Goal: Task Accomplishment & Management: Complete application form

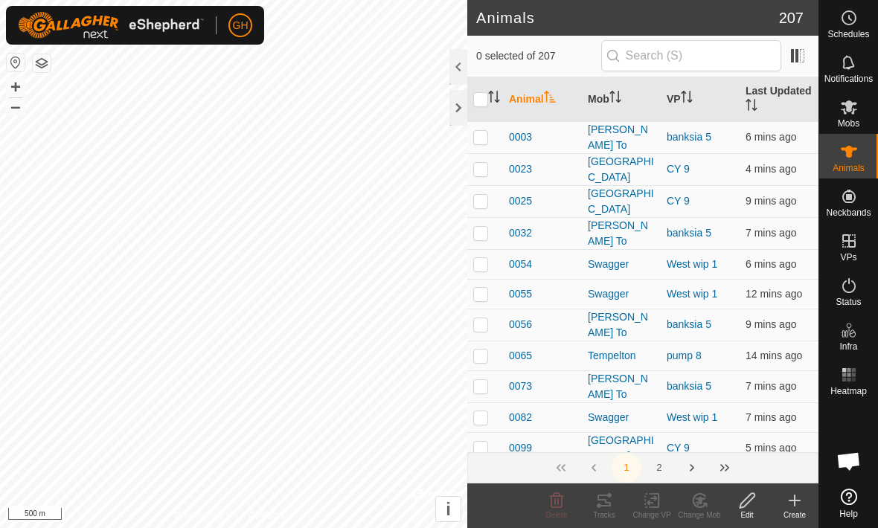
click at [783, 498] on create-svg-icon at bounding box center [795, 501] width 48 height 18
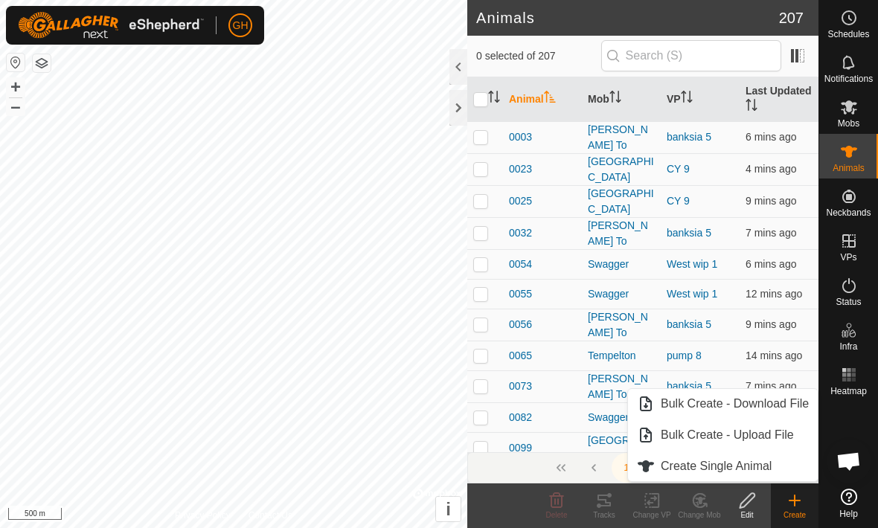
click at [767, 465] on span "Create Single Animal" at bounding box center [715, 466] width 111 height 18
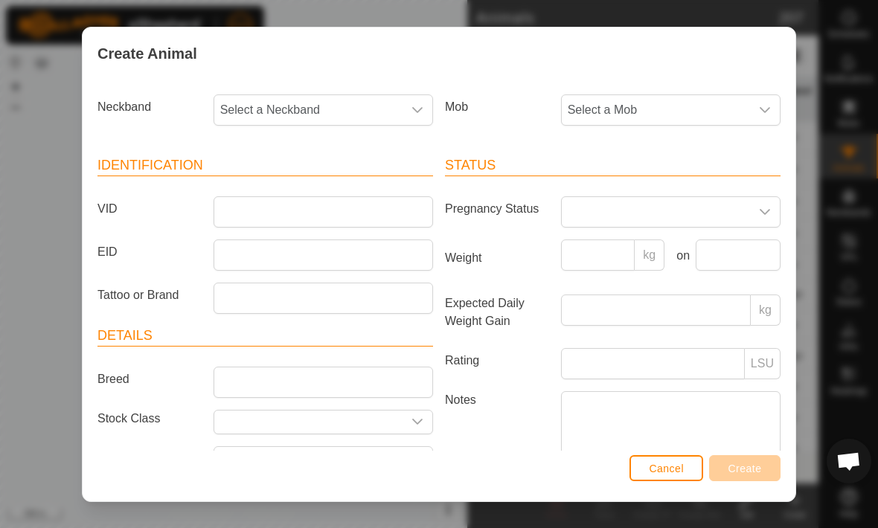
click at [266, 109] on span "Select a Neckband" at bounding box center [308, 110] width 188 height 30
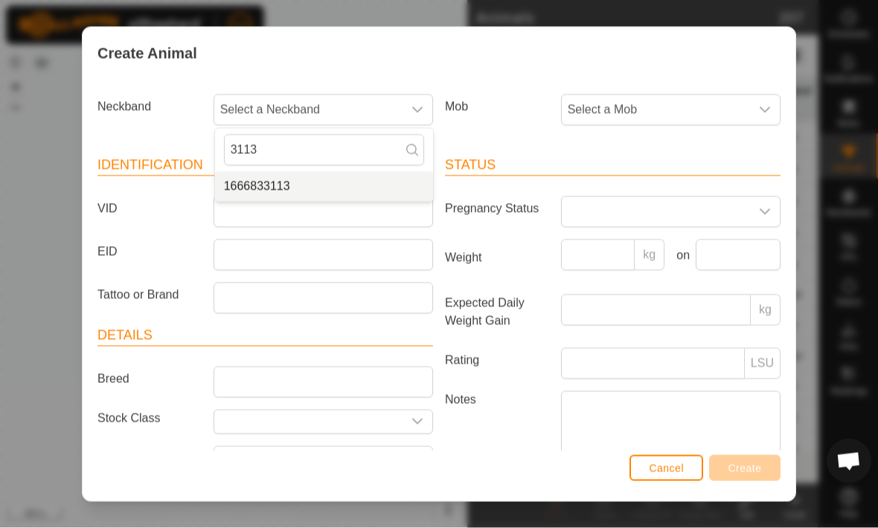
type input "3113"
click at [348, 184] on li "1666833113" at bounding box center [324, 187] width 218 height 30
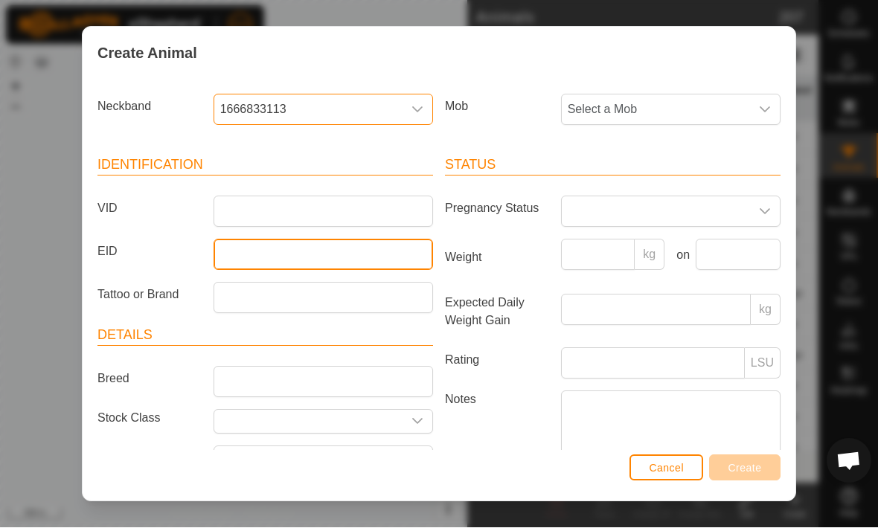
click at [365, 239] on input "EID" at bounding box center [322, 254] width 219 height 31
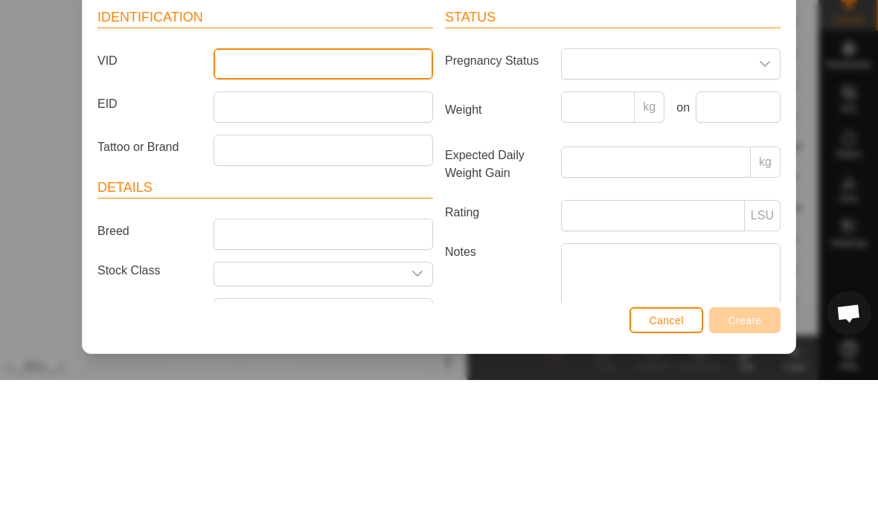
click at [383, 196] on input "VID" at bounding box center [322, 211] width 219 height 31
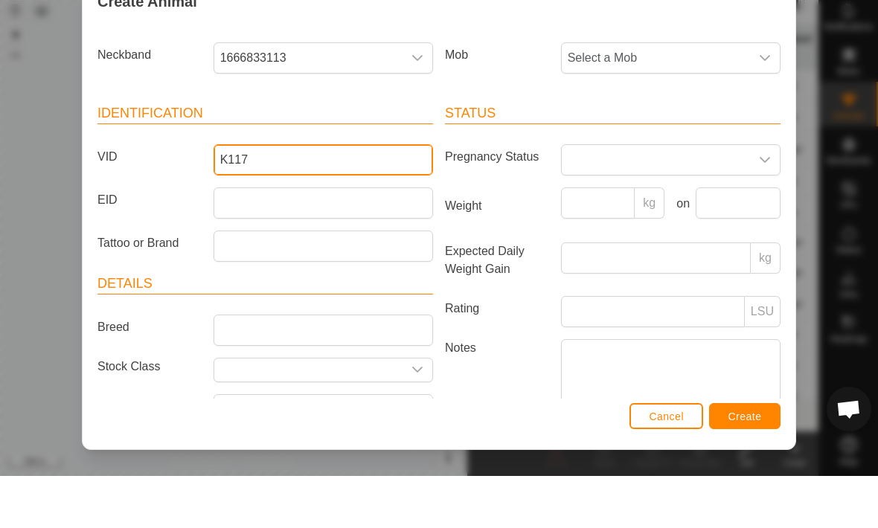
type input "K117"
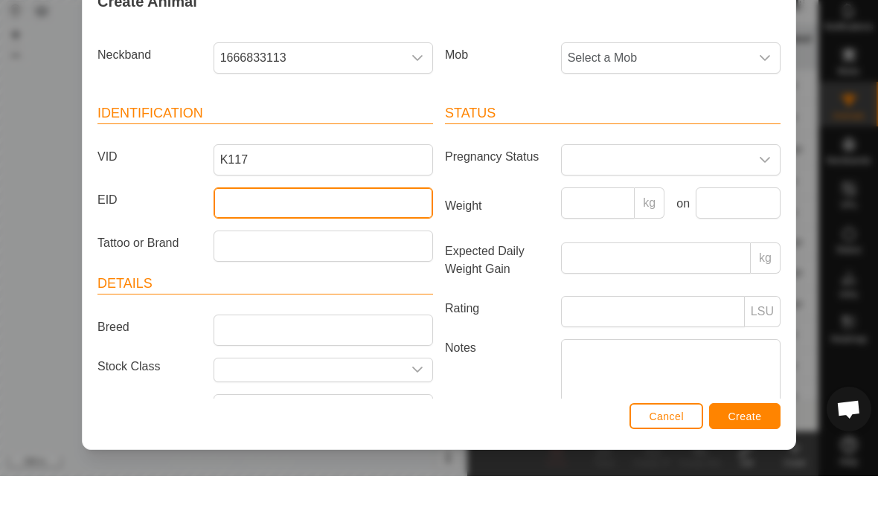
click at [385, 239] on input "EID" at bounding box center [322, 254] width 219 height 31
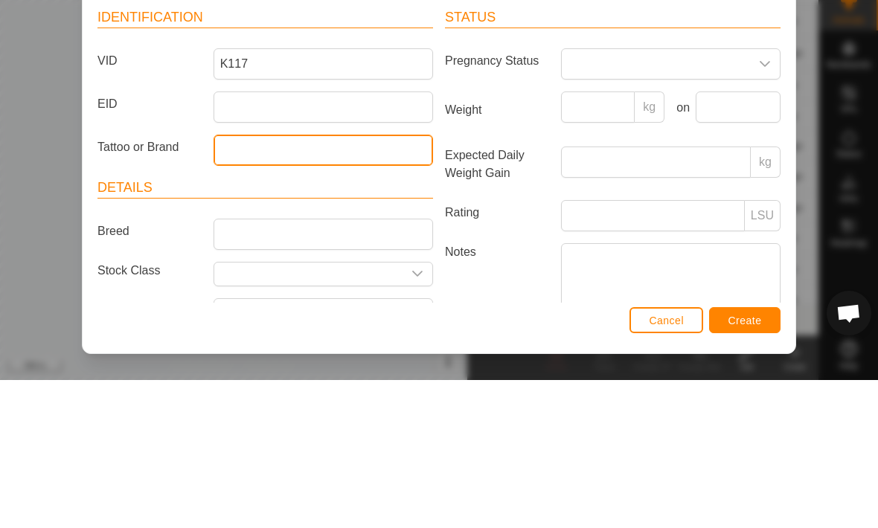
click at [246, 283] on input "Tattoo or Brand" at bounding box center [322, 298] width 219 height 31
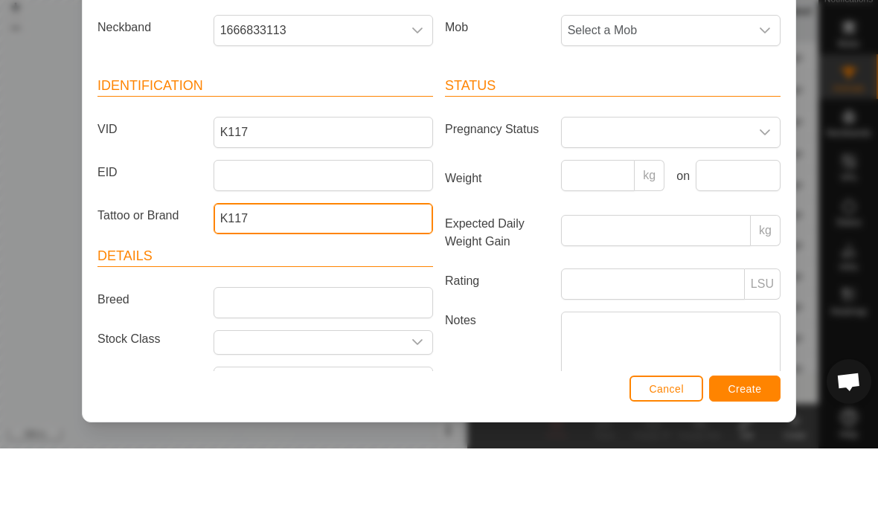
type input "K117"
click at [739, 95] on span "Select a Mob" at bounding box center [656, 110] width 188 height 30
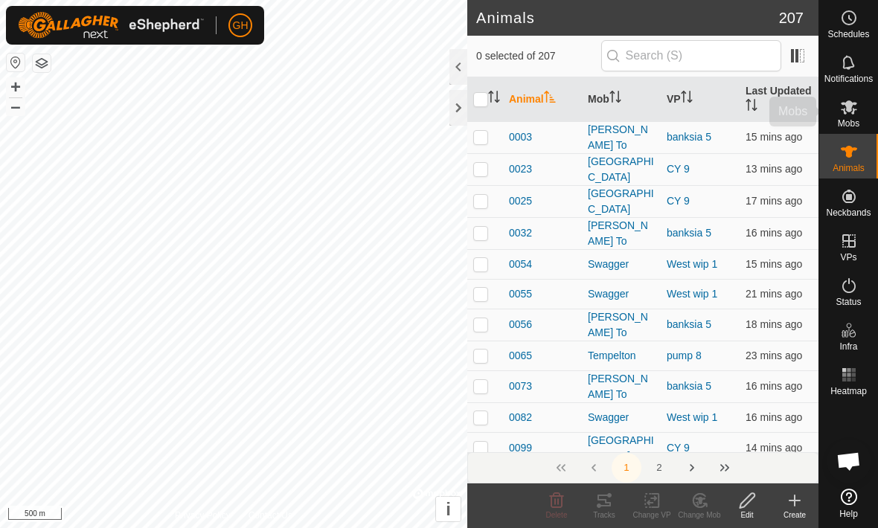
click at [855, 107] on icon at bounding box center [849, 107] width 18 height 18
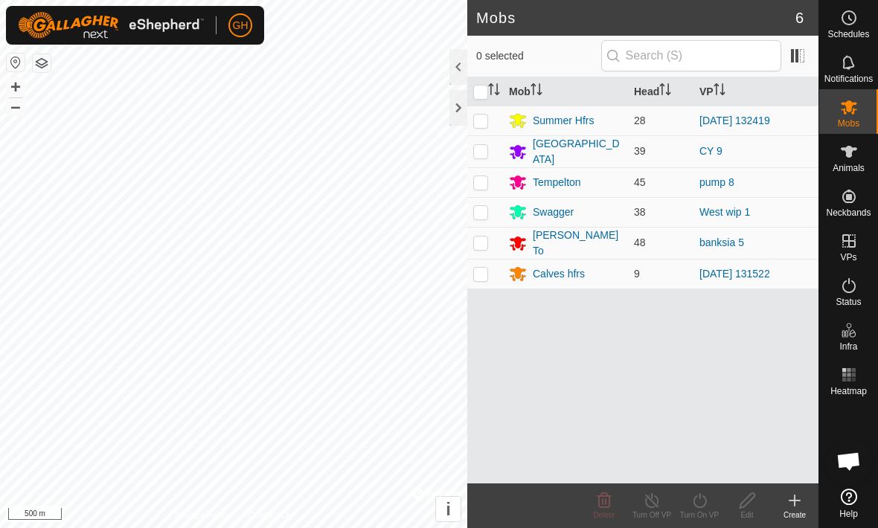
click at [806, 507] on create-svg-icon at bounding box center [795, 501] width 48 height 18
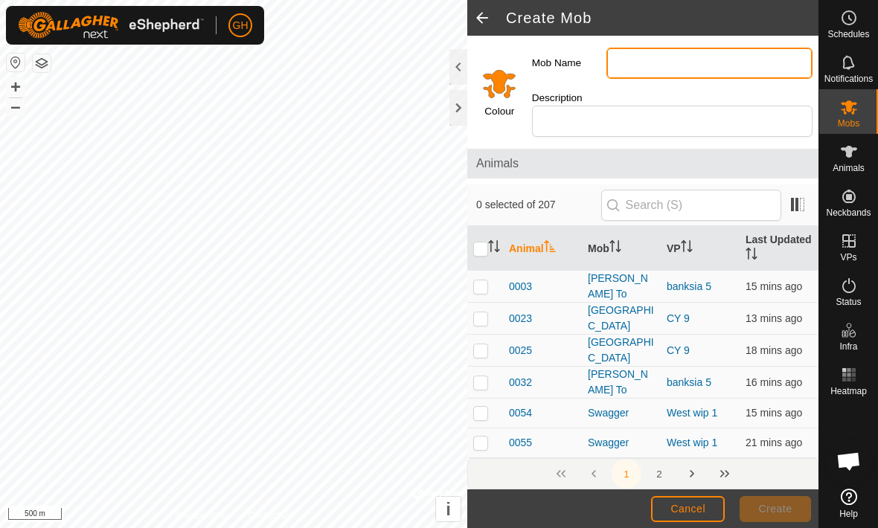
click at [765, 60] on input "Mob Name" at bounding box center [709, 63] width 206 height 31
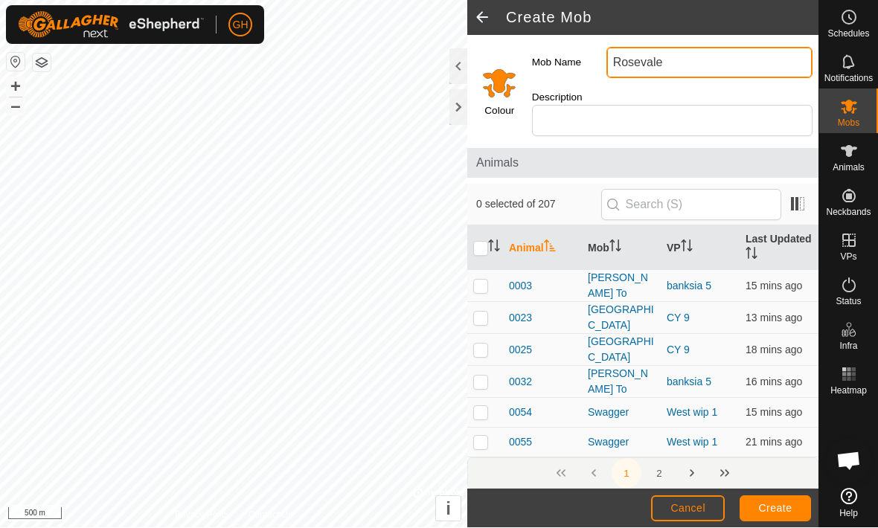
type input "Rosevale"
click at [477, 83] on div "Colour" at bounding box center [496, 89] width 59 height 107
click at [498, 83] on input "Select a color" at bounding box center [499, 83] width 36 height 36
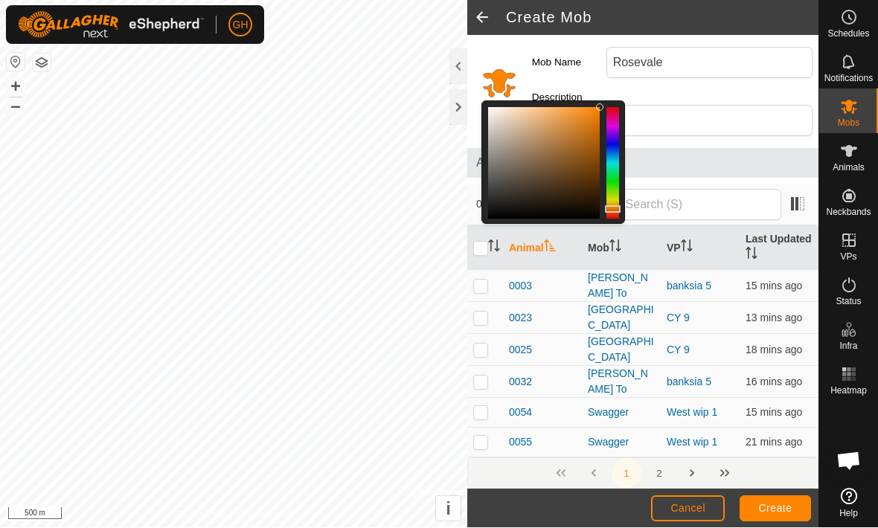
click at [640, 199] on div "0 selected of 207" at bounding box center [642, 205] width 333 height 31
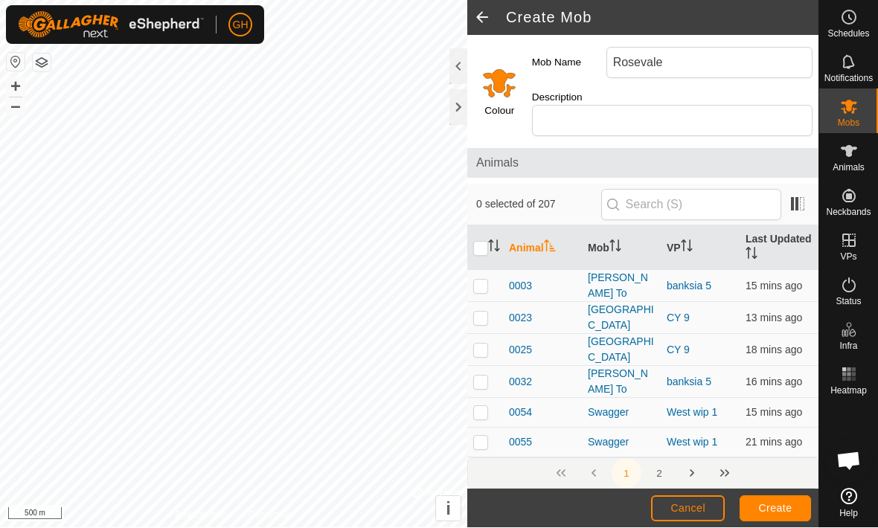
click at [492, 66] on input "Select a color" at bounding box center [499, 83] width 36 height 36
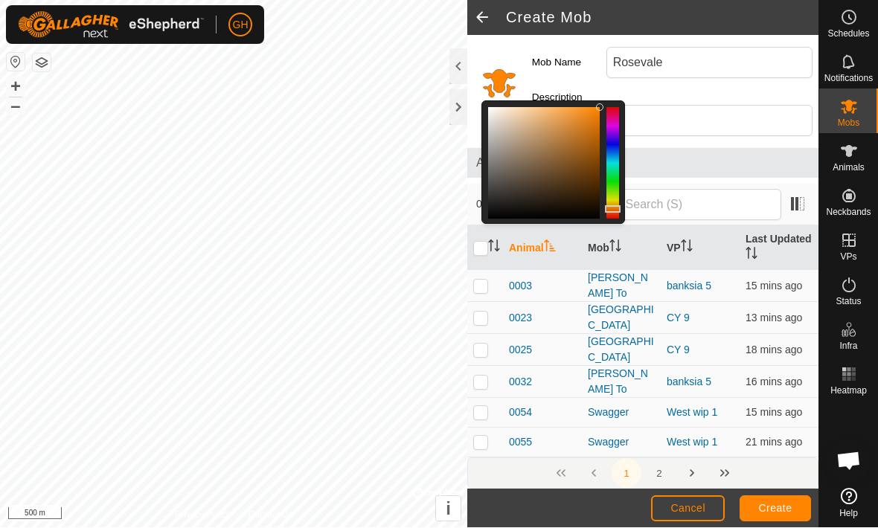
click at [619, 178] on div at bounding box center [612, 164] width 13 height 112
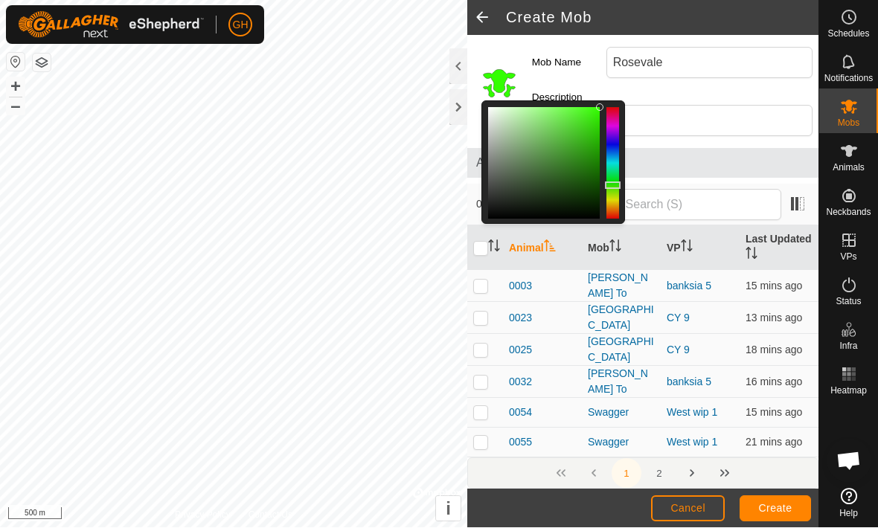
click at [501, 65] on input "Select a color" at bounding box center [499, 83] width 36 height 36
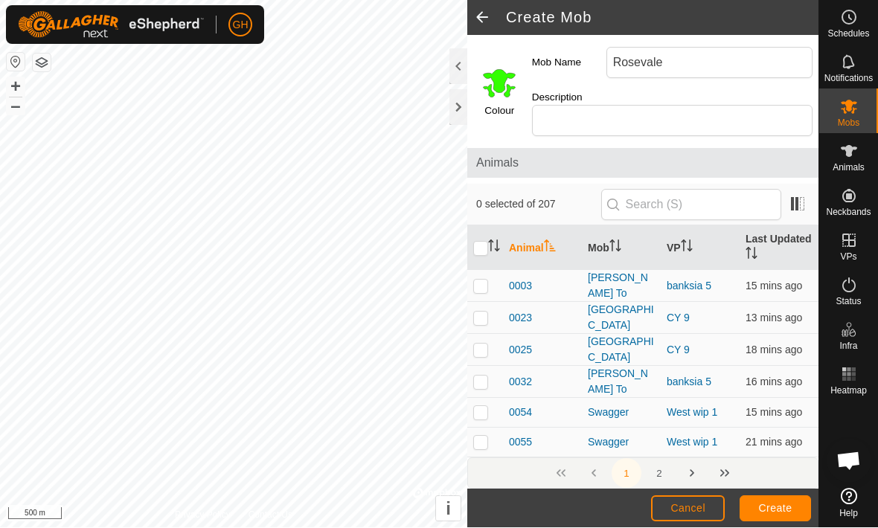
click at [493, 77] on input "Select a color" at bounding box center [499, 83] width 36 height 36
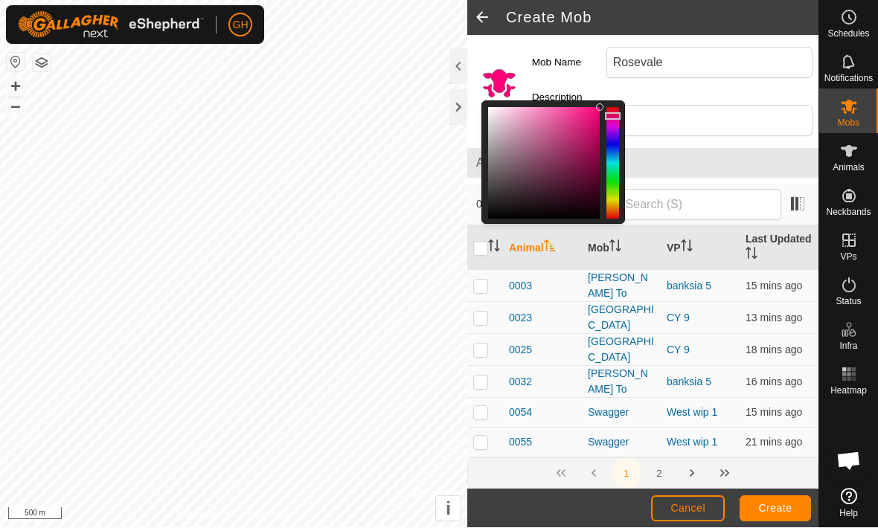
click at [600, 104] on div at bounding box center [599, 107] width 7 height 7
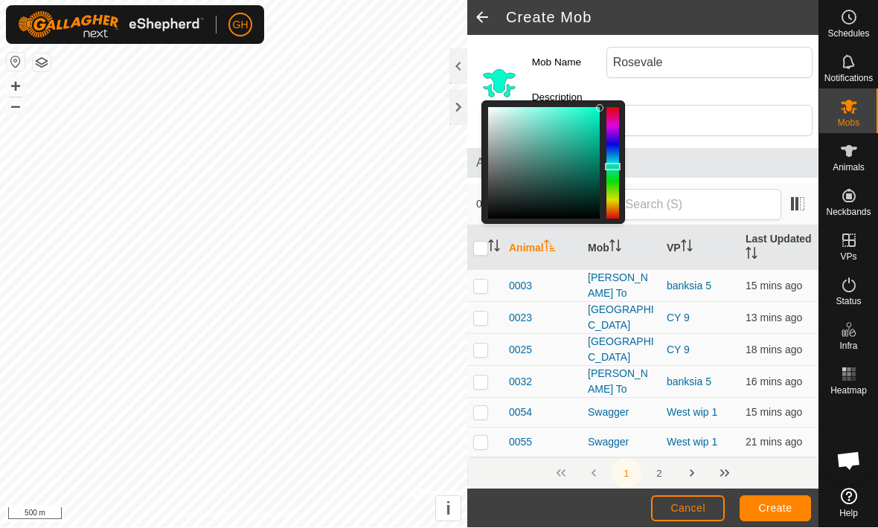
click at [790, 503] on span "Create" at bounding box center [775, 509] width 33 height 12
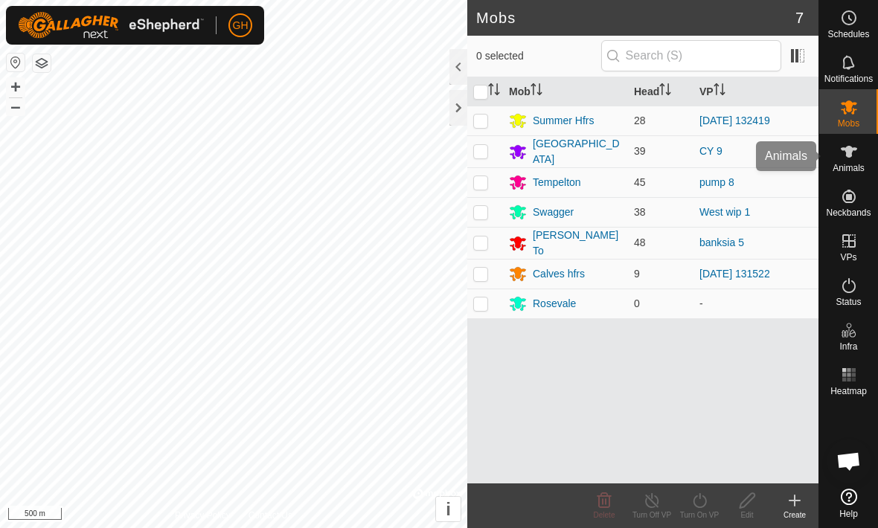
click at [853, 164] on span "Animals" at bounding box center [848, 168] width 32 height 9
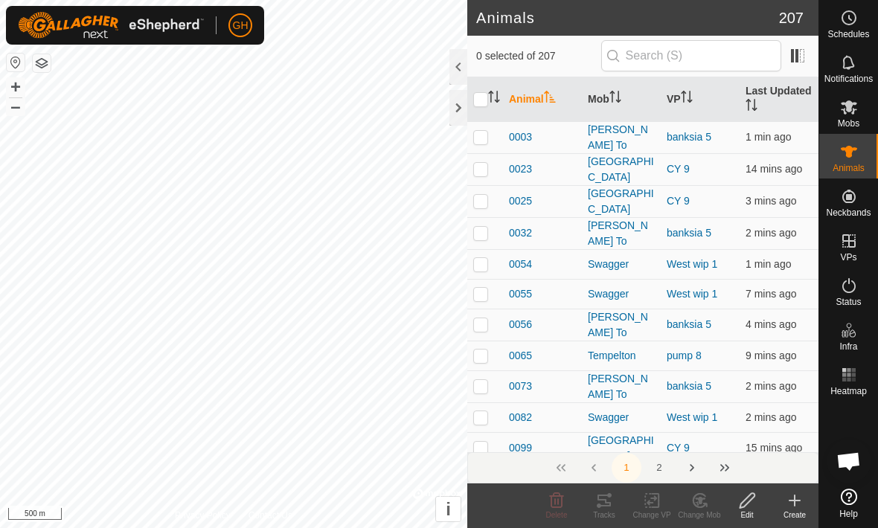
click at [855, 161] on es-animals-svg-icon at bounding box center [848, 152] width 27 height 24
click at [852, 110] on icon at bounding box center [848, 107] width 16 height 14
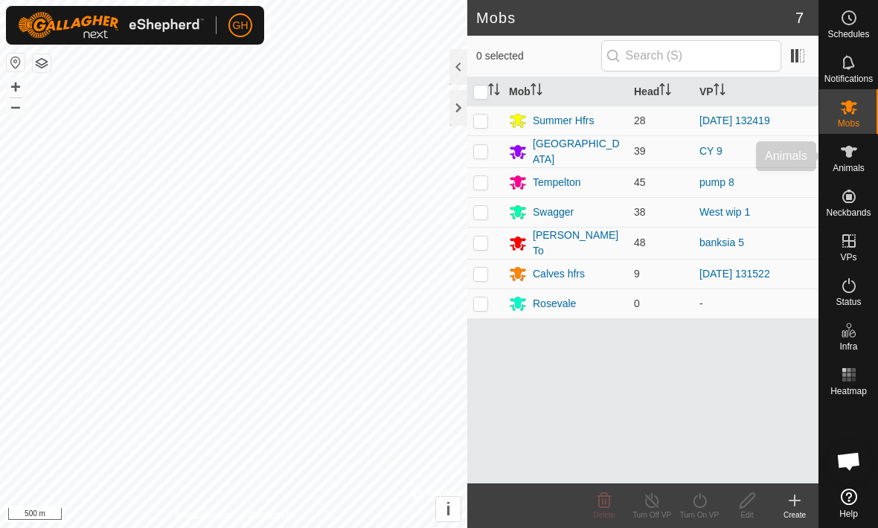
click at [869, 144] on div "Animals" at bounding box center [848, 156] width 59 height 45
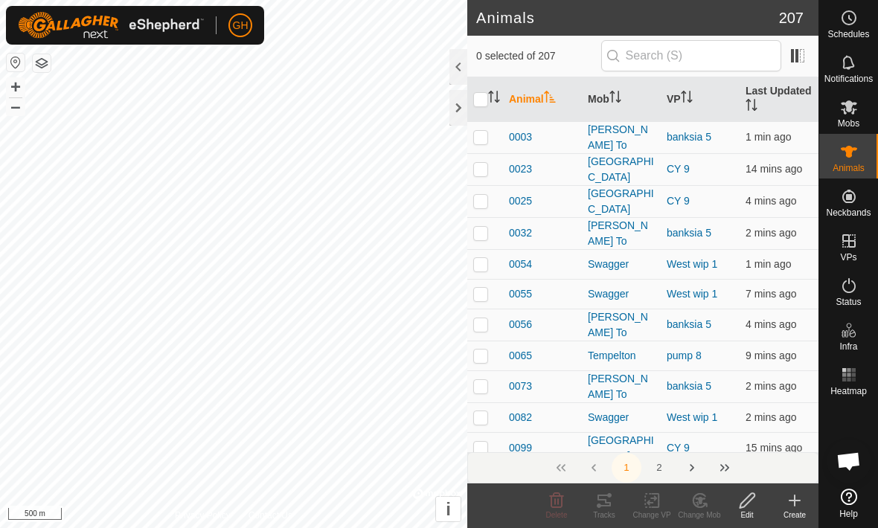
click at [855, 141] on es-animals-svg-icon at bounding box center [848, 152] width 27 height 24
click at [797, 507] on icon at bounding box center [794, 501] width 18 height 18
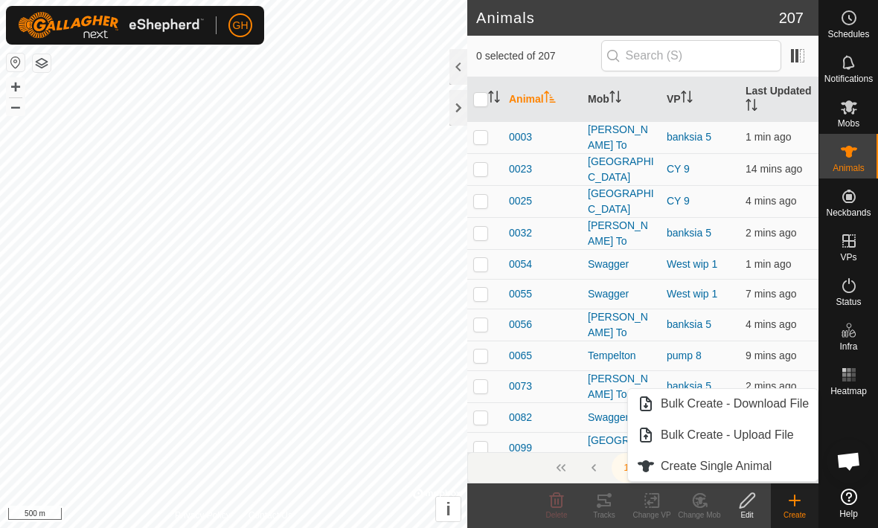
click at [747, 466] on span "Create Single Animal" at bounding box center [715, 466] width 111 height 18
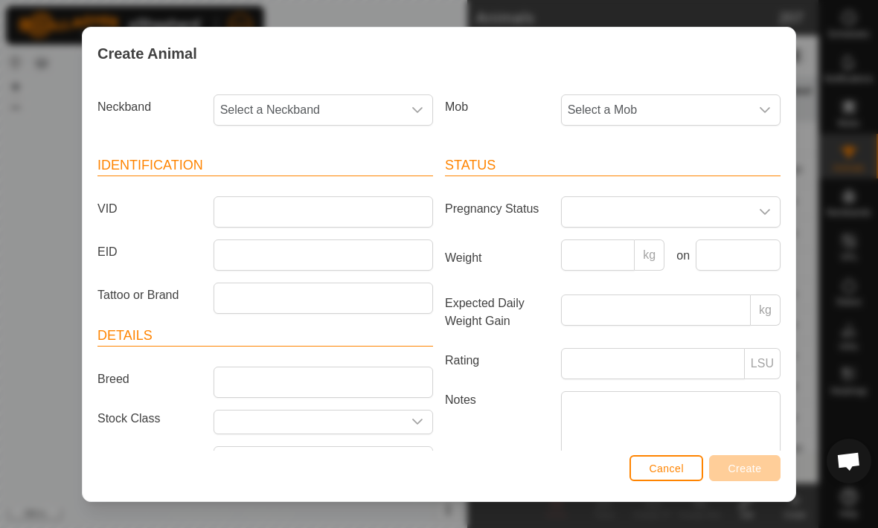
click at [756, 115] on div "dropdown trigger" at bounding box center [765, 110] width 30 height 30
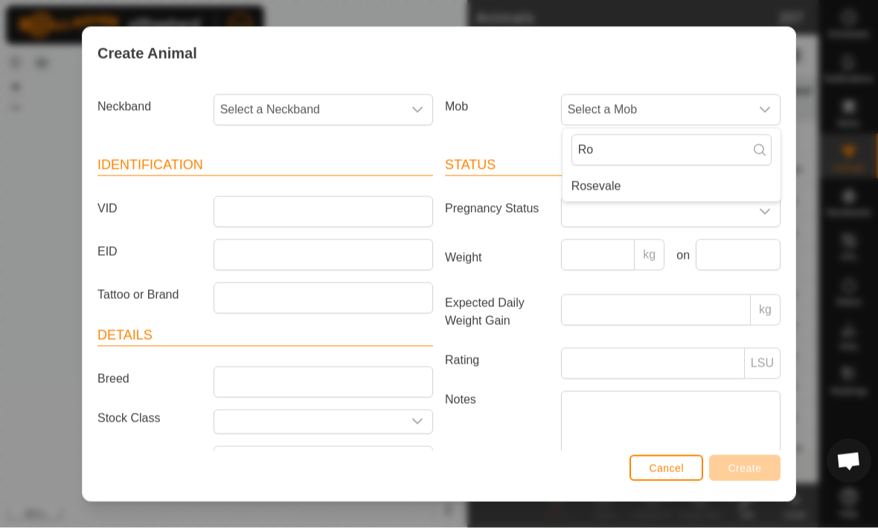
type input "Ro"
click at [659, 187] on li "Rosevale" at bounding box center [671, 187] width 218 height 30
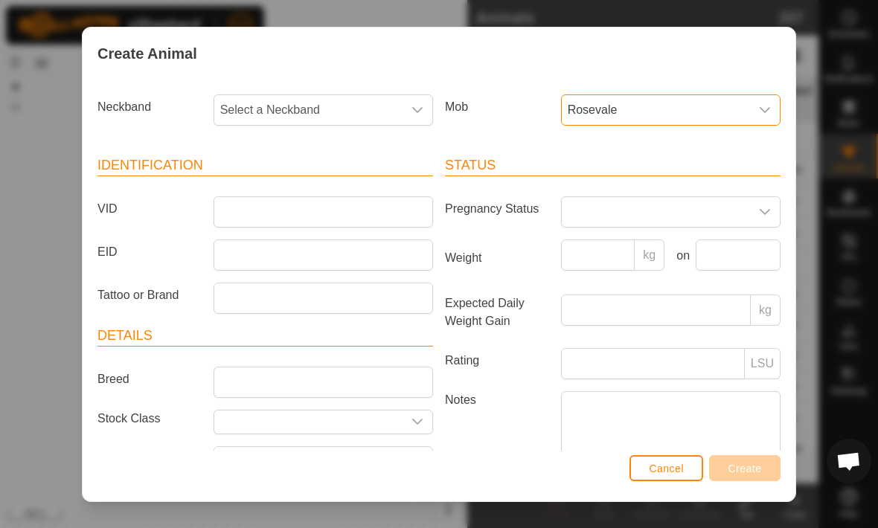
click at [401, 101] on span "Select a Neckband" at bounding box center [308, 110] width 188 height 30
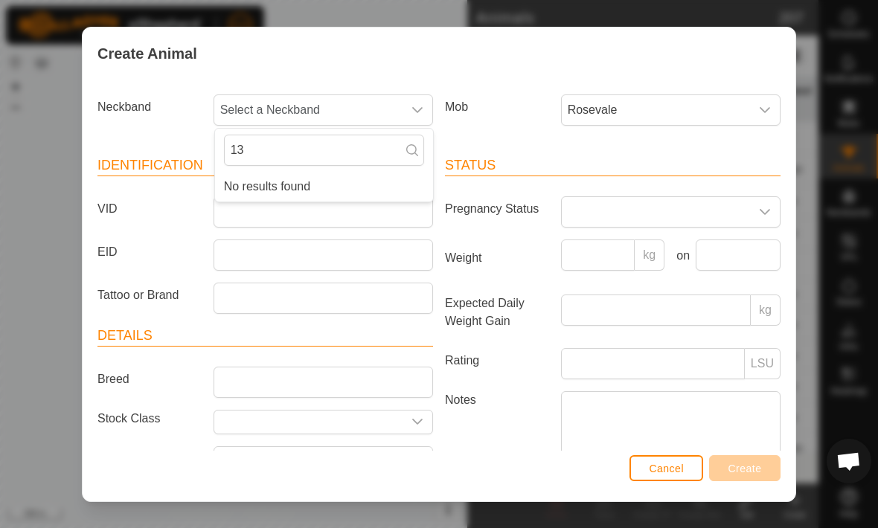
type input "1"
type input "3113"
click at [248, 183] on span "1666833113" at bounding box center [257, 187] width 66 height 18
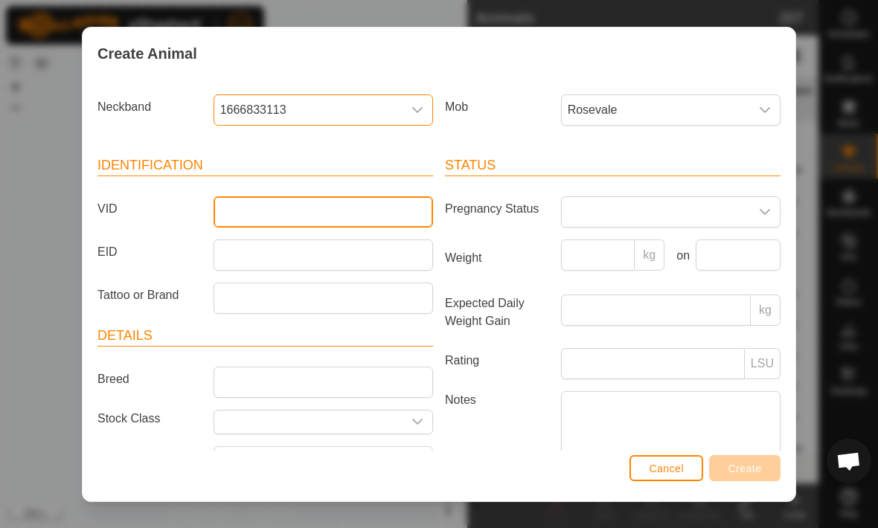
click at [230, 212] on input "VID" at bounding box center [322, 211] width 219 height 31
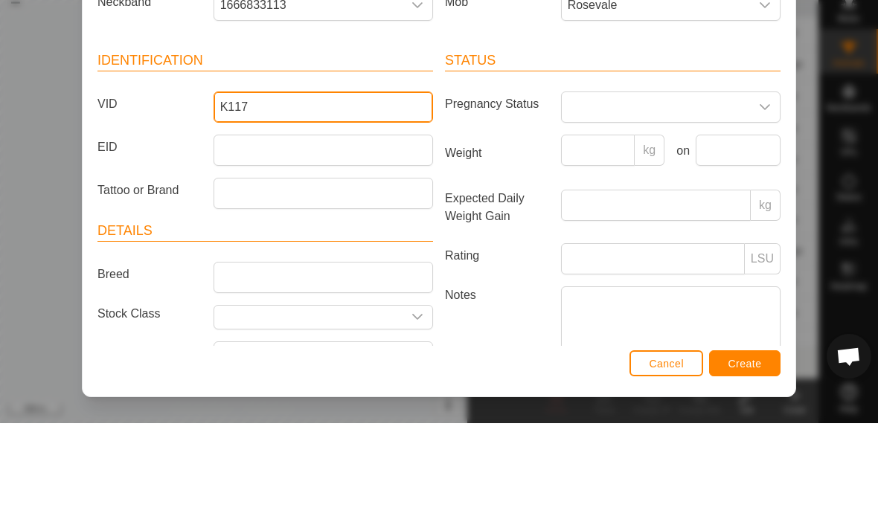
type input "K117"
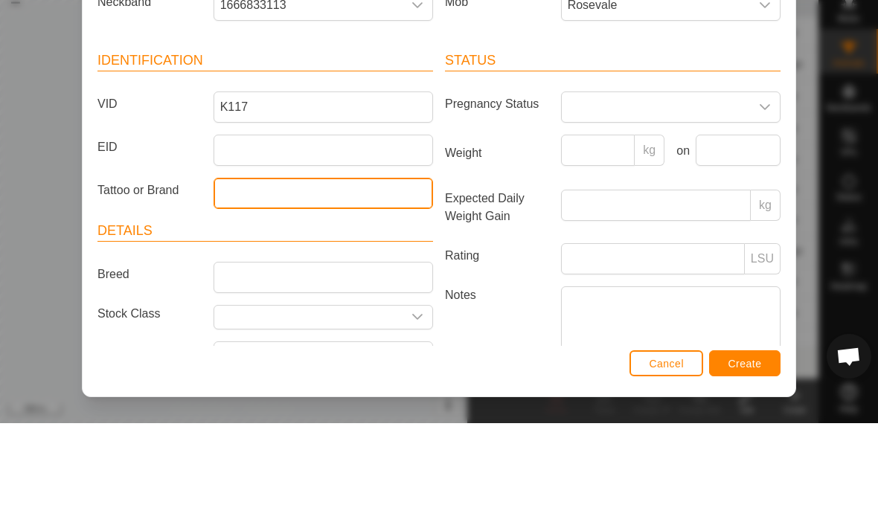
click at [240, 283] on input "Tattoo or Brand" at bounding box center [322, 298] width 219 height 31
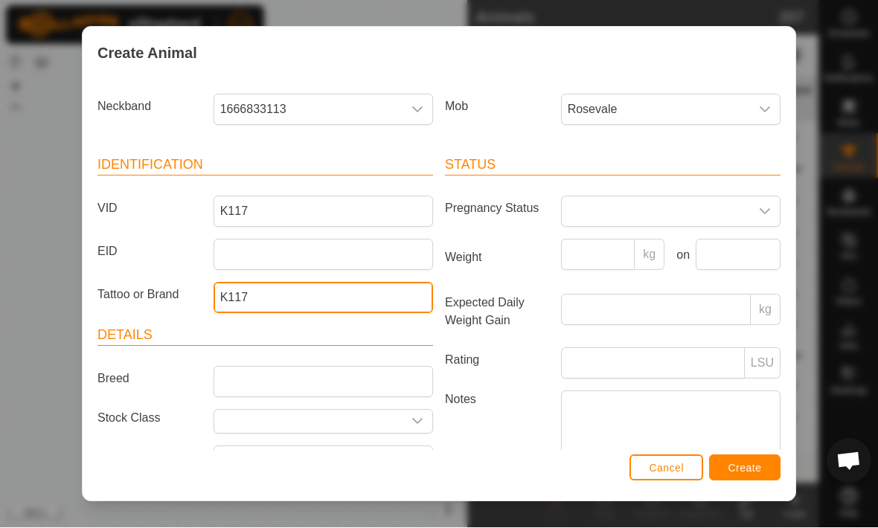
type input "K117"
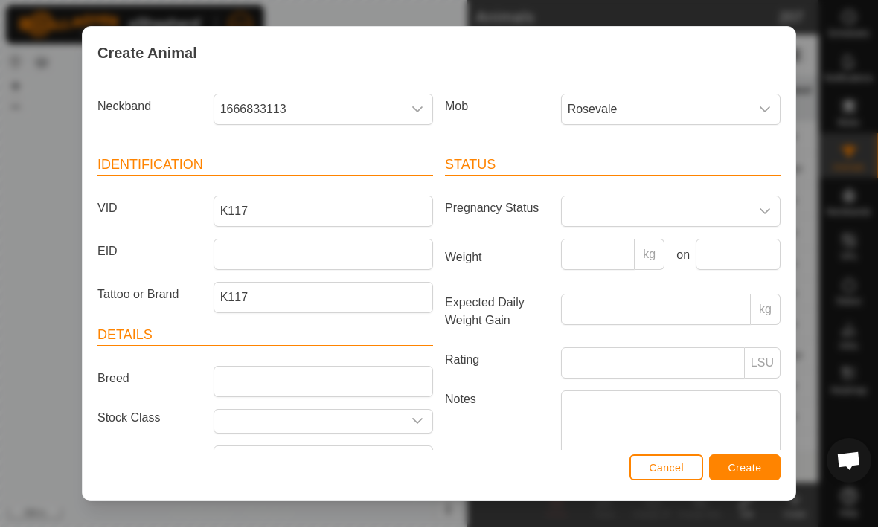
click at [750, 474] on span "Create" at bounding box center [744, 469] width 33 height 12
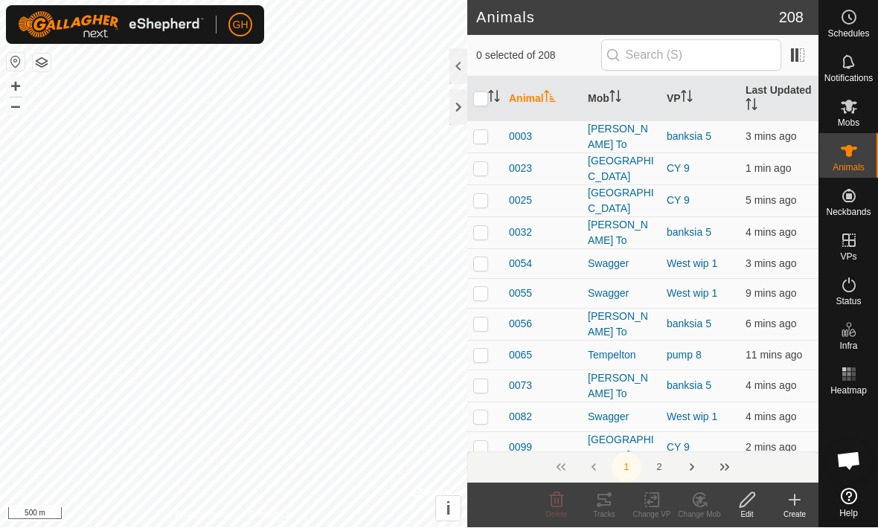
click at [797, 507] on icon at bounding box center [794, 501] width 18 height 18
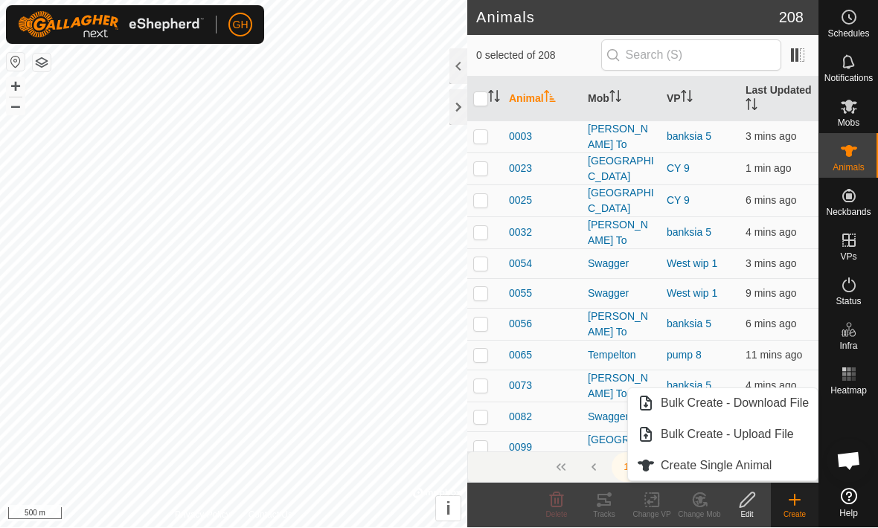
click at [765, 469] on span "Create Single Animal" at bounding box center [715, 466] width 111 height 18
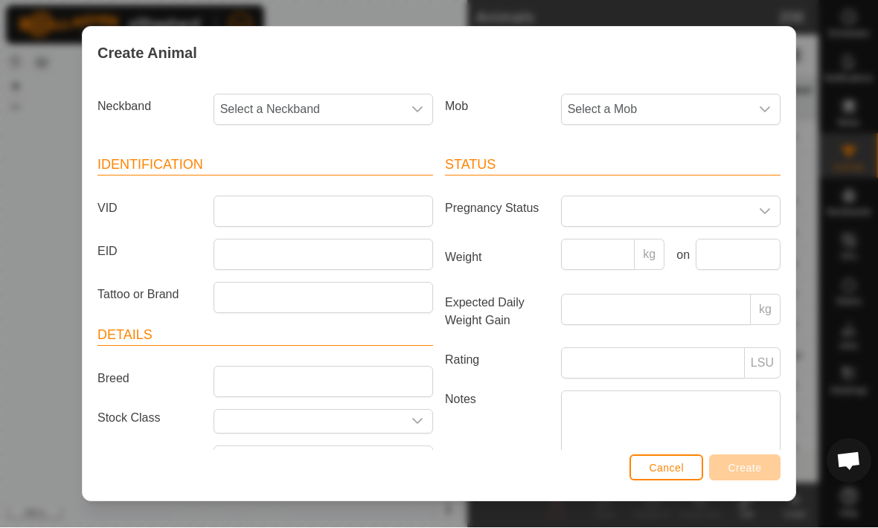
click at [277, 105] on span "Select a Neckband" at bounding box center [308, 110] width 188 height 30
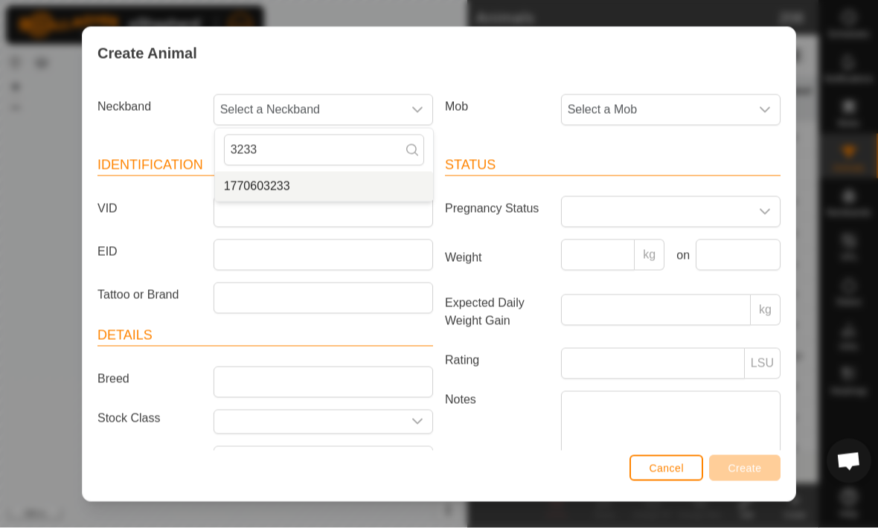
type input "3233"
click at [269, 188] on span "1770603233" at bounding box center [257, 187] width 66 height 18
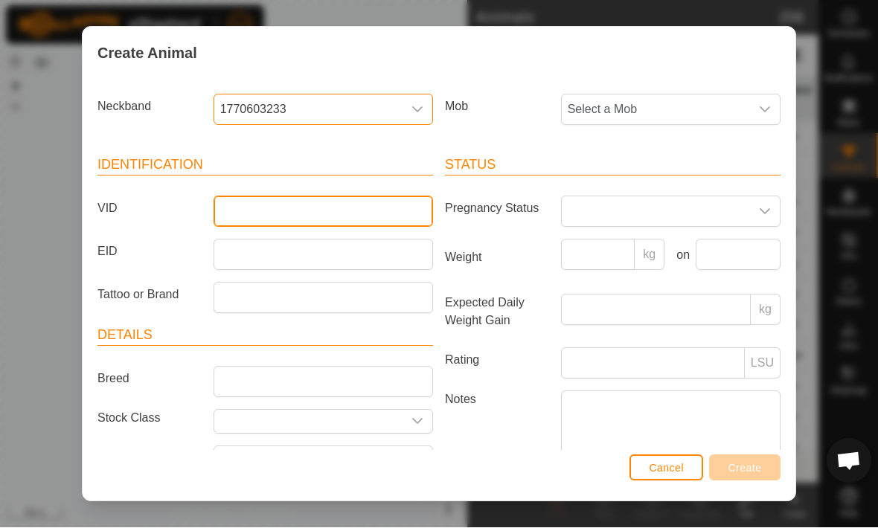
click at [388, 215] on input "VID" at bounding box center [322, 211] width 219 height 31
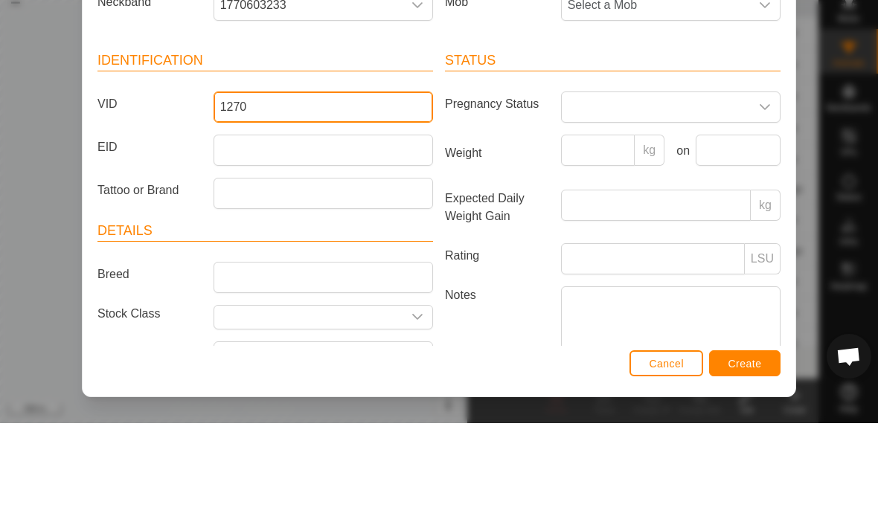
type input "1270"
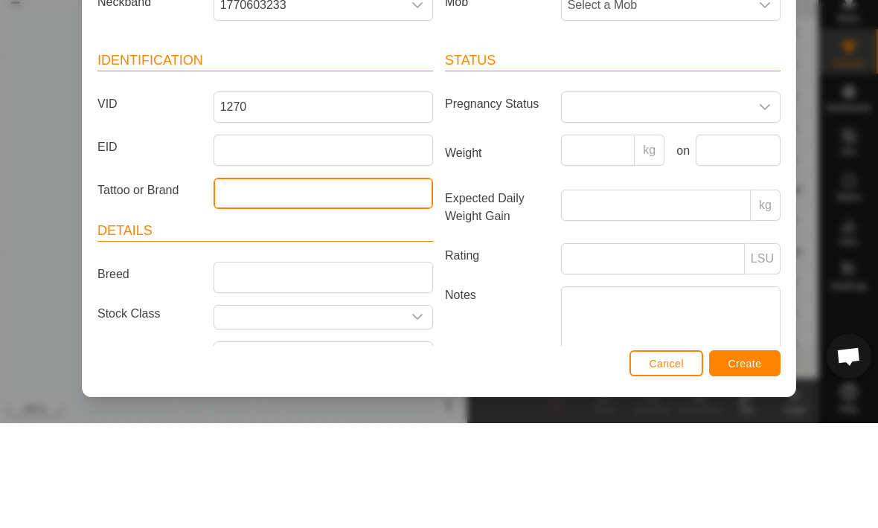
click at [248, 283] on input "Tattoo or Brand" at bounding box center [322, 298] width 219 height 31
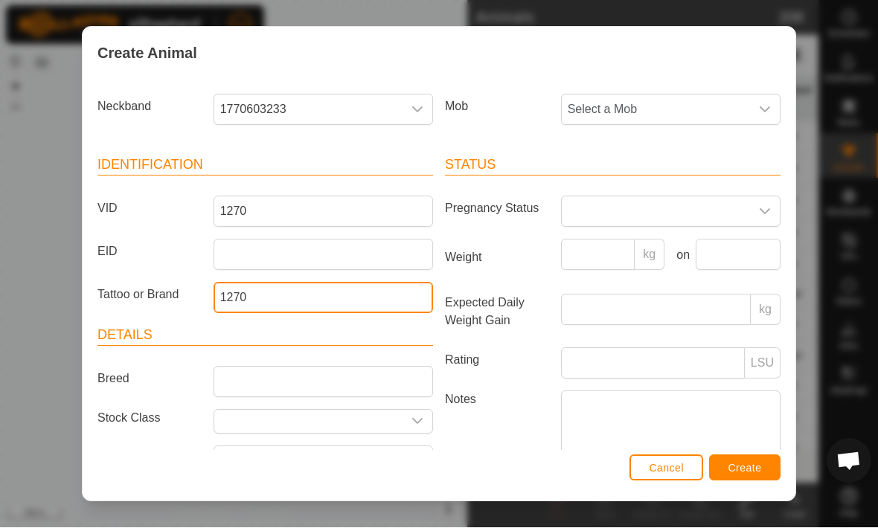
type input "1270"
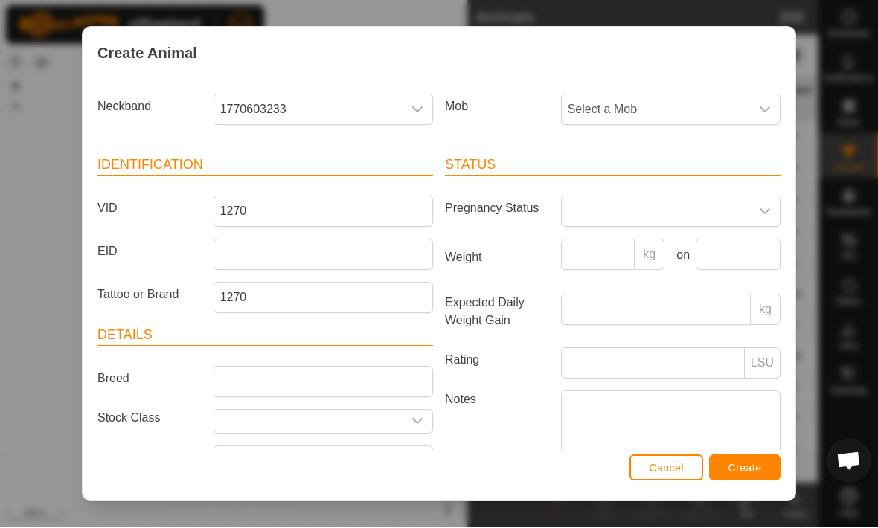
click at [762, 109] on icon "dropdown trigger" at bounding box center [764, 110] width 10 height 6
type input "Ro"
click at [690, 187] on li "Rosevale" at bounding box center [671, 187] width 218 height 30
click at [748, 467] on span "Create" at bounding box center [744, 469] width 33 height 12
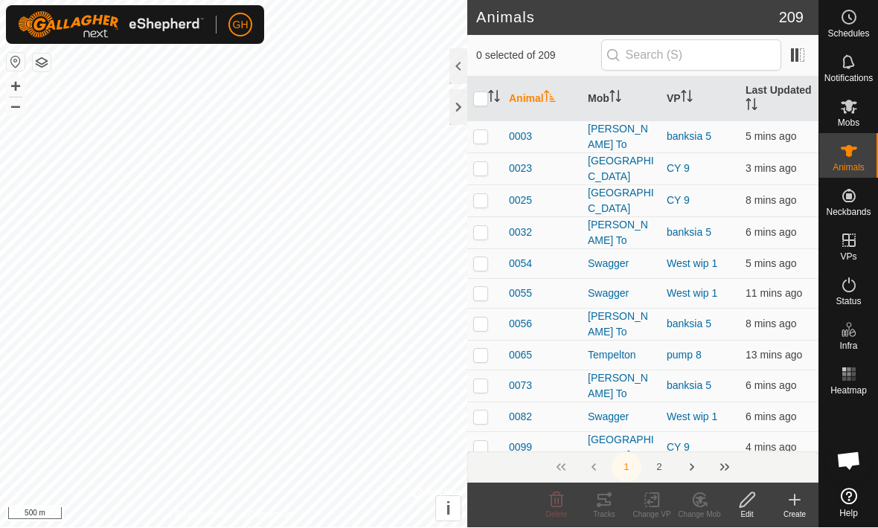
click at [802, 509] on div "Create" at bounding box center [795, 514] width 48 height 11
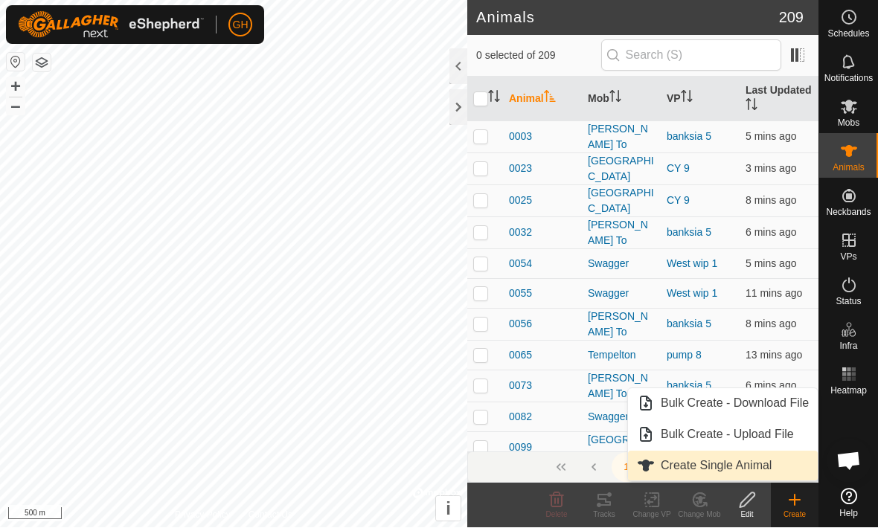
click at [755, 466] on span "Create Single Animal" at bounding box center [715, 466] width 111 height 18
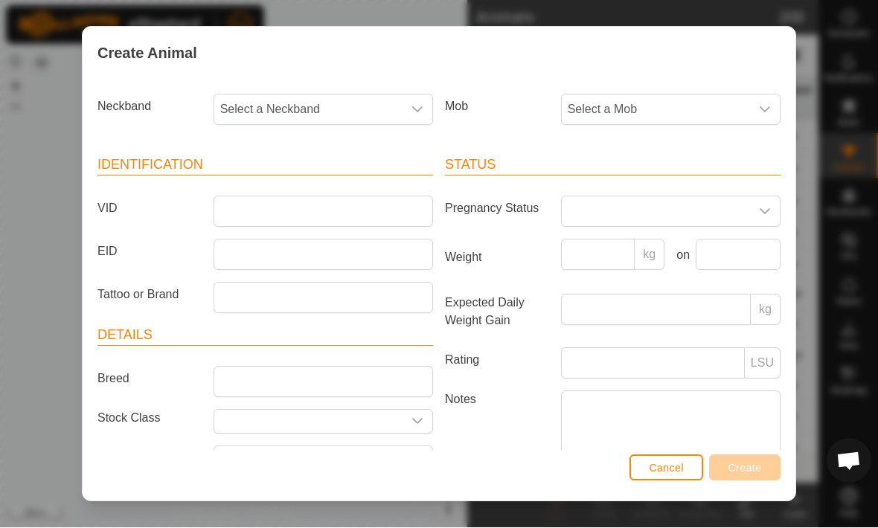
click at [254, 112] on span "Select a Neckband" at bounding box center [308, 110] width 188 height 30
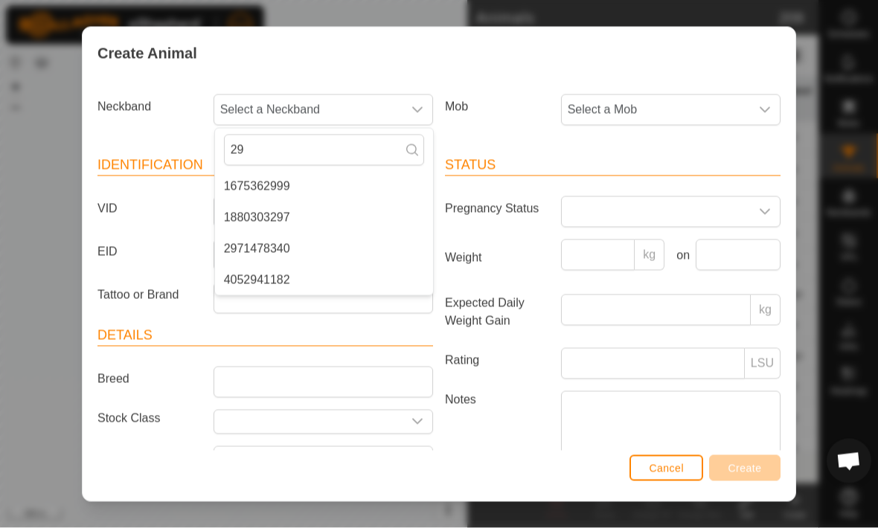
type input "2"
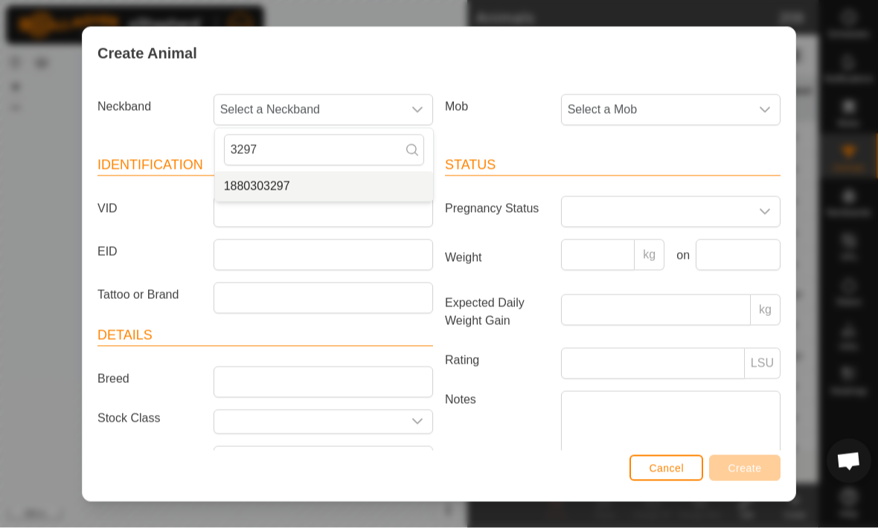
type input "3297"
click at [268, 190] on span "1880303297" at bounding box center [257, 187] width 66 height 18
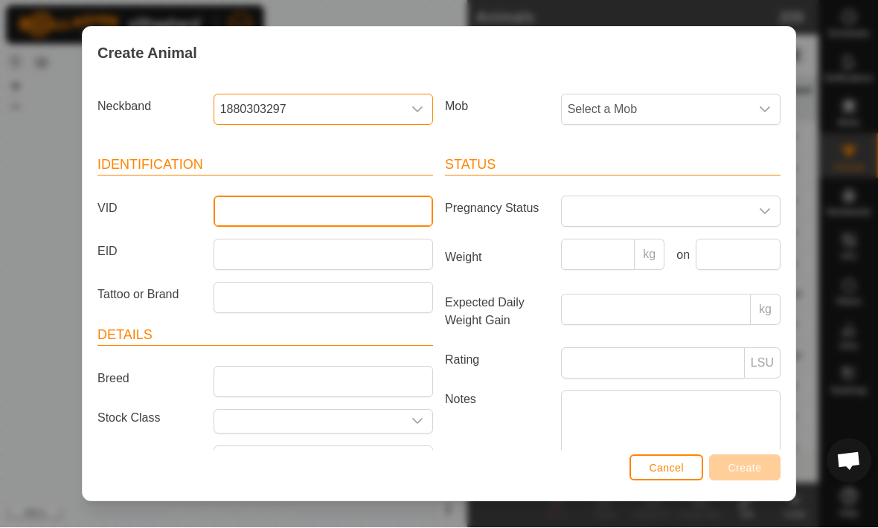
click at [239, 214] on input "VID" at bounding box center [322, 211] width 219 height 31
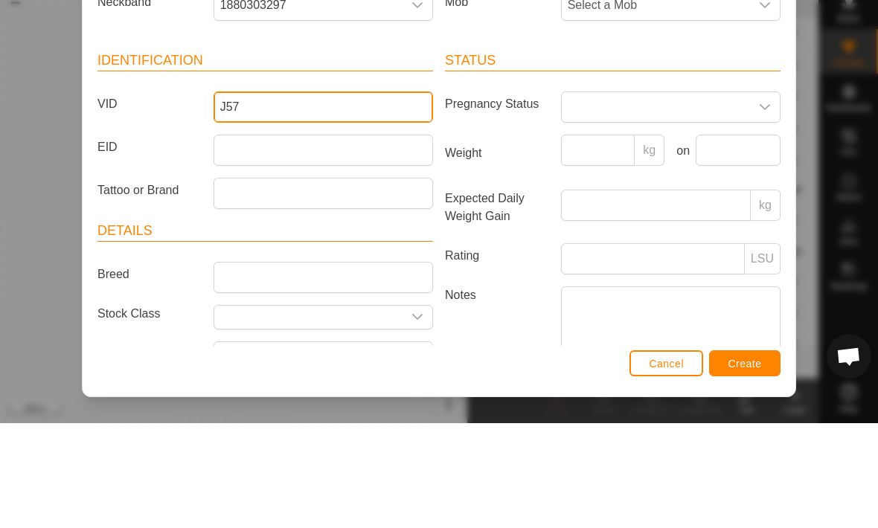
type input "J57"
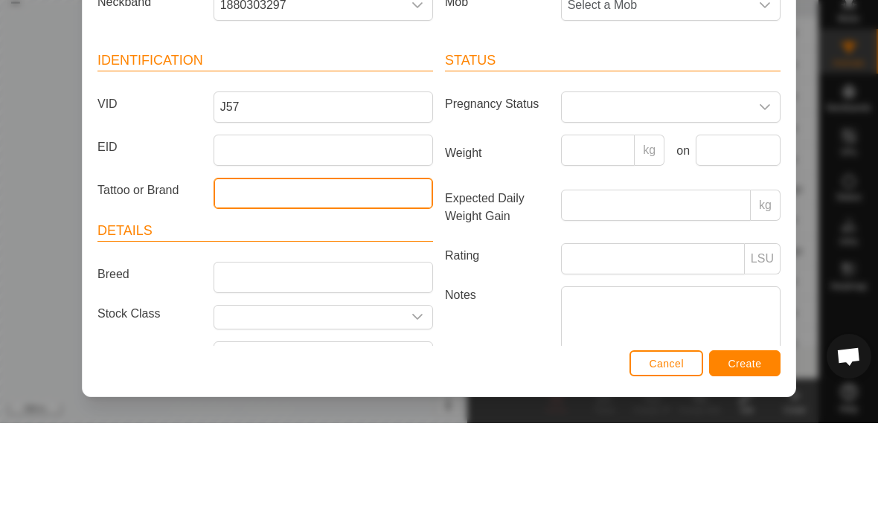
click at [253, 283] on input "Tattoo or Brand" at bounding box center [322, 298] width 219 height 31
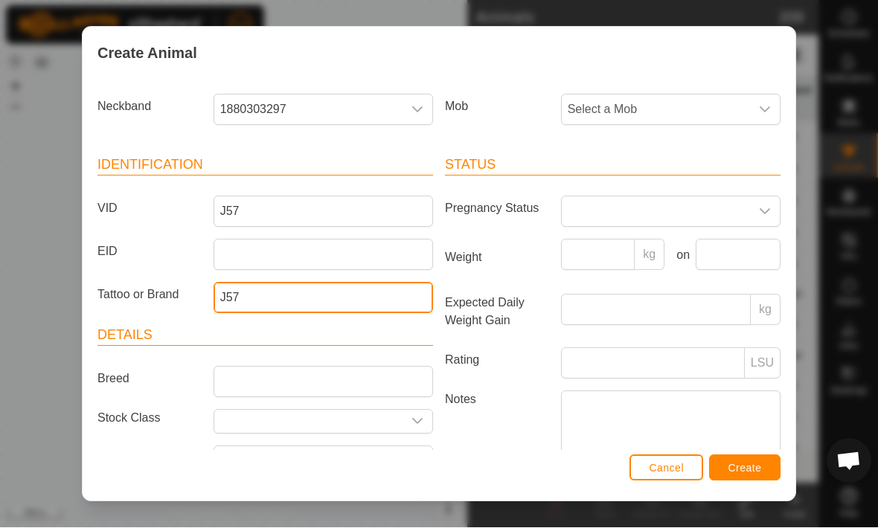
type input "J57"
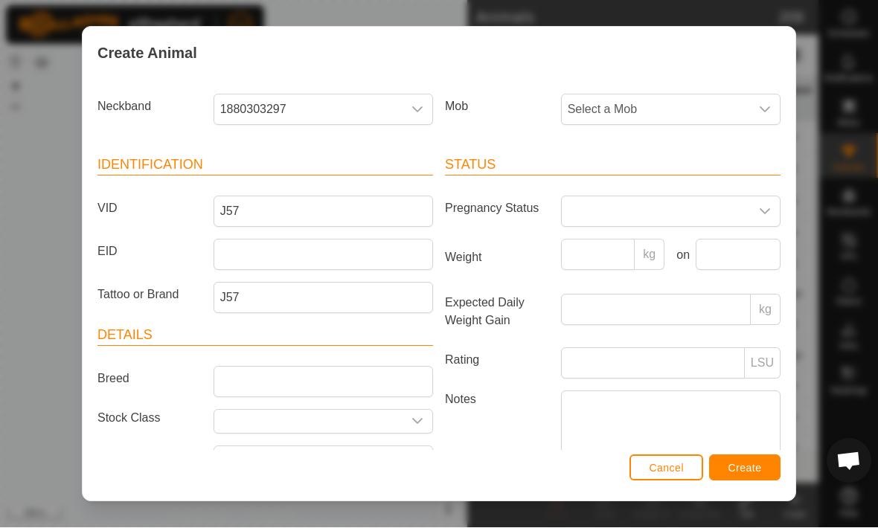
click at [748, 100] on span "Select a Mob" at bounding box center [656, 110] width 188 height 30
type input "Rose"
click at [722, 182] on li "Rosevale" at bounding box center [671, 187] width 218 height 30
click at [752, 466] on span "Create" at bounding box center [744, 469] width 33 height 12
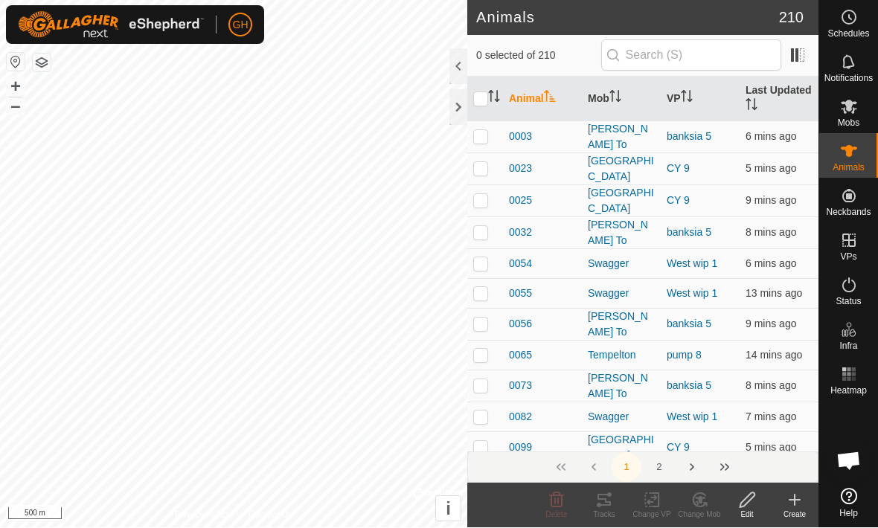
click at [802, 509] on div "Create" at bounding box center [795, 514] width 48 height 11
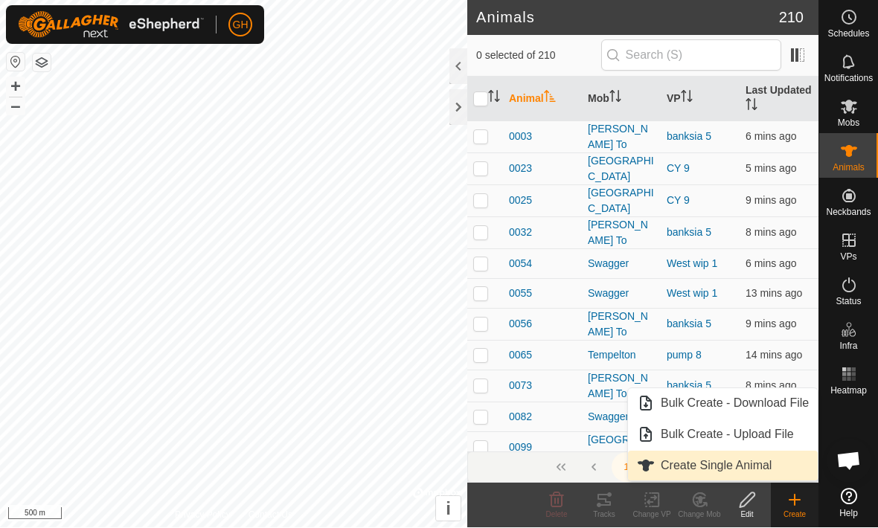
click at [776, 463] on link "Create Single Animal" at bounding box center [723, 466] width 190 height 30
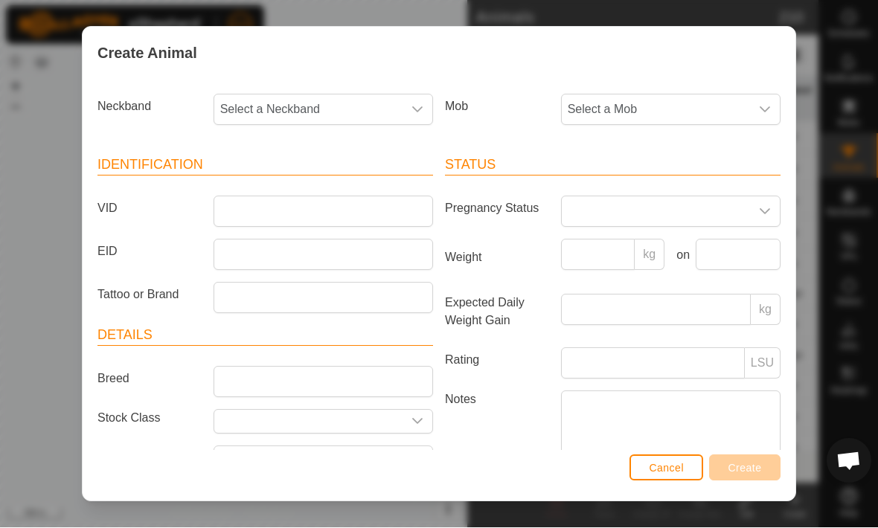
click at [733, 115] on span "Select a Mob" at bounding box center [656, 110] width 188 height 30
type input "Rose"
click at [687, 173] on li "Rosevale" at bounding box center [671, 187] width 218 height 30
click at [422, 95] on div "dropdown trigger" at bounding box center [417, 110] width 30 height 30
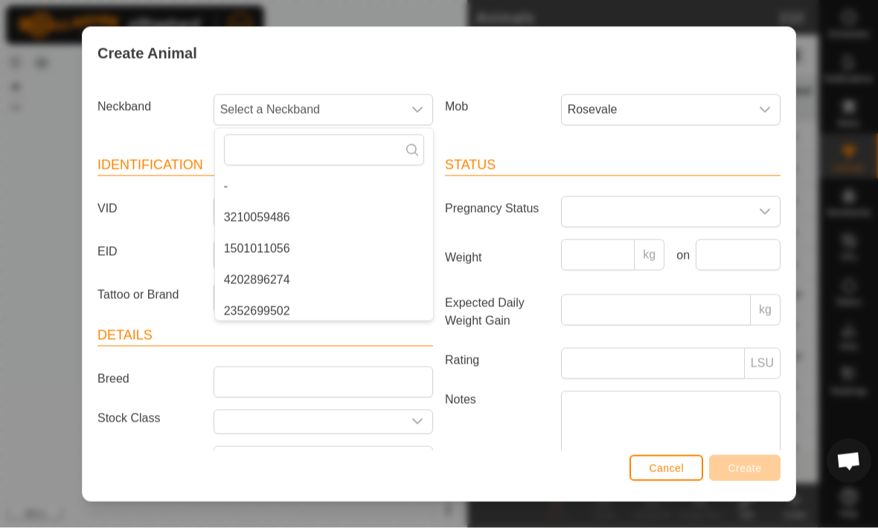
click at [420, 106] on icon "dropdown trigger" at bounding box center [417, 110] width 12 height 12
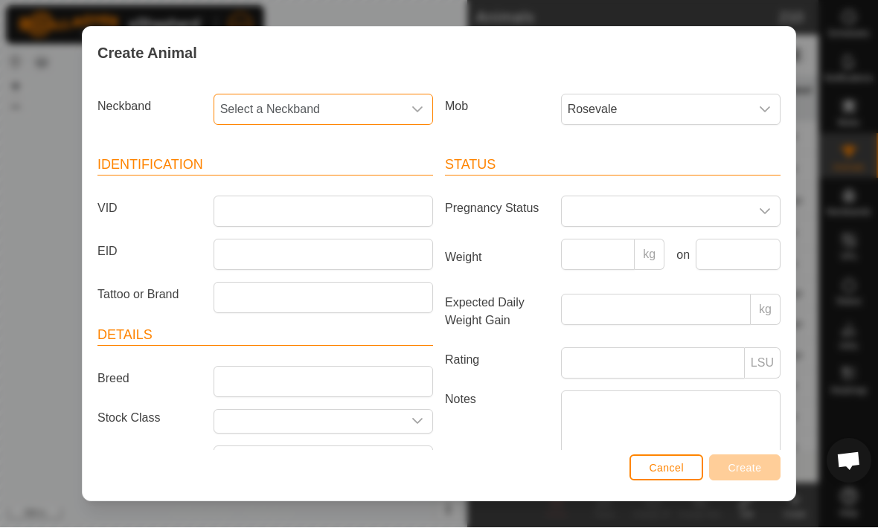
click at [254, 103] on span "Select a Neckband" at bounding box center [308, 110] width 188 height 30
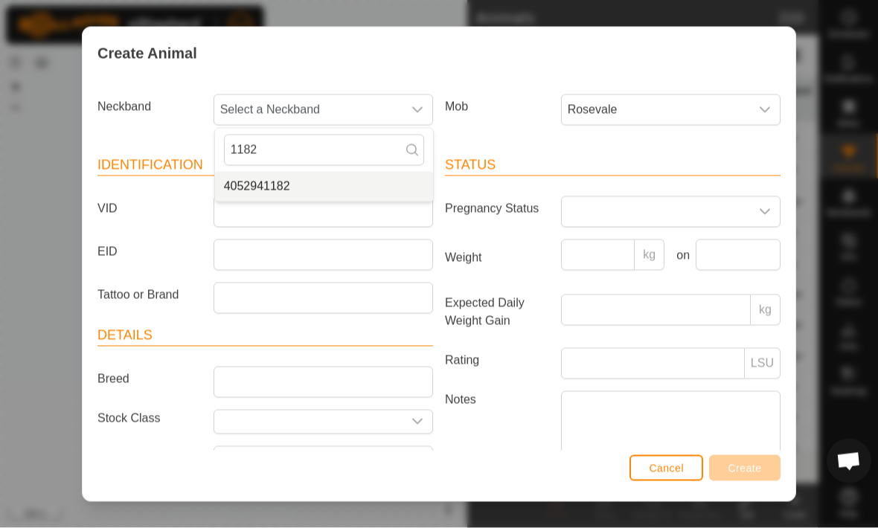
type input "1182"
click at [244, 187] on span "4052941182" at bounding box center [257, 187] width 66 height 18
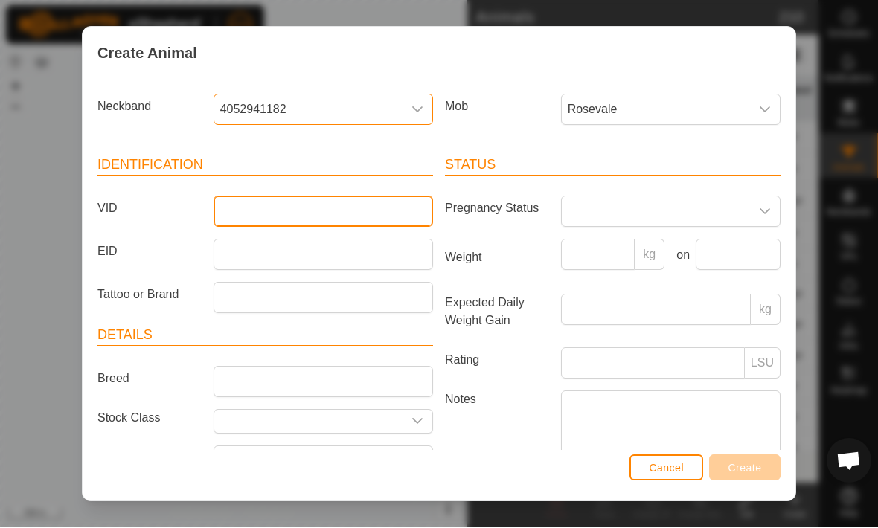
click at [243, 221] on input "VID" at bounding box center [322, 211] width 219 height 31
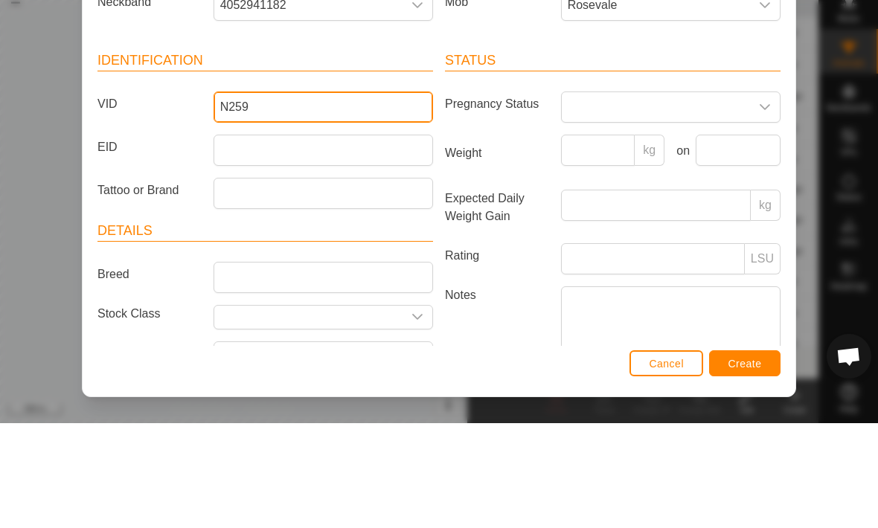
type input "N259"
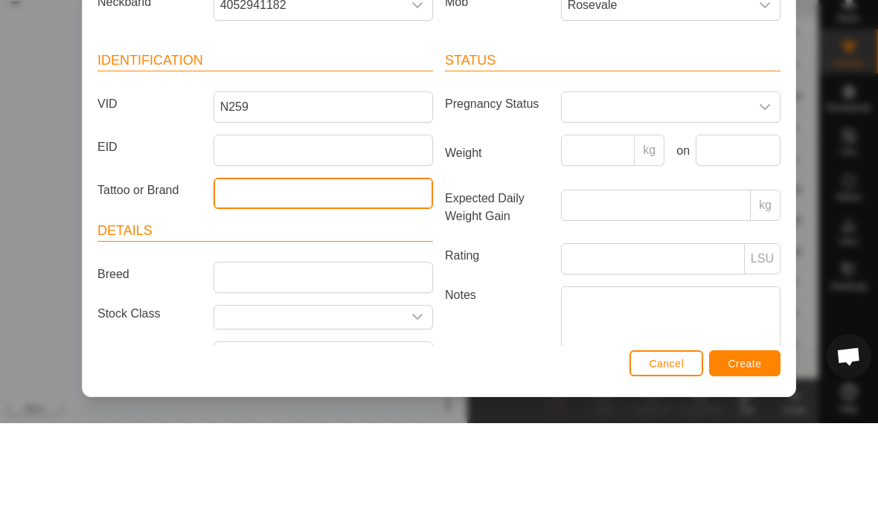
click at [248, 283] on input "Tattoo or Brand" at bounding box center [322, 298] width 219 height 31
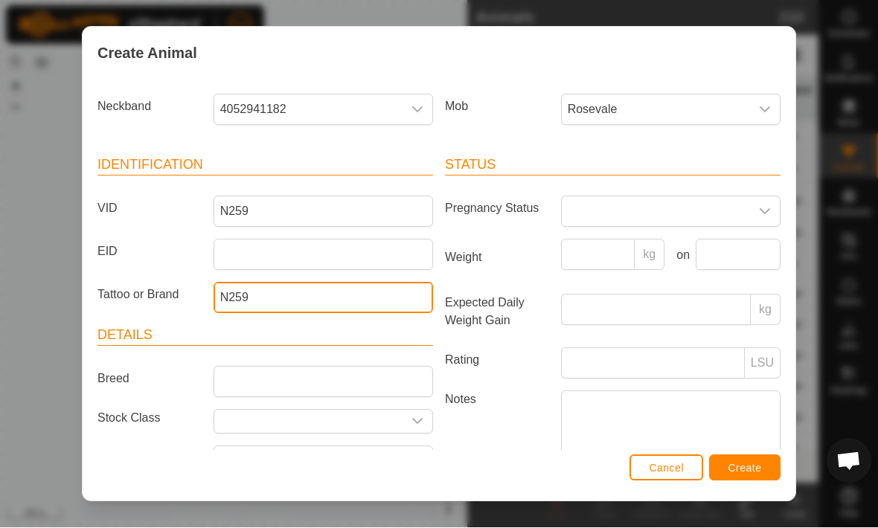
type input "N259"
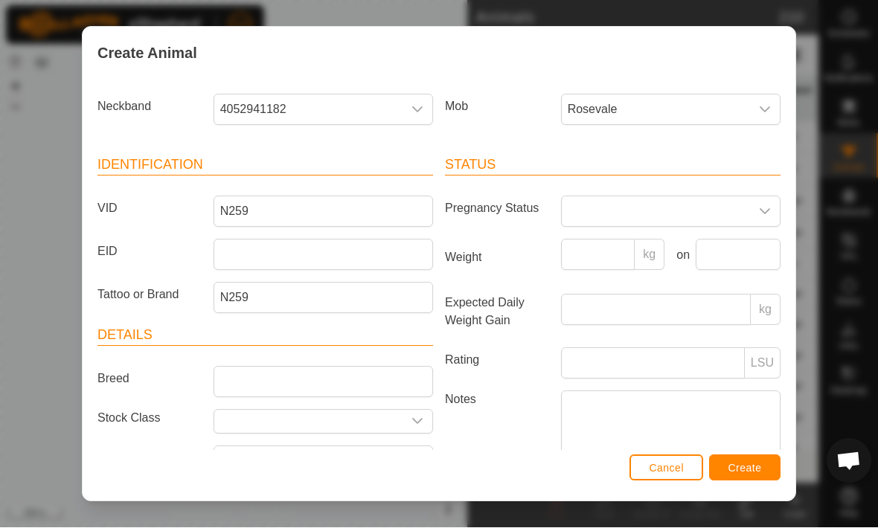
click at [750, 469] on span "Create" at bounding box center [744, 469] width 33 height 12
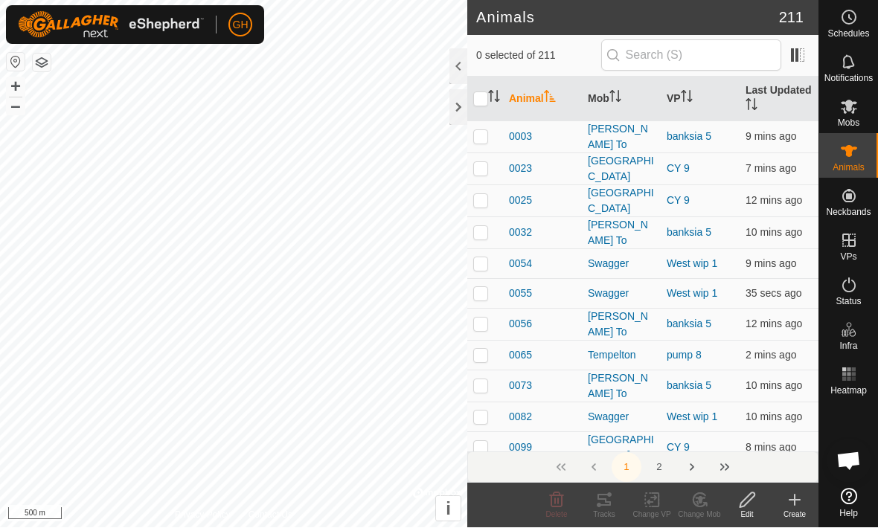
click at [788, 504] on icon at bounding box center [794, 501] width 18 height 18
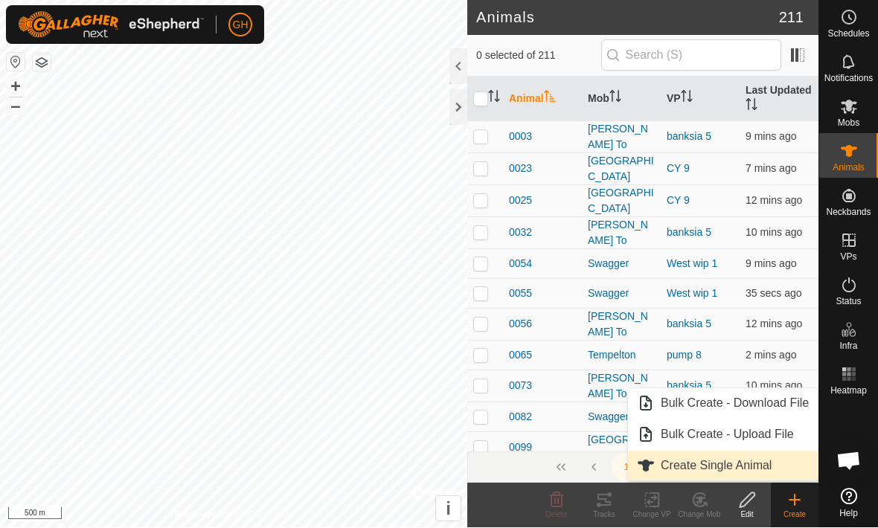
click at [753, 464] on span "Create Single Animal" at bounding box center [715, 466] width 111 height 18
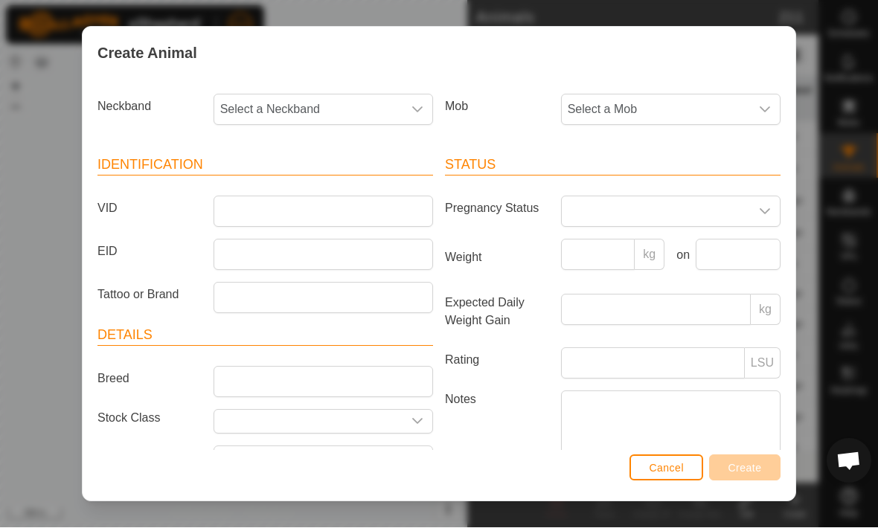
click at [286, 112] on span "Select a Neckband" at bounding box center [308, 110] width 188 height 30
type input "9138"
click at [236, 186] on span "3352759138" at bounding box center [257, 187] width 66 height 18
click at [739, 107] on span "Select a Mob" at bounding box center [656, 110] width 188 height 30
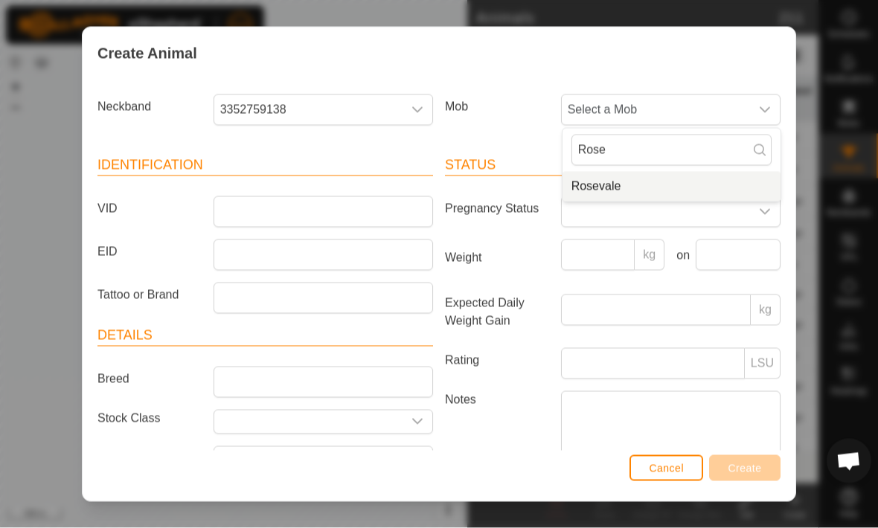
type input "Rose"
click at [711, 193] on li "Rosevale" at bounding box center [671, 187] width 218 height 30
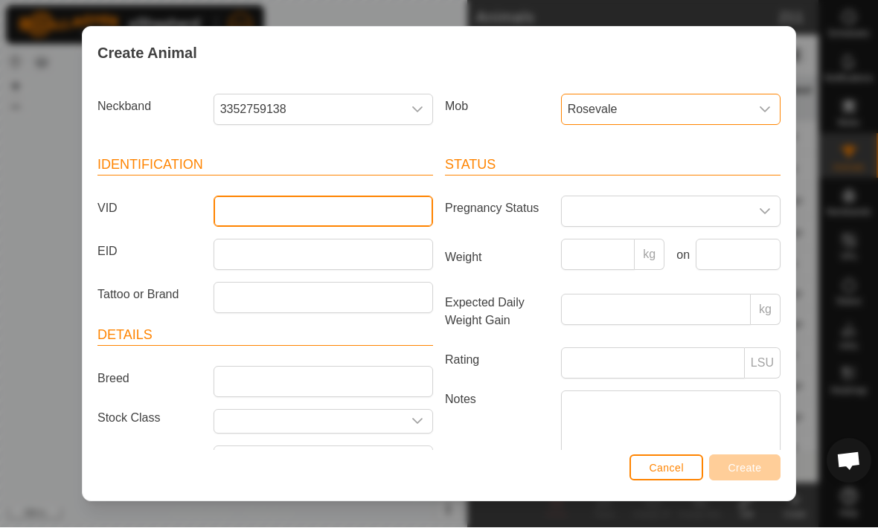
click at [255, 219] on input "VID" at bounding box center [322, 211] width 219 height 31
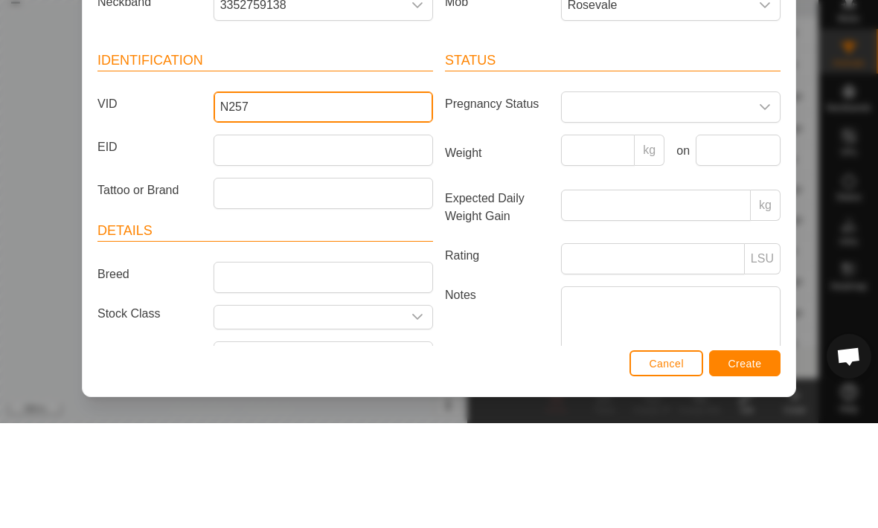
type input "N257"
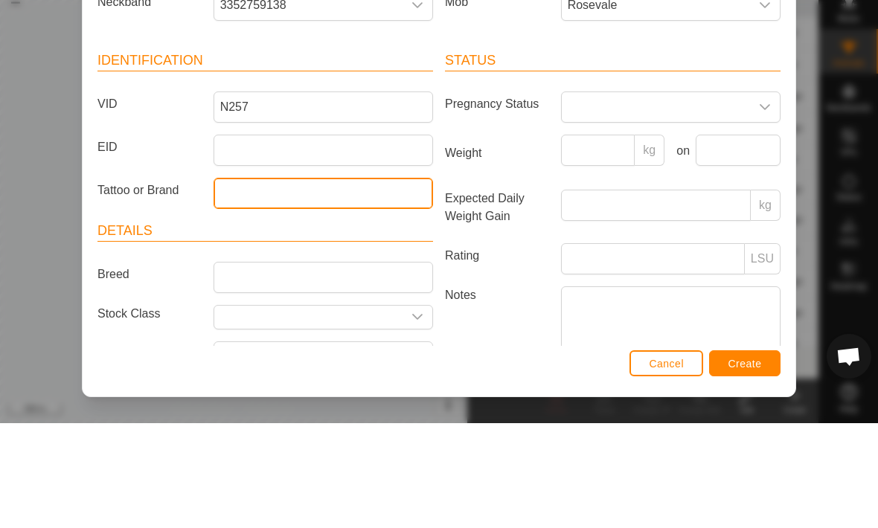
click at [393, 283] on input "Tattoo or Brand" at bounding box center [322, 298] width 219 height 31
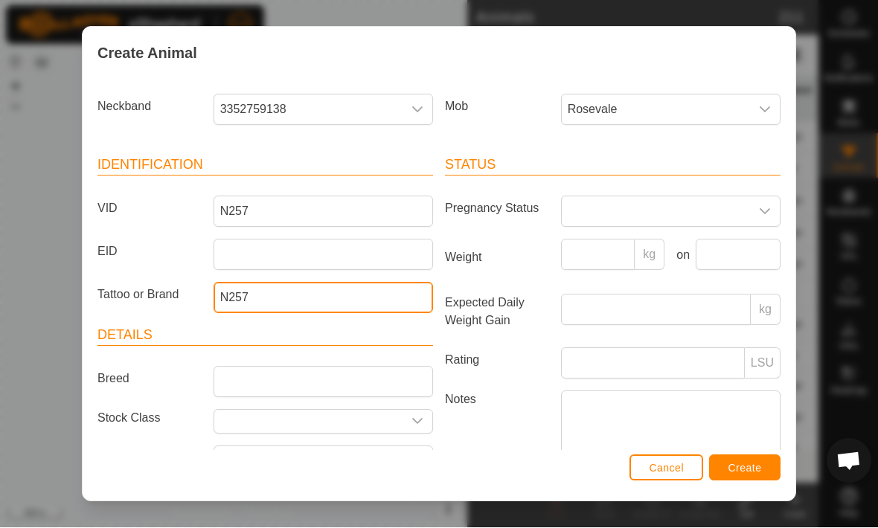
type input "N257"
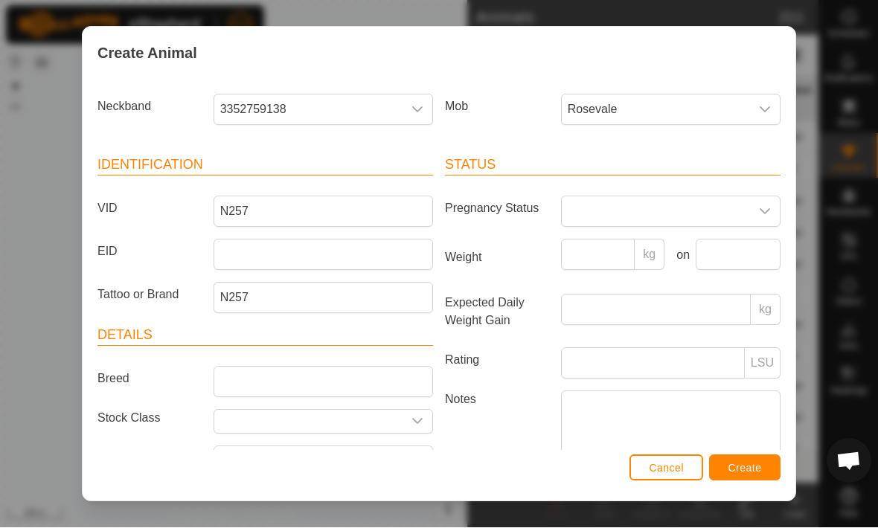
click at [751, 468] on span "Create" at bounding box center [744, 469] width 33 height 12
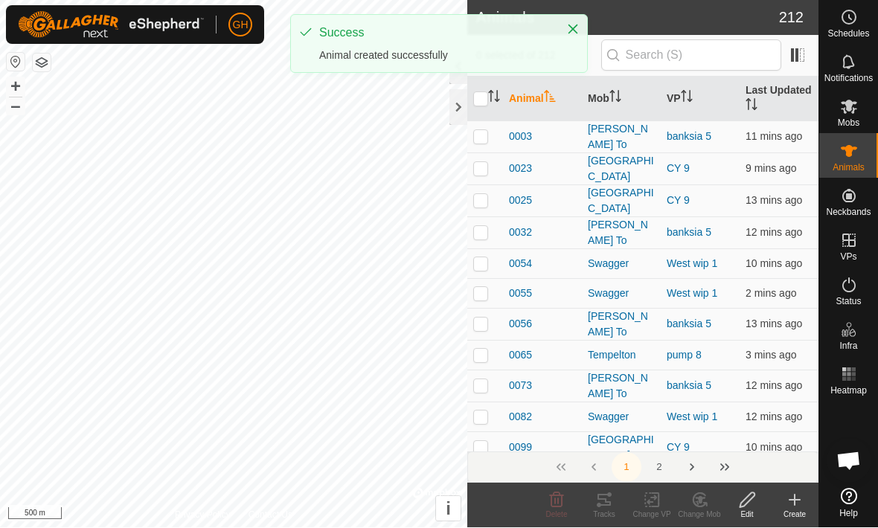
click at [783, 502] on create-svg-icon at bounding box center [795, 501] width 48 height 18
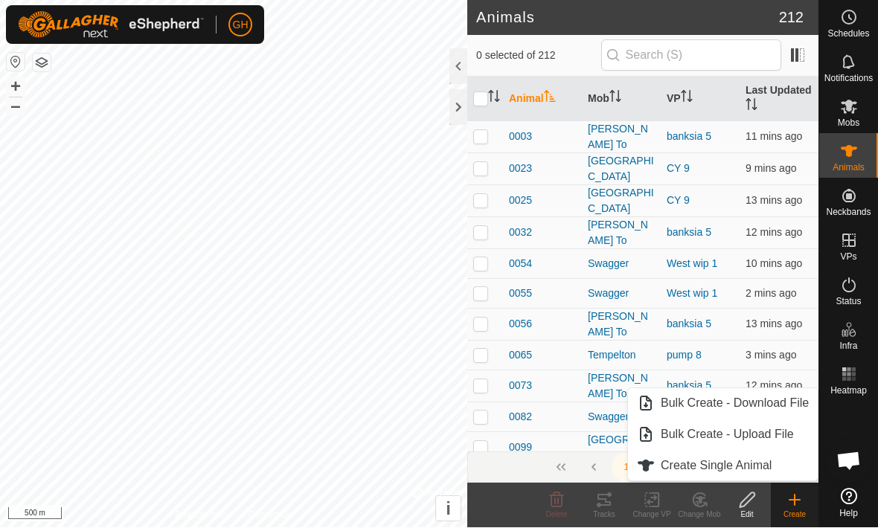
click at [763, 465] on span "Create Single Animal" at bounding box center [715, 466] width 111 height 18
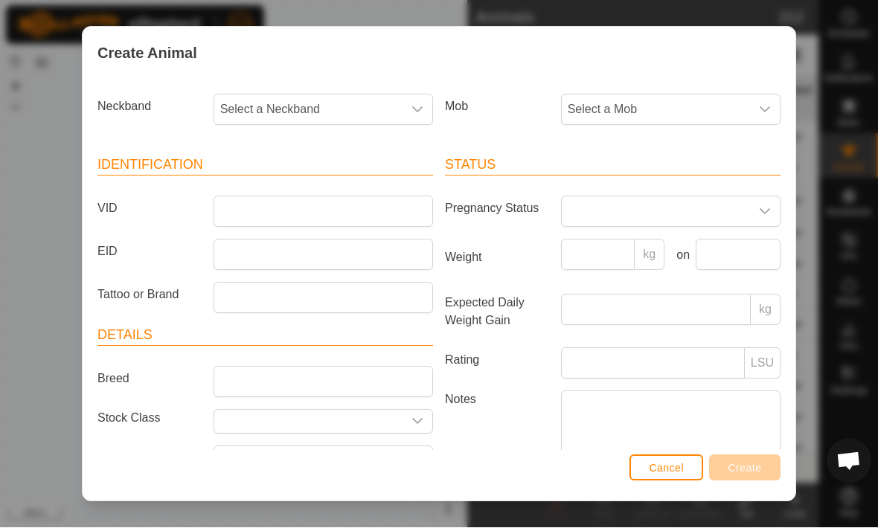
click at [738, 111] on span "Select a Mob" at bounding box center [656, 110] width 188 height 30
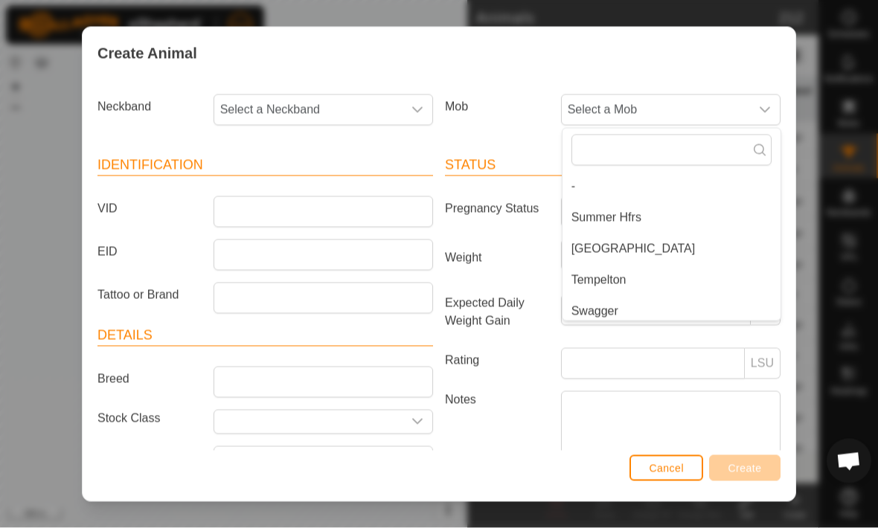
click at [260, 116] on span "Select a Neckband" at bounding box center [308, 110] width 188 height 30
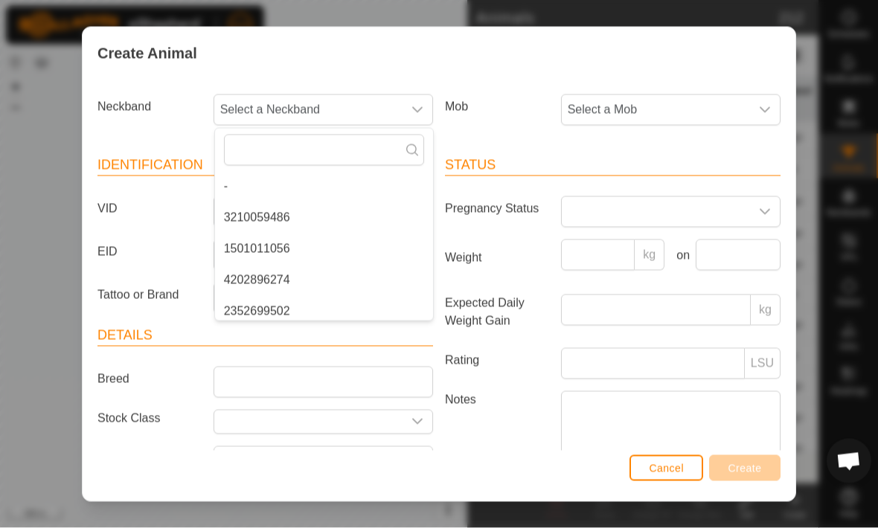
click at [260, 109] on span "Select a Neckband" at bounding box center [308, 110] width 188 height 30
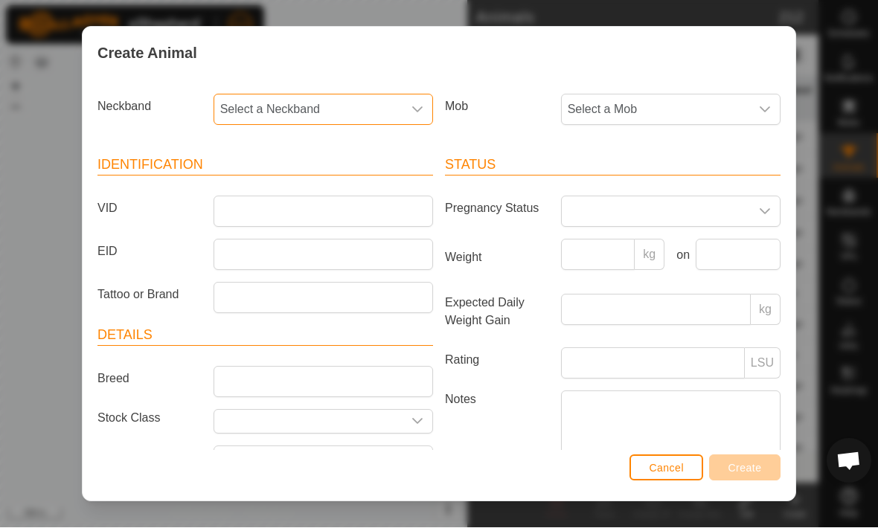
click at [250, 107] on span "Select a Neckband" at bounding box center [308, 110] width 188 height 30
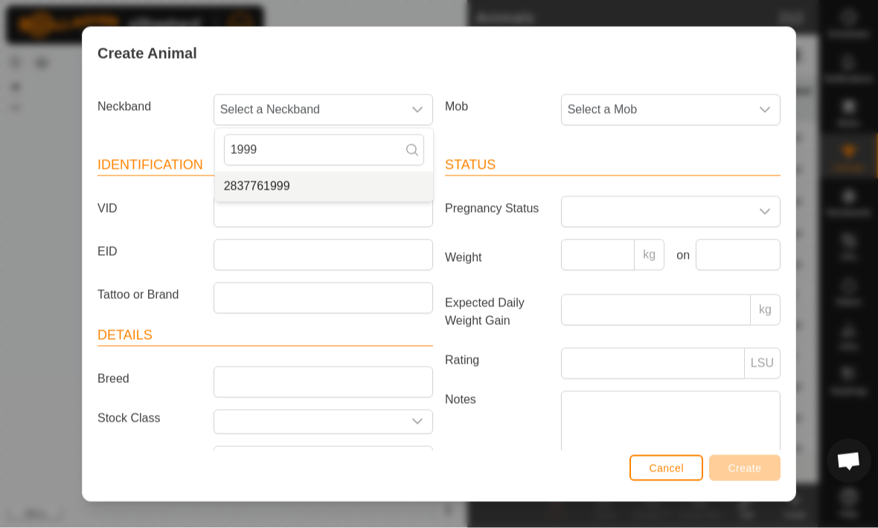
type input "1999"
click at [393, 176] on li "2837761999" at bounding box center [324, 187] width 218 height 30
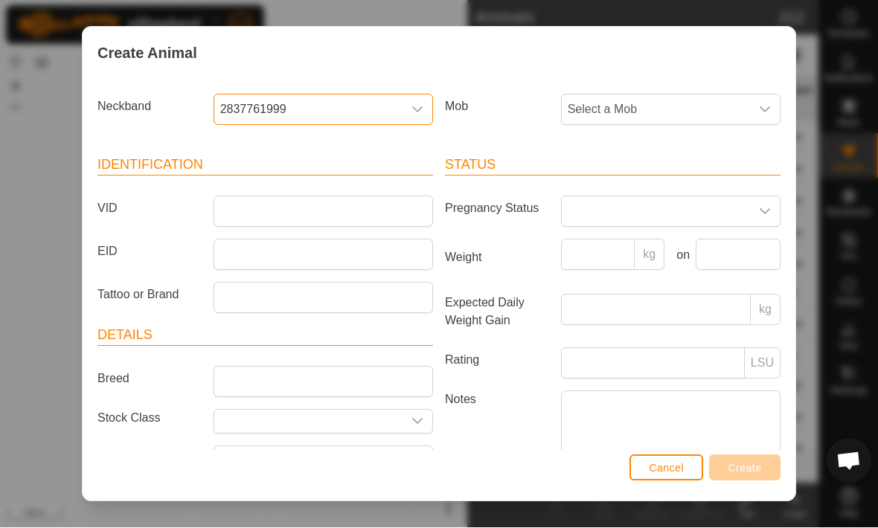
click at [747, 111] on span "Select a Mob" at bounding box center [656, 110] width 188 height 30
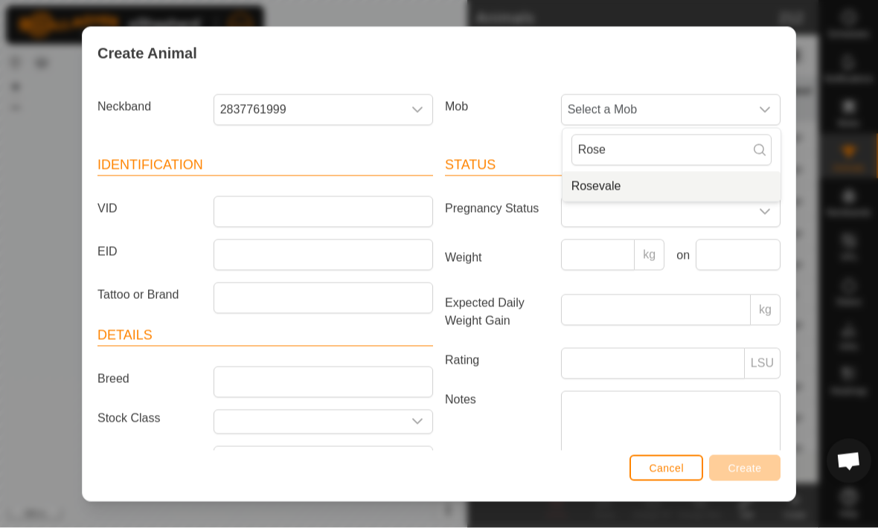
type input "Rose"
click at [707, 179] on li "Rosevale" at bounding box center [671, 187] width 218 height 30
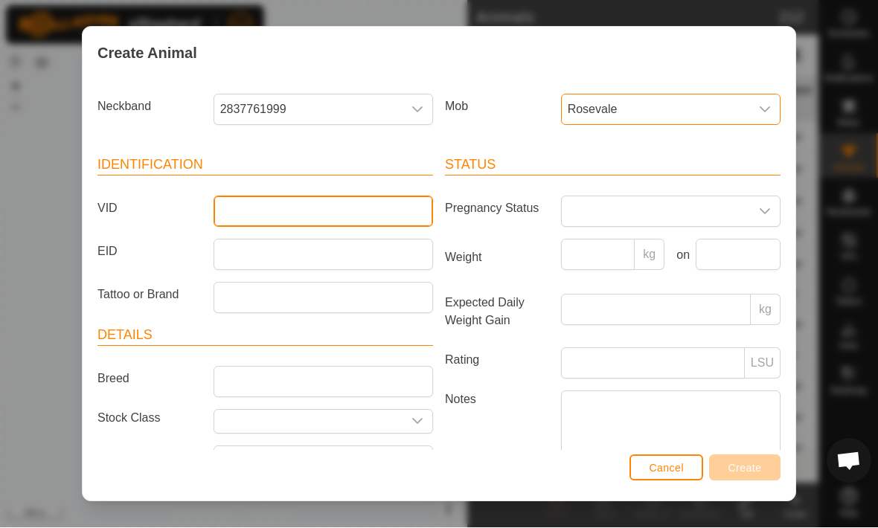
click at [358, 210] on input "VID" at bounding box center [322, 211] width 219 height 31
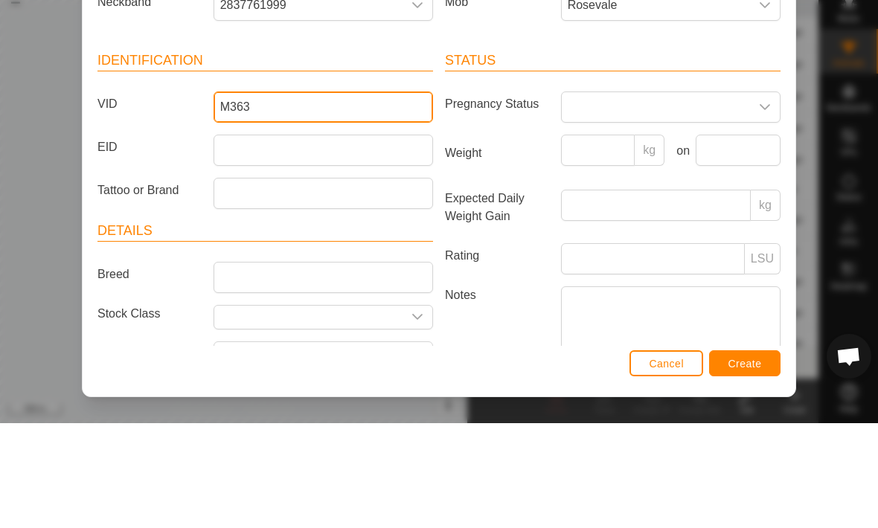
type input "M363"
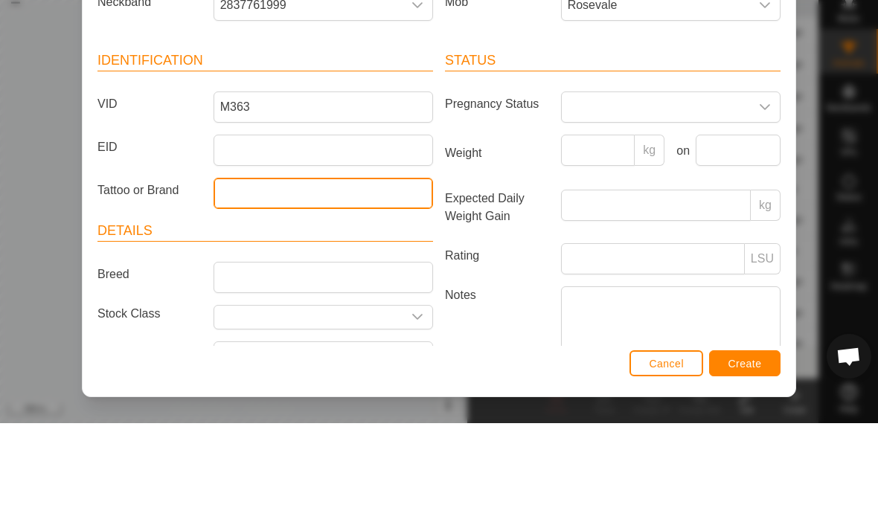
click at [242, 283] on input "Tattoo or Brand" at bounding box center [322, 298] width 219 height 31
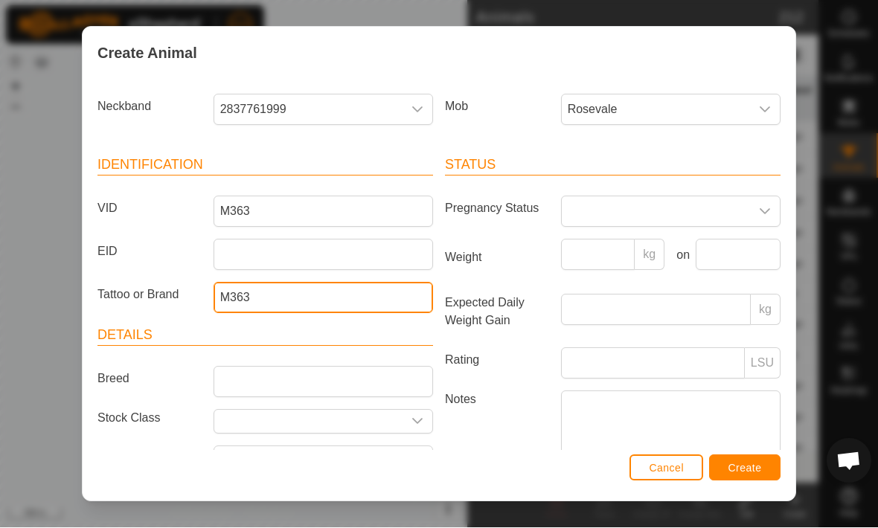
type input "M363"
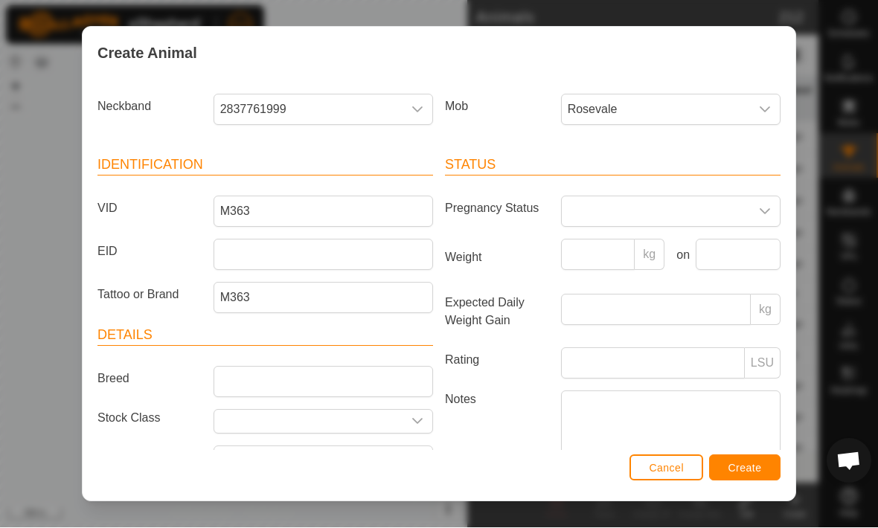
click at [756, 475] on button "Create" at bounding box center [744, 468] width 71 height 26
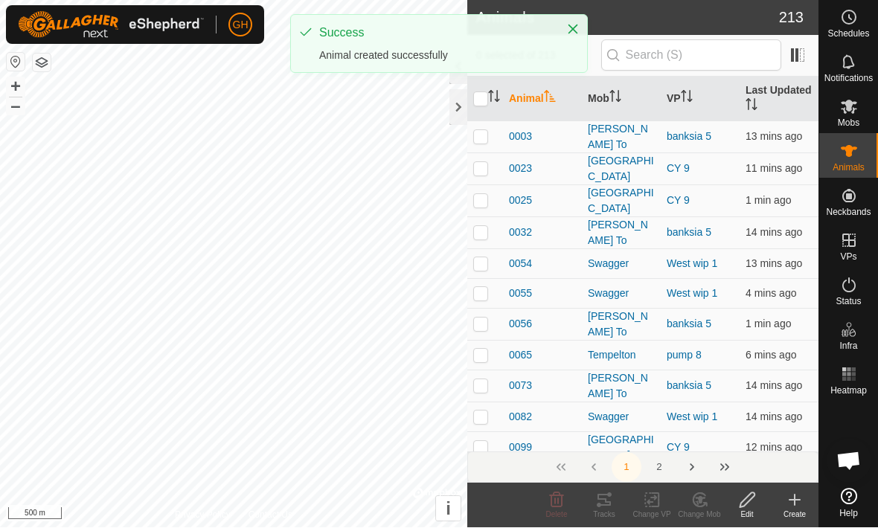
click at [788, 501] on icon at bounding box center [794, 501] width 18 height 18
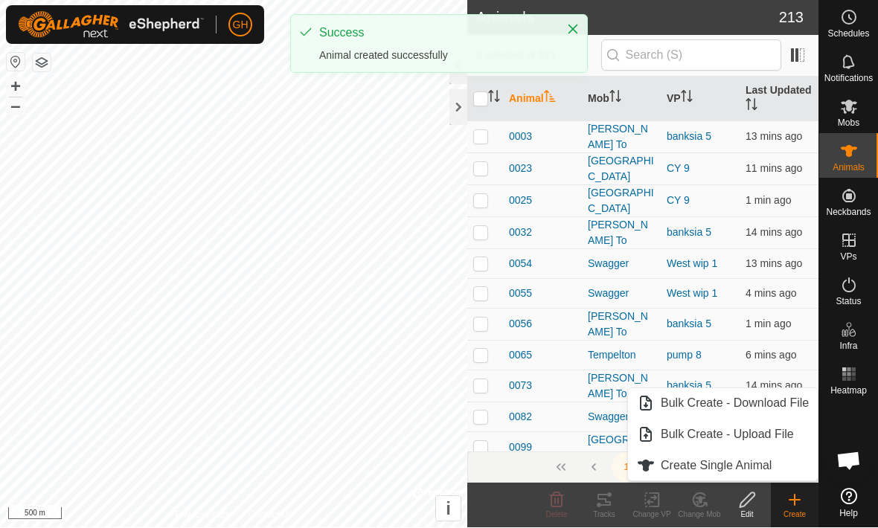
click at [754, 468] on span "Create Single Animal" at bounding box center [715, 466] width 111 height 18
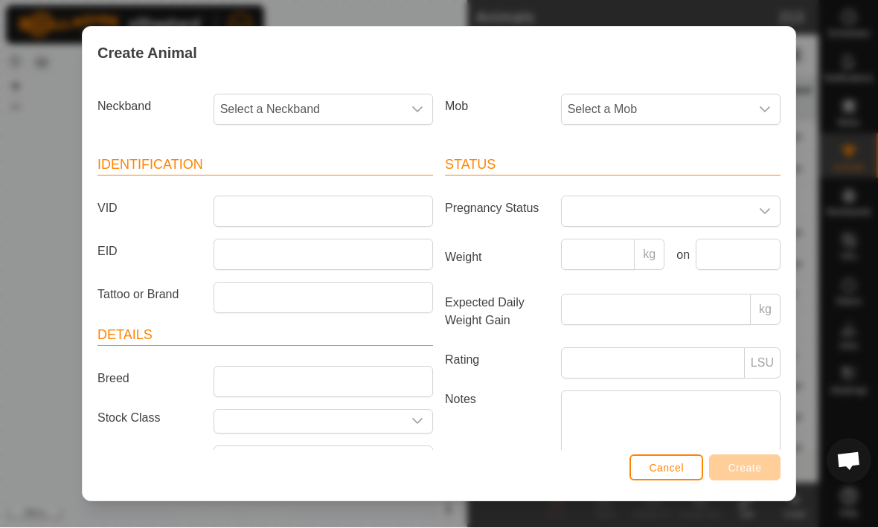
click at [410, 112] on div "dropdown trigger" at bounding box center [417, 110] width 30 height 30
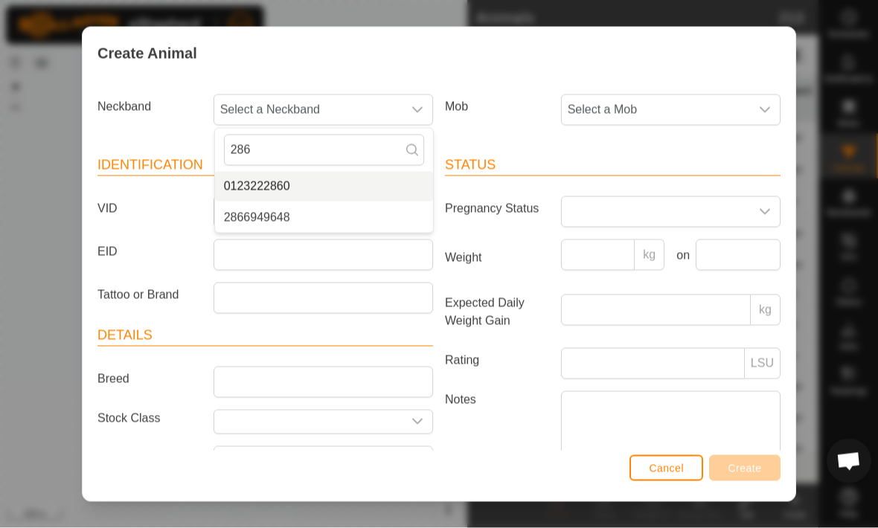
type input "286"
click at [243, 192] on span "0123222860" at bounding box center [257, 187] width 66 height 18
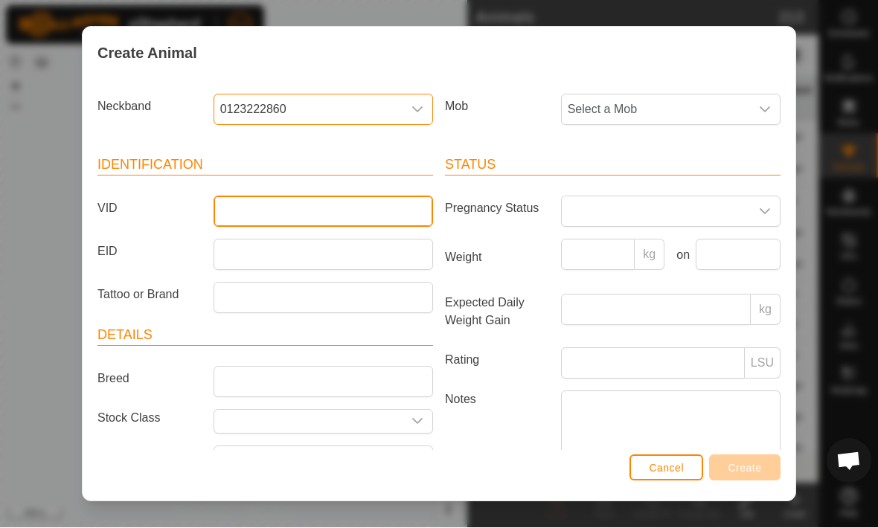
click at [239, 214] on input "VID" at bounding box center [322, 211] width 219 height 31
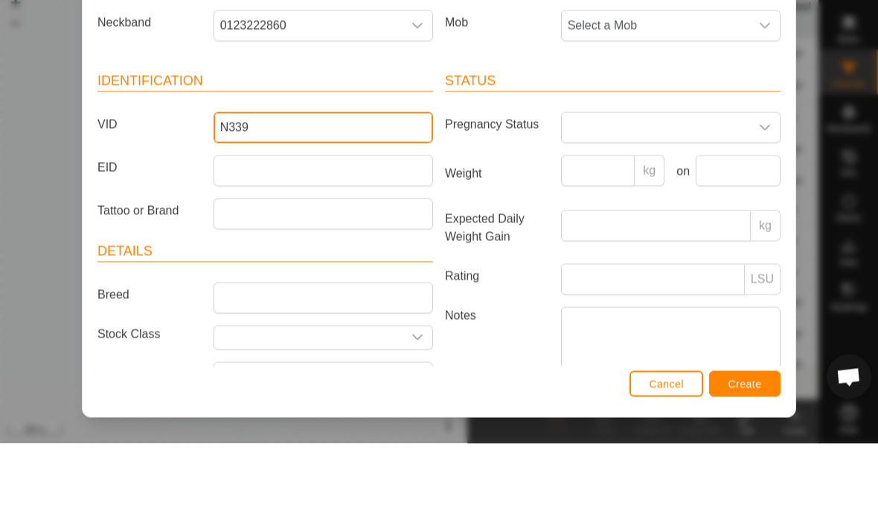
type input "N339"
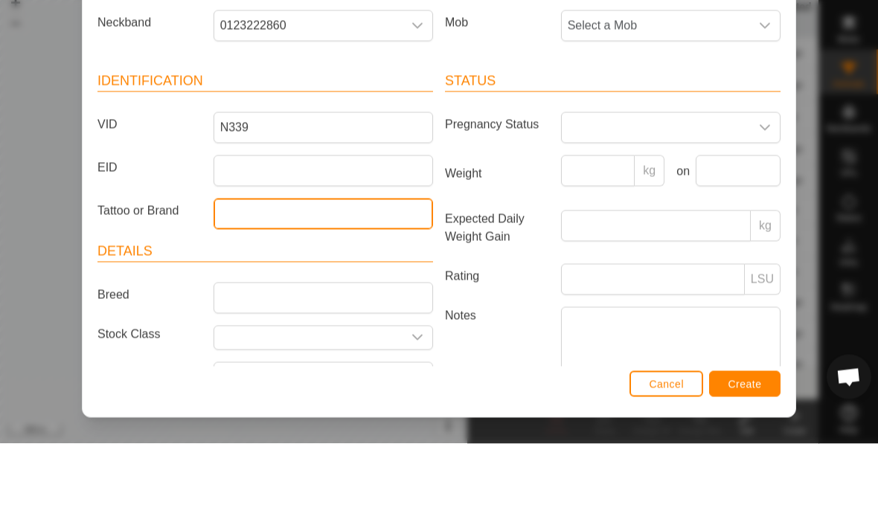
click at [362, 283] on input "Tattoo or Brand" at bounding box center [322, 298] width 219 height 31
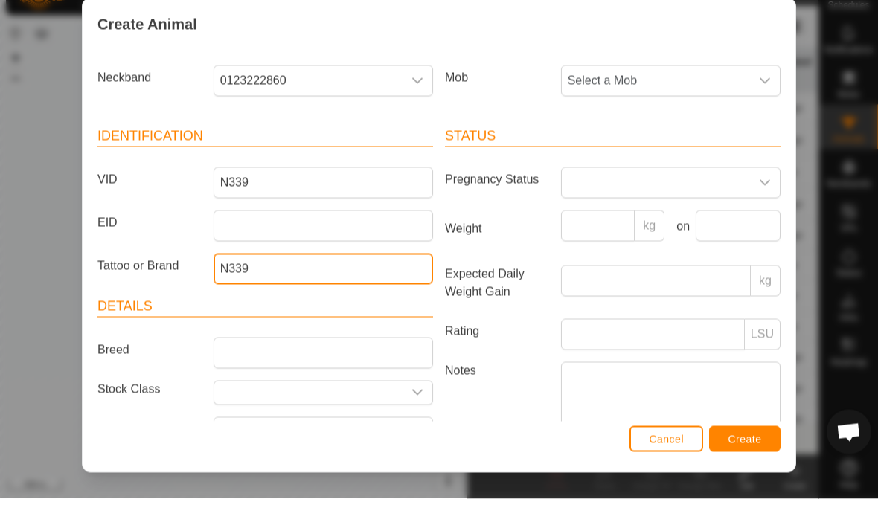
type input "N339"
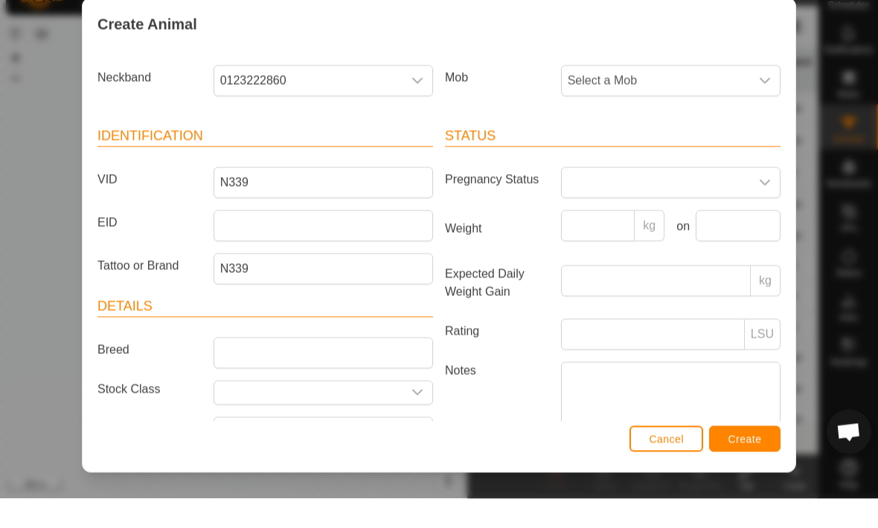
click at [747, 95] on span "Select a Mob" at bounding box center [656, 110] width 188 height 30
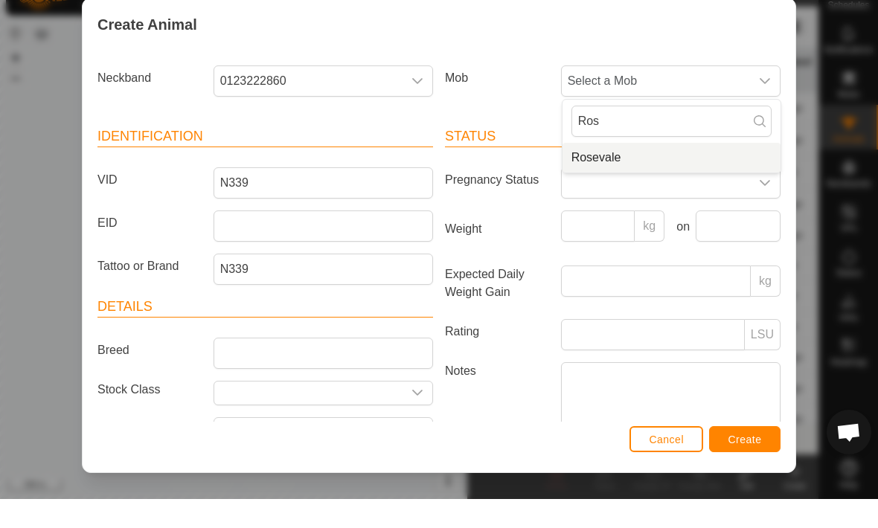
type input "Ros"
click at [704, 172] on li "Rosevale" at bounding box center [671, 187] width 218 height 30
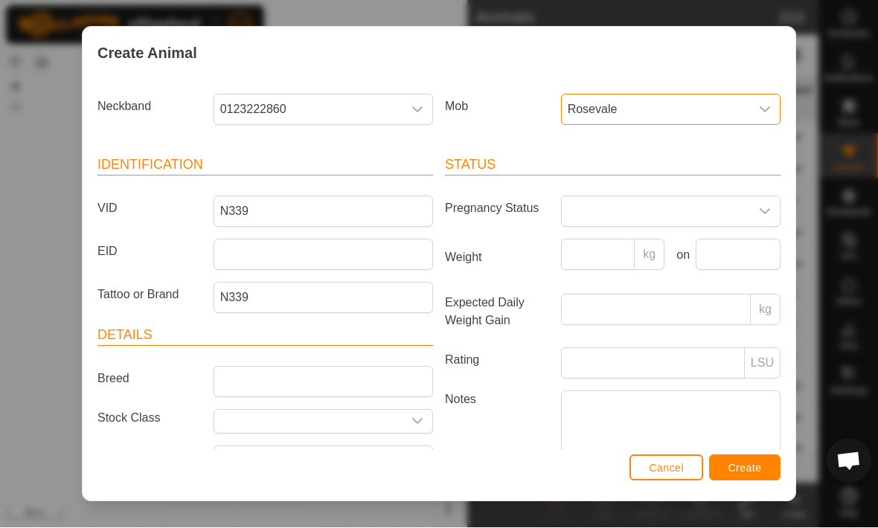
click at [748, 466] on span "Create" at bounding box center [744, 469] width 33 height 12
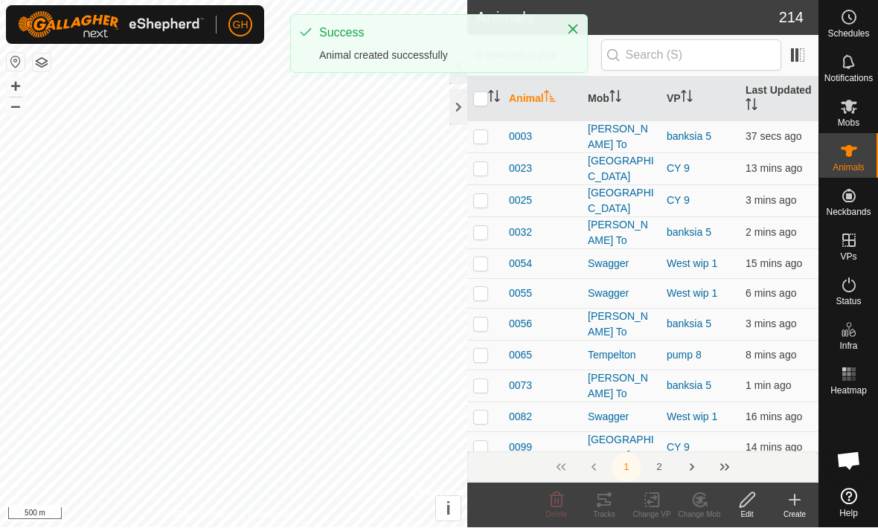
click at [789, 504] on icon at bounding box center [794, 501] width 18 height 18
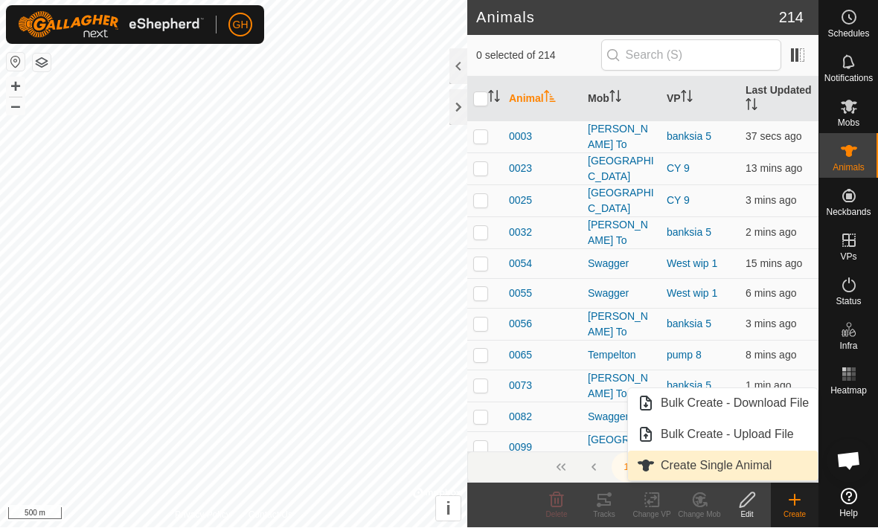
click at [771, 460] on span "Create Single Animal" at bounding box center [715, 466] width 111 height 18
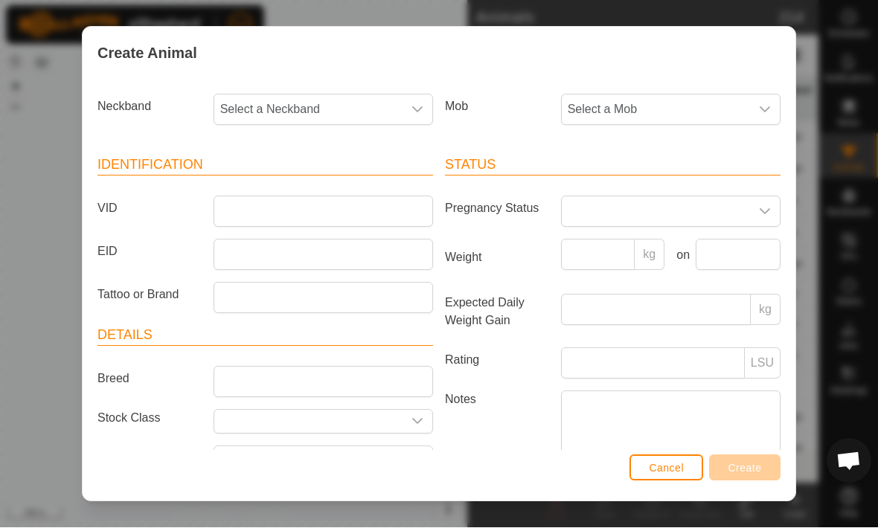
click at [410, 109] on div "dropdown trigger" at bounding box center [417, 110] width 30 height 30
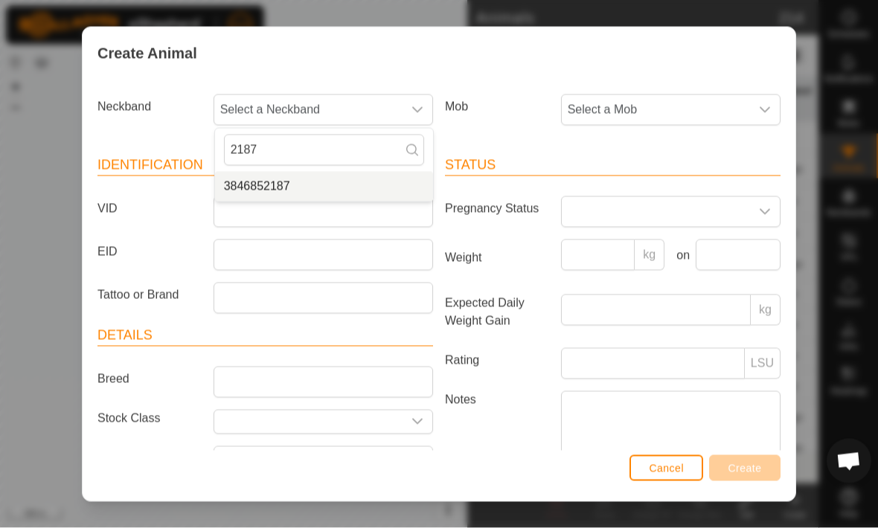
type input "2187"
click at [239, 180] on span "3846852187" at bounding box center [257, 187] width 66 height 18
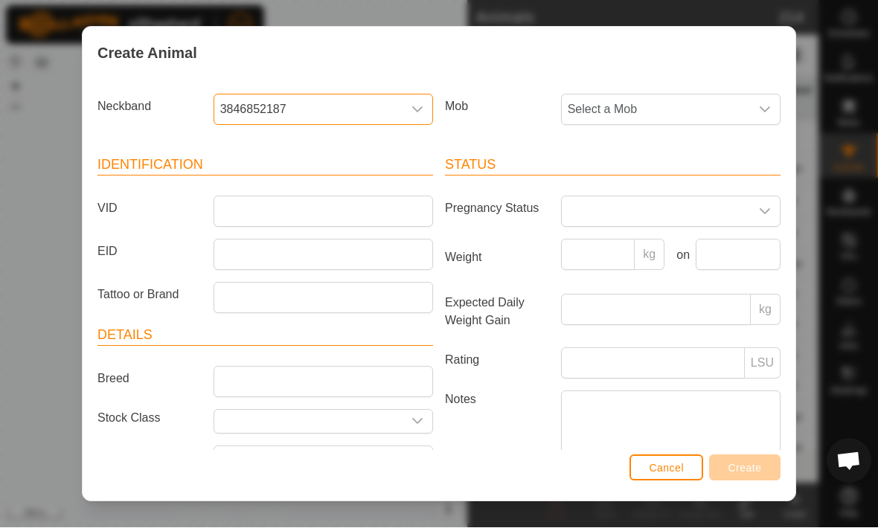
click at [697, 105] on span "Select a Mob" at bounding box center [656, 110] width 188 height 30
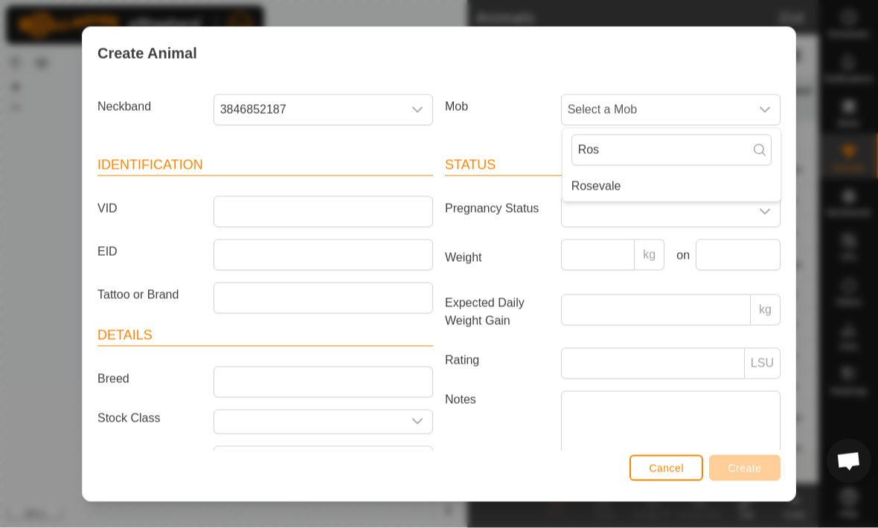
type input "Ros"
click at [633, 188] on li "Rosevale" at bounding box center [671, 187] width 218 height 30
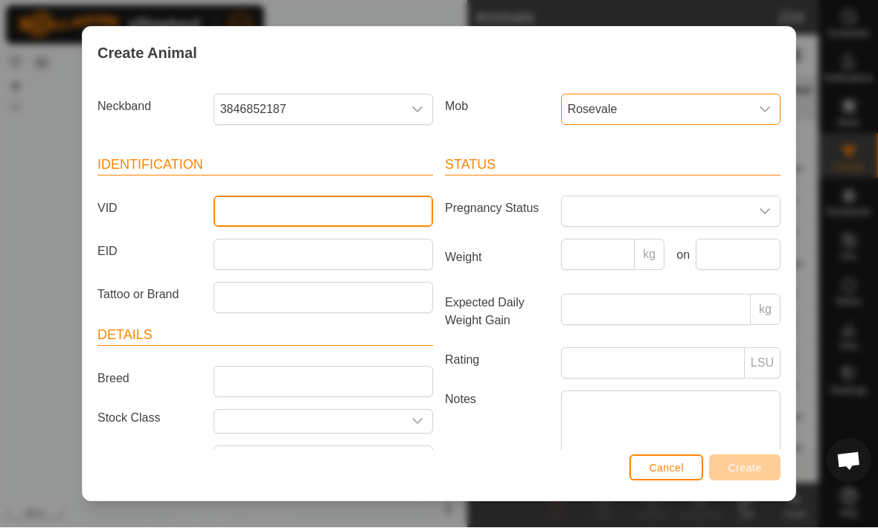
click at [399, 210] on input "VID" at bounding box center [322, 211] width 219 height 31
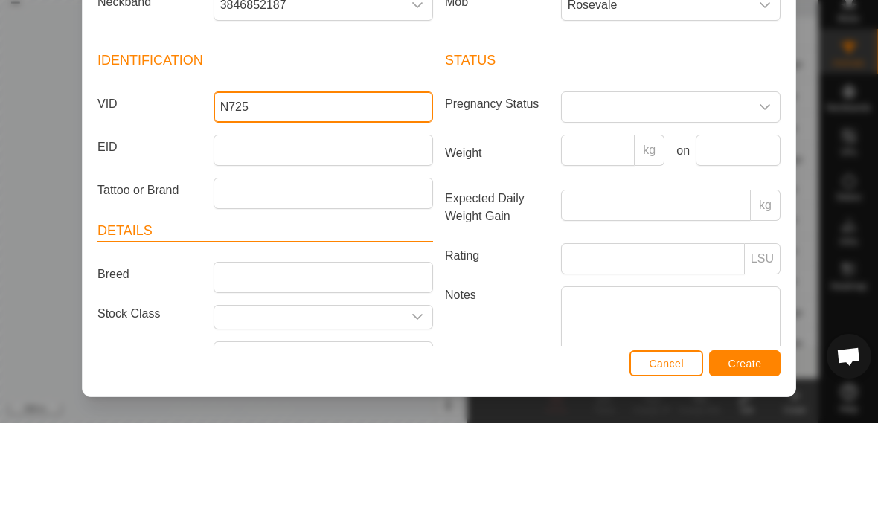
type input "N725"
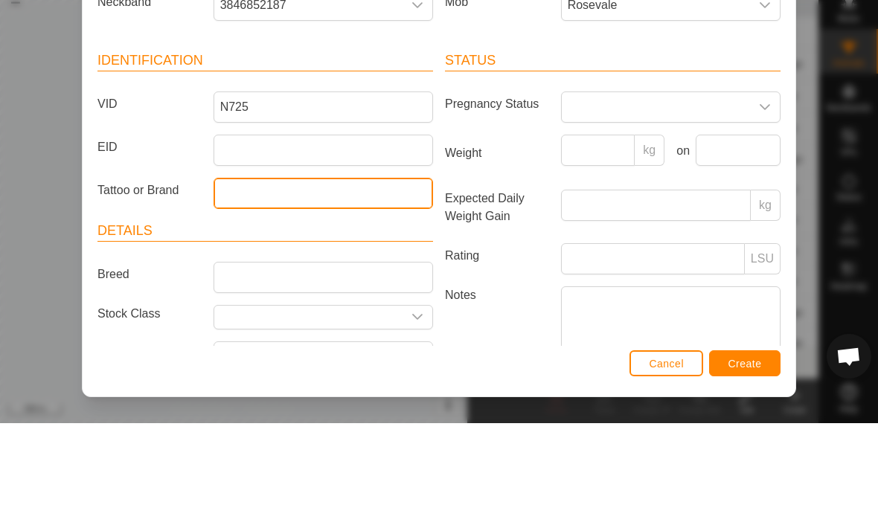
click at [256, 283] on input "Tattoo or Brand" at bounding box center [322, 298] width 219 height 31
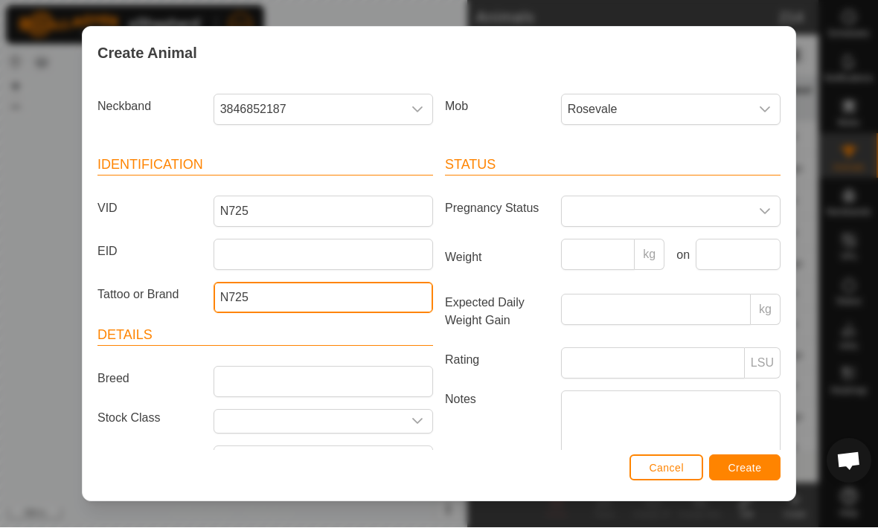
type input "N725"
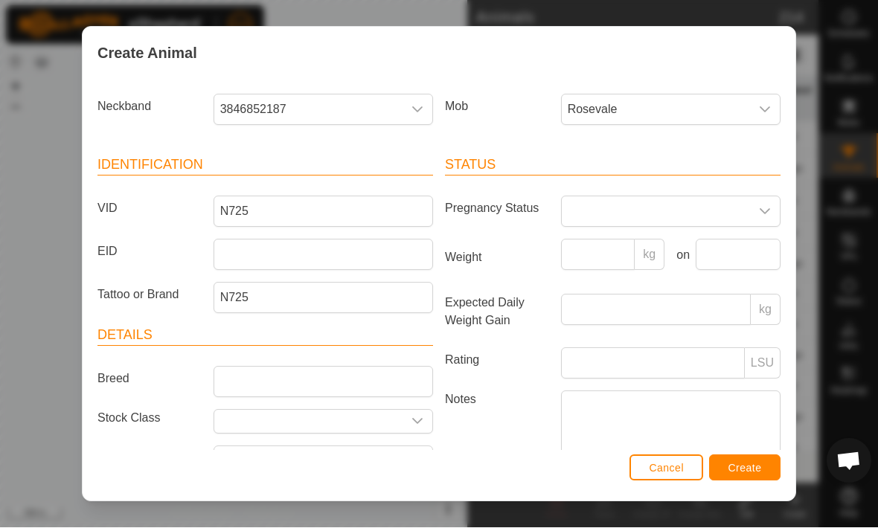
click at [752, 466] on span "Create" at bounding box center [744, 469] width 33 height 12
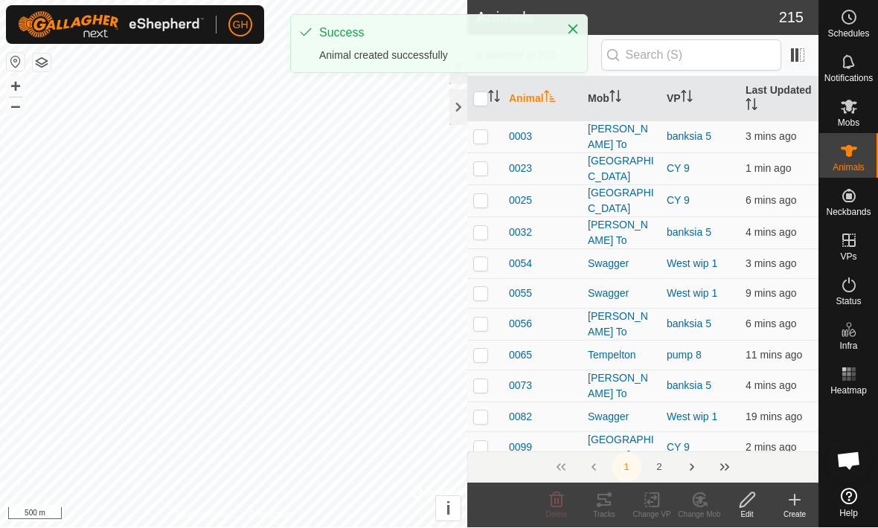
click at [784, 512] on div "Create" at bounding box center [795, 514] width 48 height 11
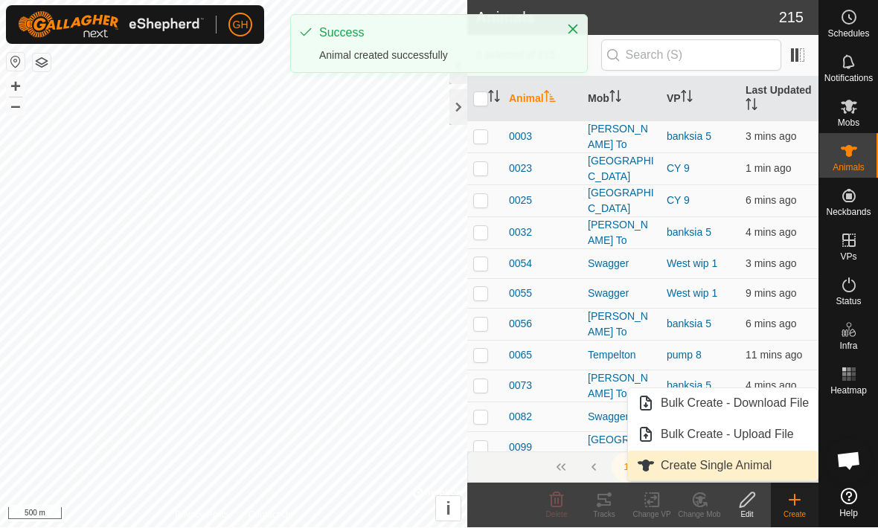
click at [761, 464] on span "Create Single Animal" at bounding box center [715, 466] width 111 height 18
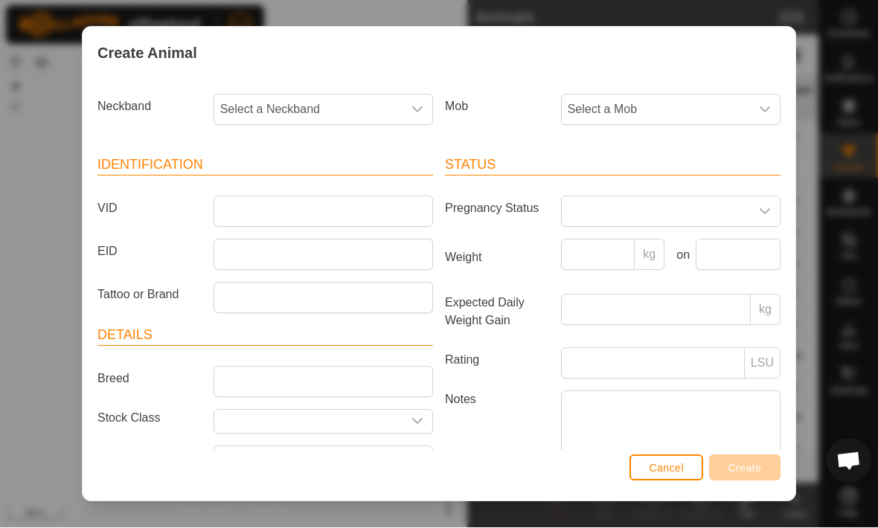
click at [748, 103] on span "Select a Mob" at bounding box center [656, 110] width 188 height 30
type input "Rose"
click at [696, 193] on li "Rosevale" at bounding box center [671, 187] width 218 height 30
click at [262, 109] on span "Select a Neckband" at bounding box center [308, 110] width 188 height 30
type input "2737"
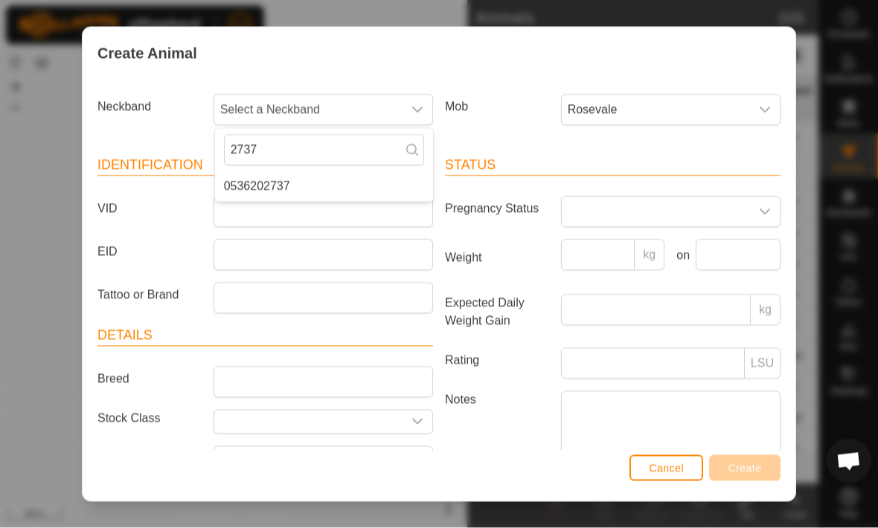
click at [255, 190] on span "0536202737" at bounding box center [257, 187] width 66 height 18
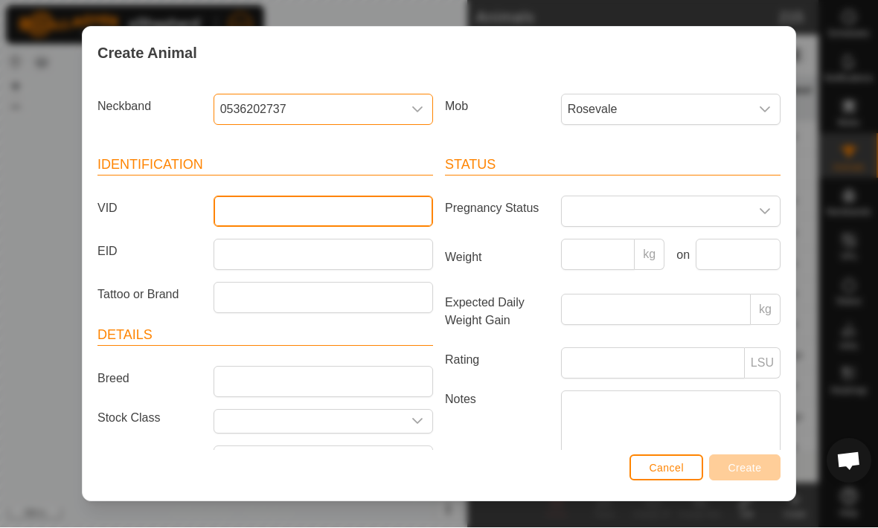
click at [237, 210] on input "VID" at bounding box center [322, 211] width 219 height 31
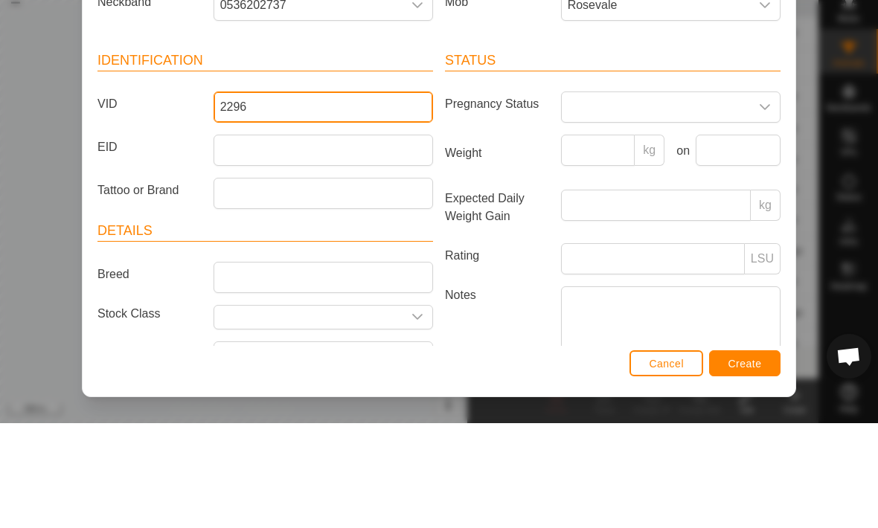
type input "2296"
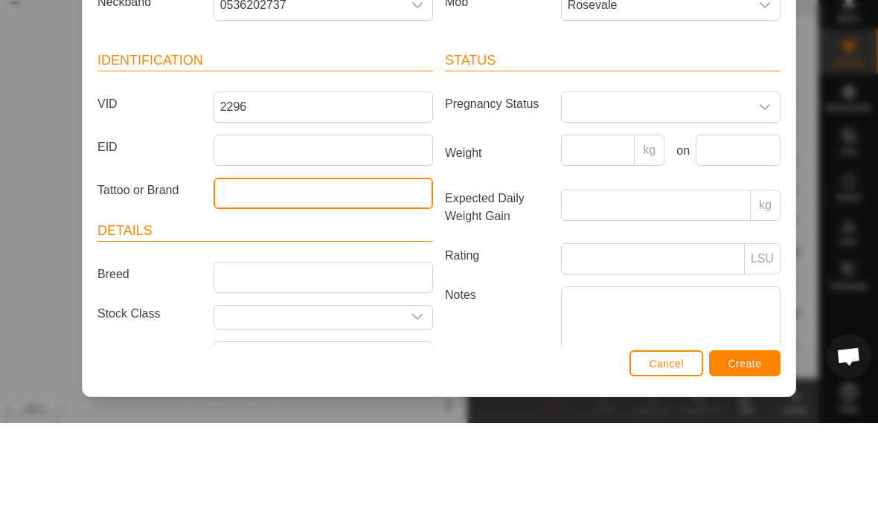
click at [247, 283] on input "Tattoo or Brand" at bounding box center [322, 298] width 219 height 31
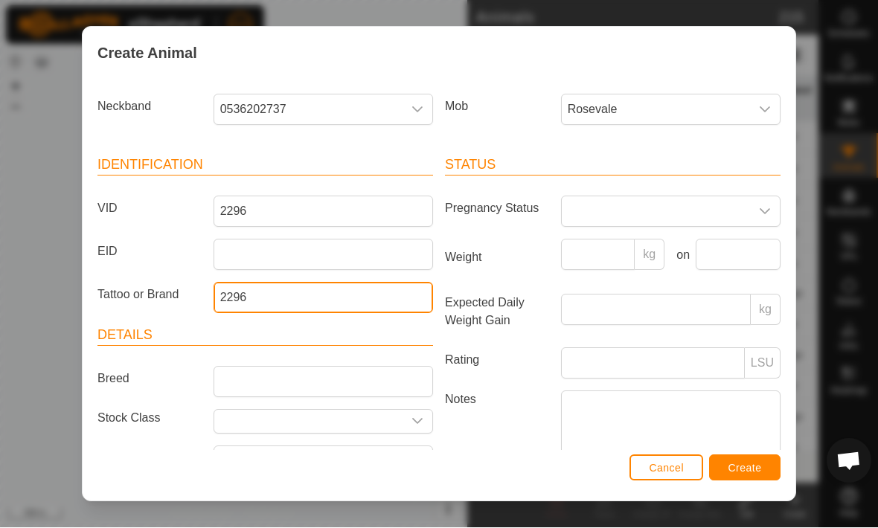
type input "2296"
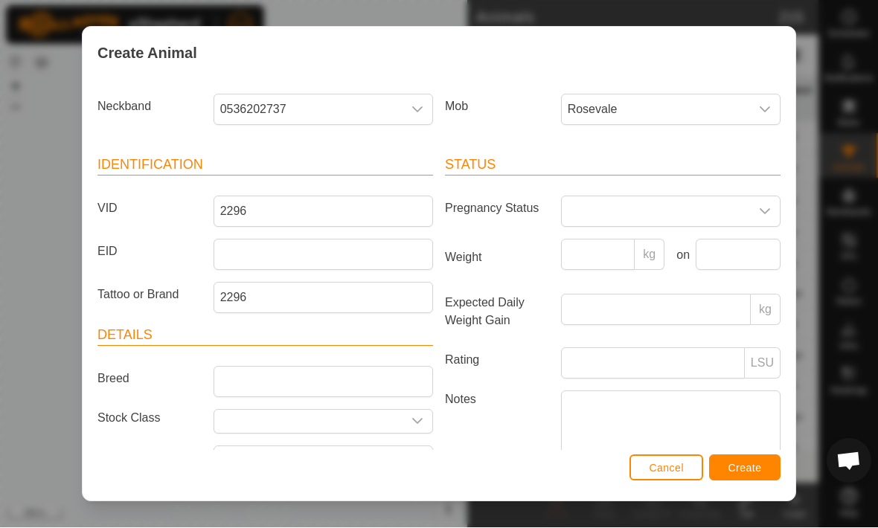
click at [750, 474] on span "Create" at bounding box center [744, 469] width 33 height 12
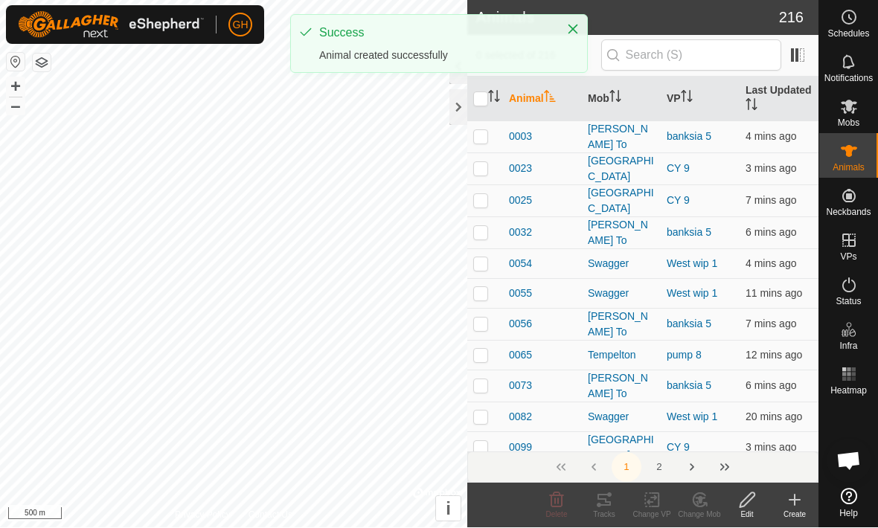
click at [798, 504] on icon at bounding box center [794, 501] width 18 height 18
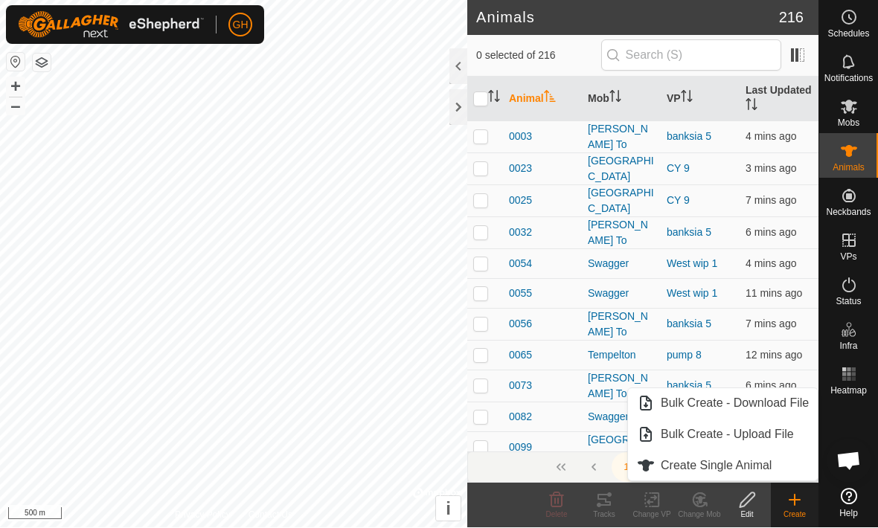
click at [771, 462] on span "Create Single Animal" at bounding box center [715, 466] width 111 height 18
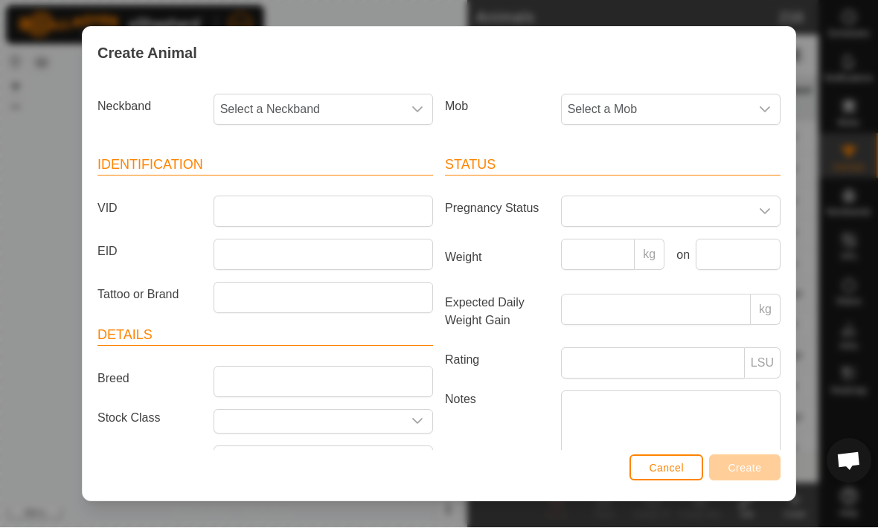
click at [253, 108] on span "Select a Neckband" at bounding box center [308, 110] width 188 height 30
type input "2"
type input "0407"
click at [246, 189] on span "3751820407" at bounding box center [257, 187] width 66 height 18
click at [739, 105] on span "Select a Mob" at bounding box center [656, 110] width 188 height 30
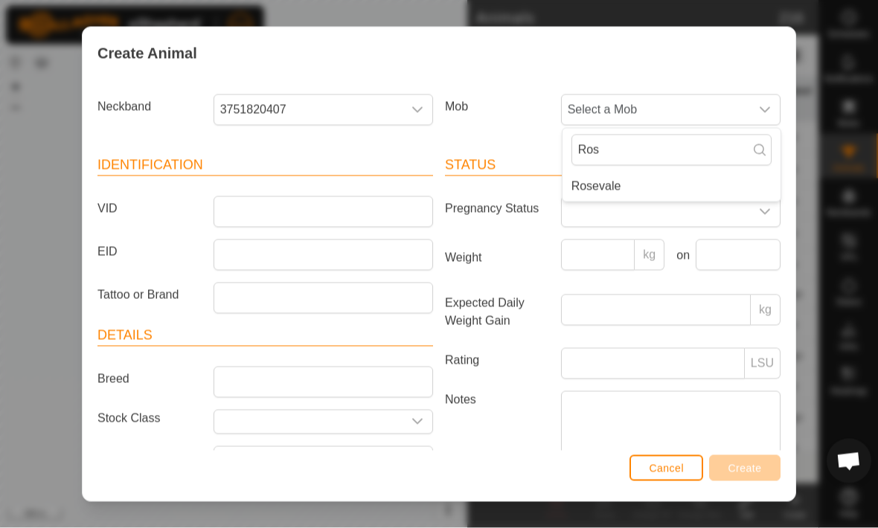
type input "Ros"
click at [701, 175] on li "Rosevale" at bounding box center [671, 187] width 218 height 30
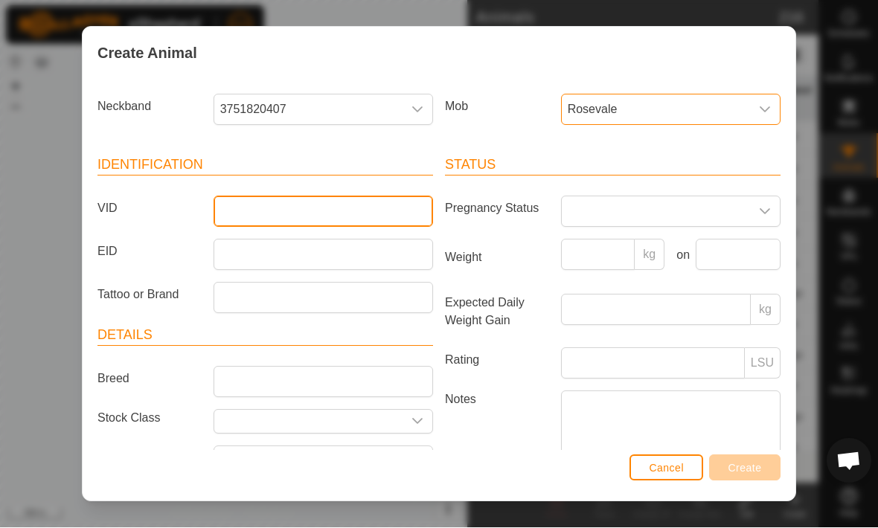
click at [252, 205] on input "VID" at bounding box center [322, 211] width 219 height 31
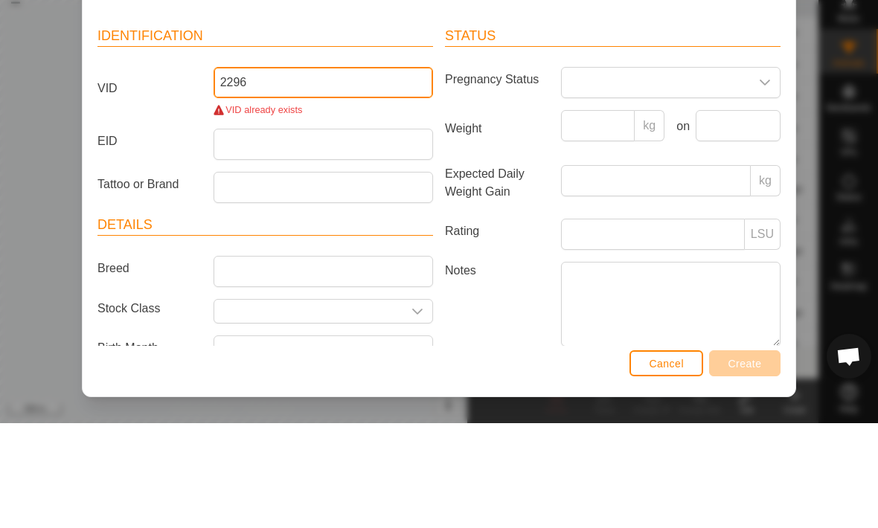
scroll to position [28, 0]
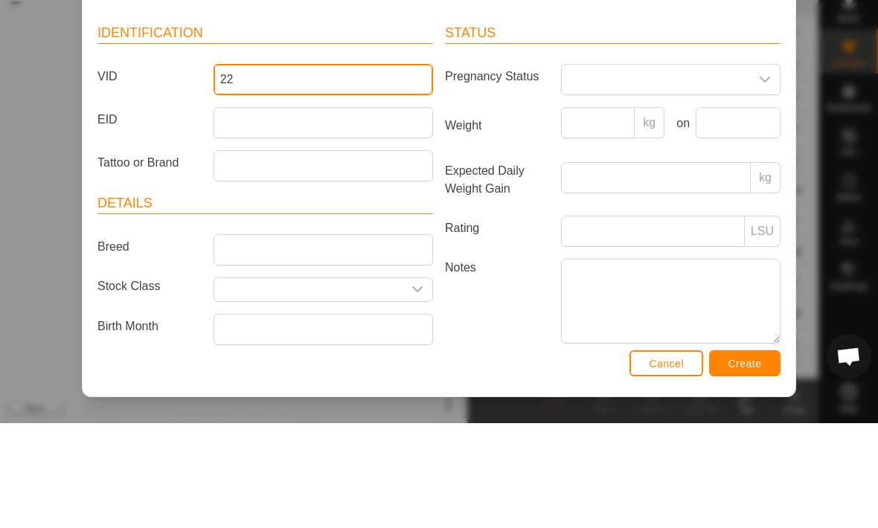
type input "2"
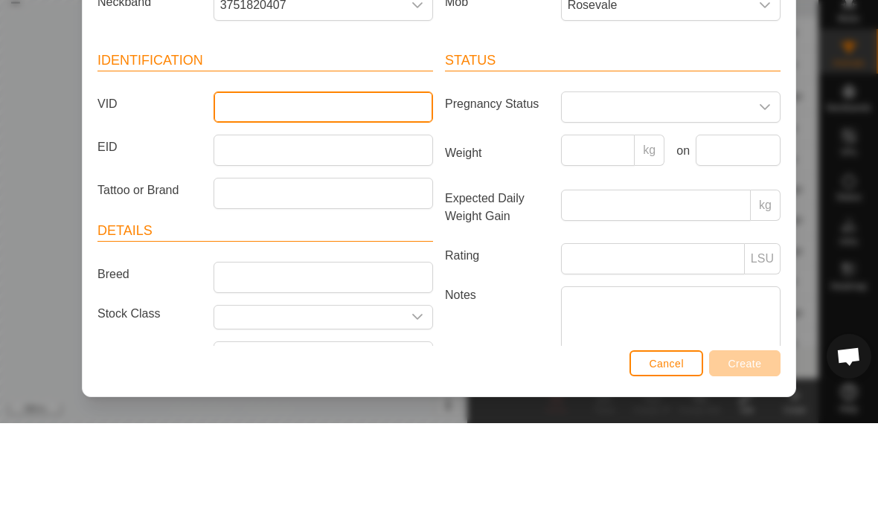
scroll to position [0, 0]
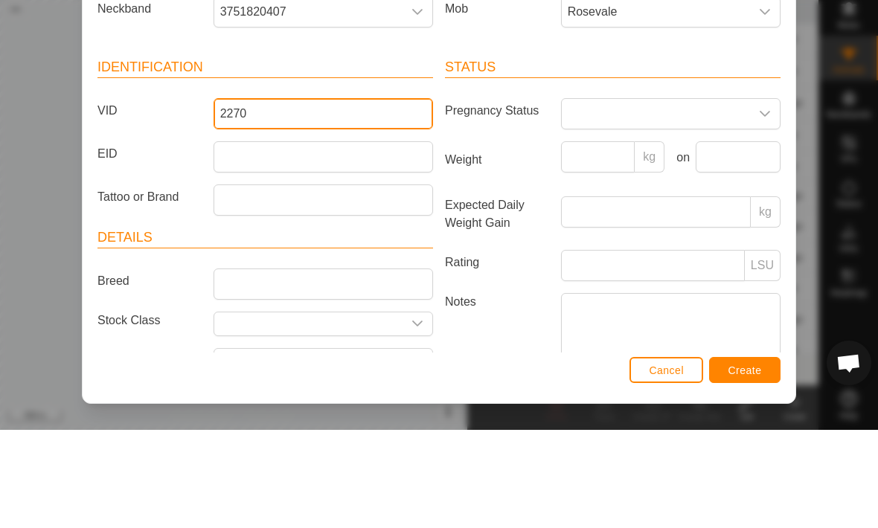
type input "2270"
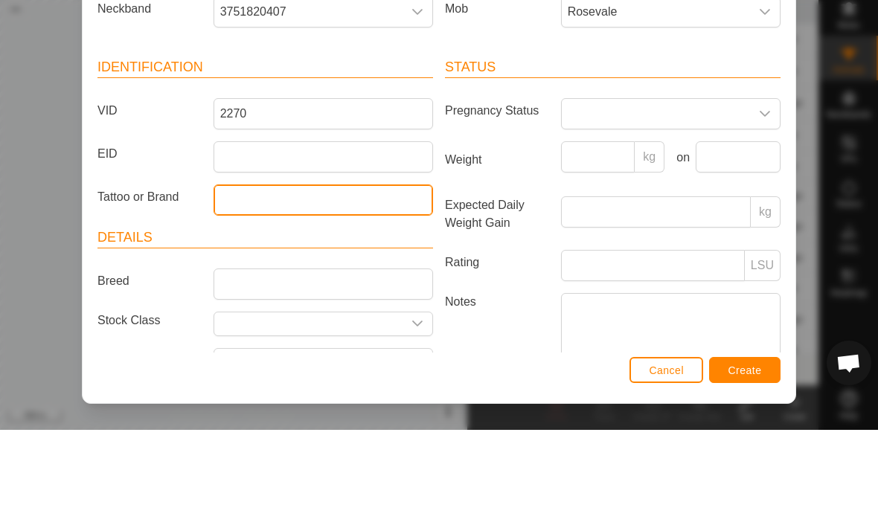
click at [399, 283] on input "Tattoo or Brand" at bounding box center [322, 298] width 219 height 31
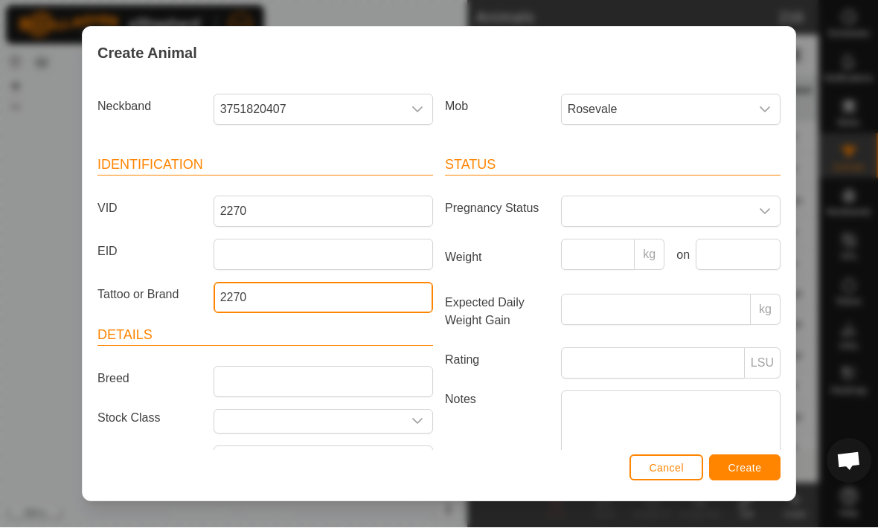
type input "2270"
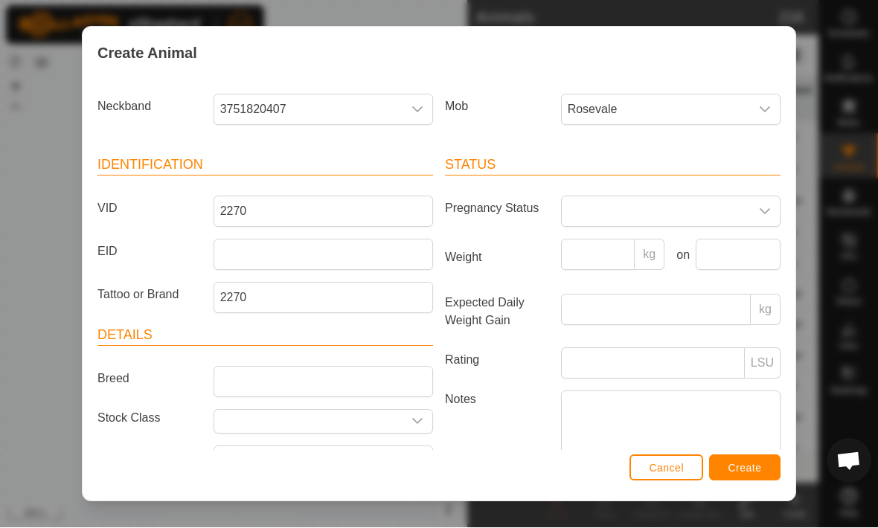
click at [760, 460] on button "Create" at bounding box center [744, 468] width 71 height 26
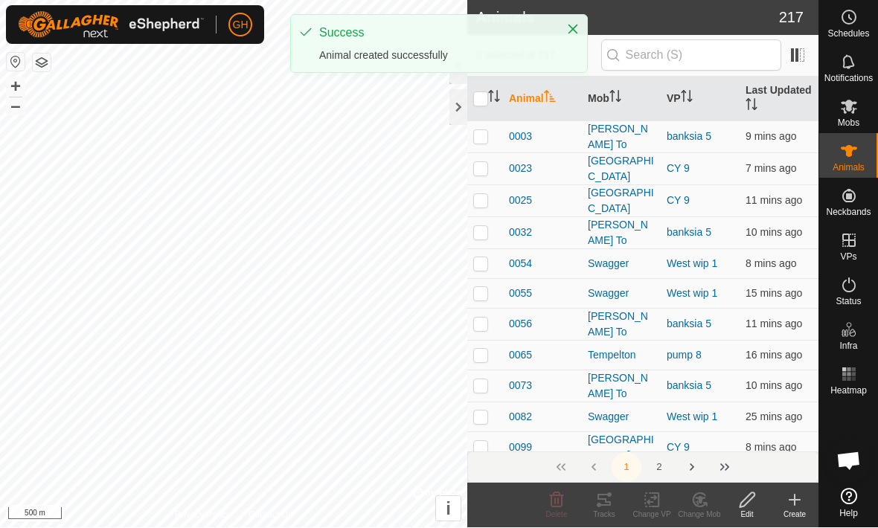
click at [792, 506] on icon at bounding box center [794, 501] width 18 height 18
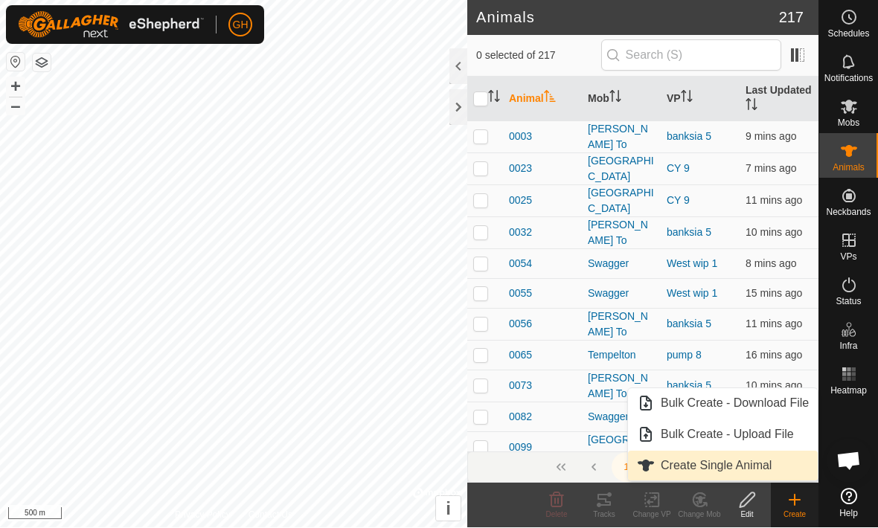
click at [764, 463] on span "Create Single Animal" at bounding box center [715, 466] width 111 height 18
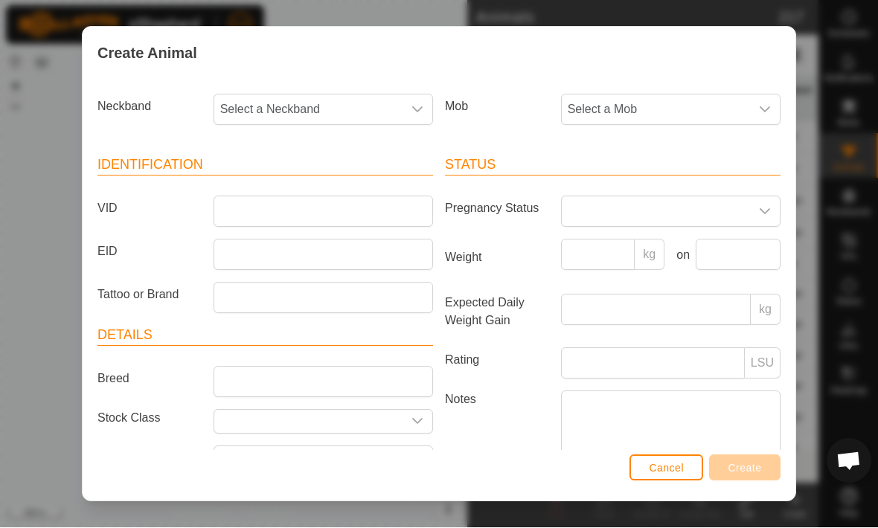
click at [680, 113] on span "Select a Mob" at bounding box center [656, 110] width 188 height 30
type input "Rose"
click at [716, 193] on li "Rosevale" at bounding box center [671, 187] width 218 height 30
click at [271, 109] on span "Select a Neckband" at bounding box center [308, 110] width 188 height 30
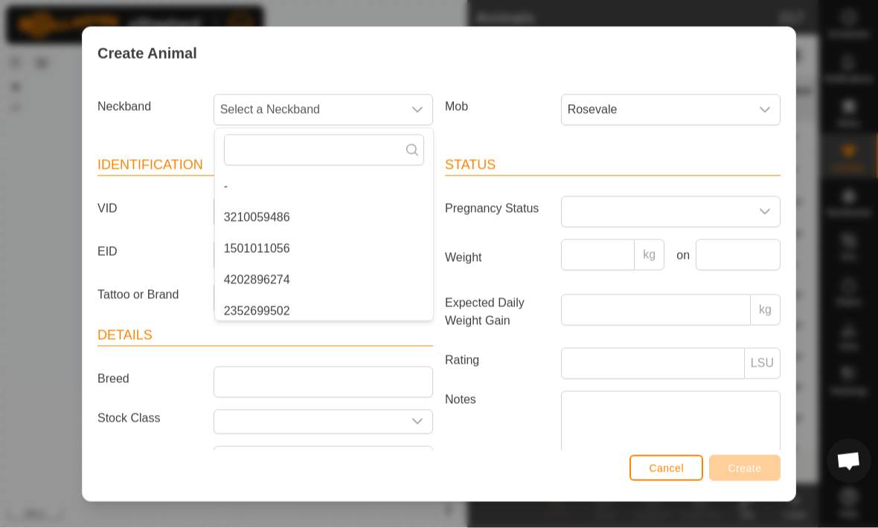
type input "0"
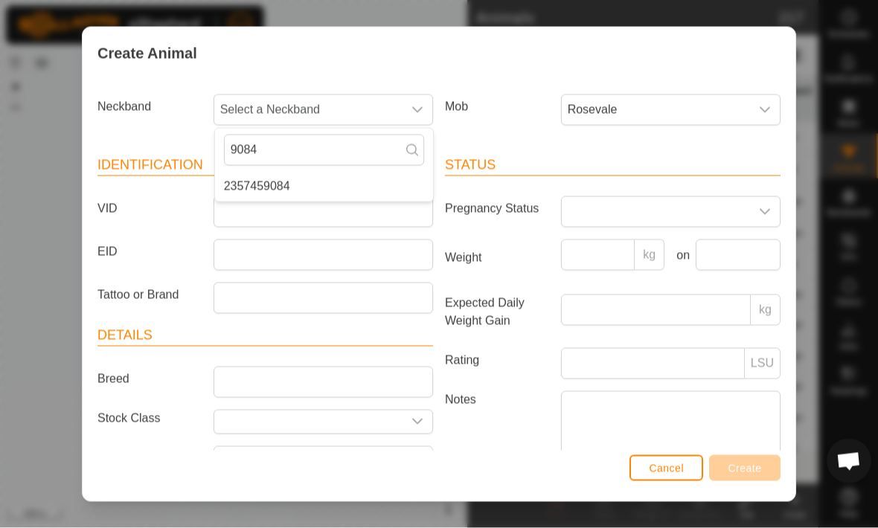
type input "9084"
click at [248, 189] on span "2357459084" at bounding box center [257, 187] width 66 height 18
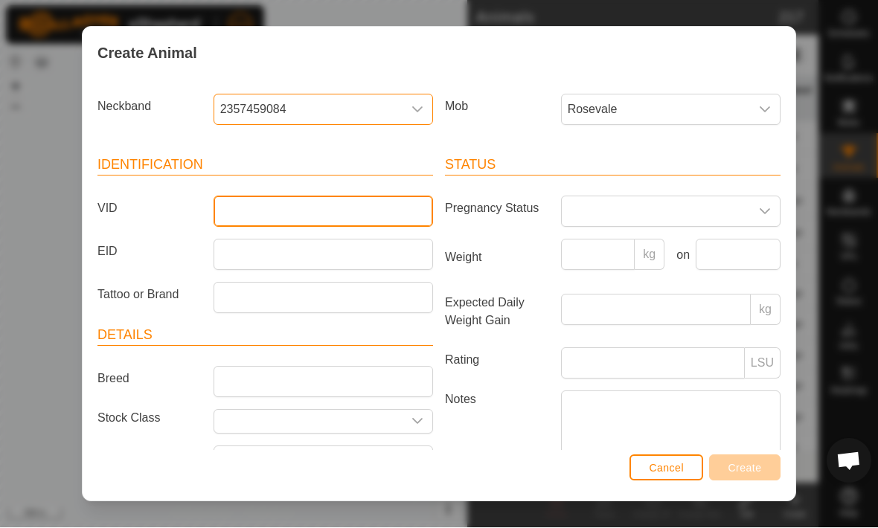
click at [251, 211] on input "VID" at bounding box center [322, 211] width 219 height 31
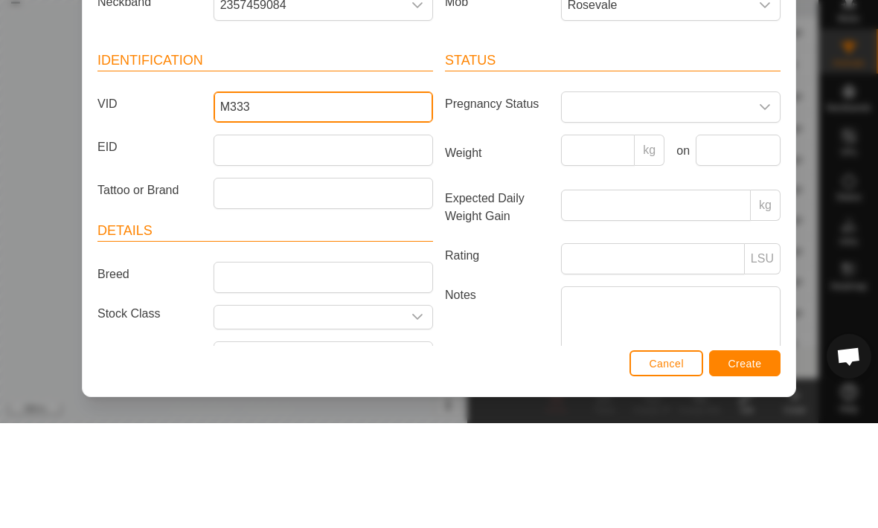
type input "M333"
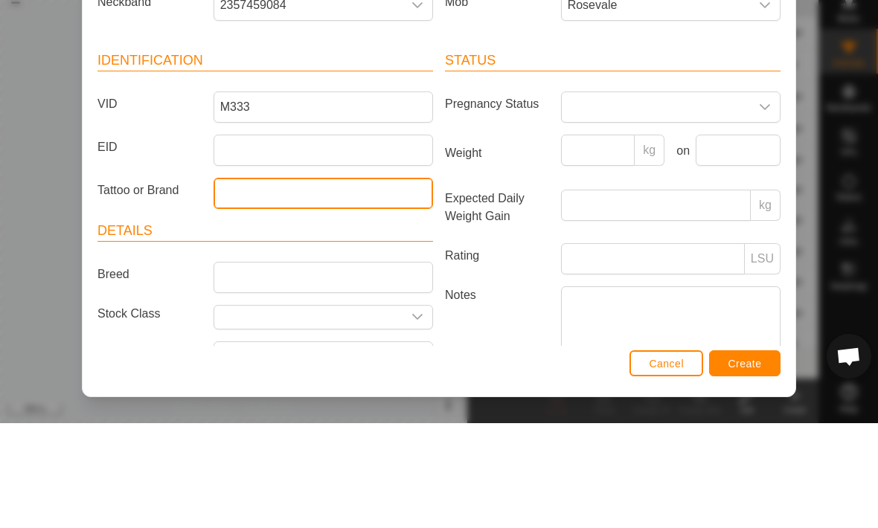
click at [237, 283] on input "Tattoo or Brand" at bounding box center [322, 298] width 219 height 31
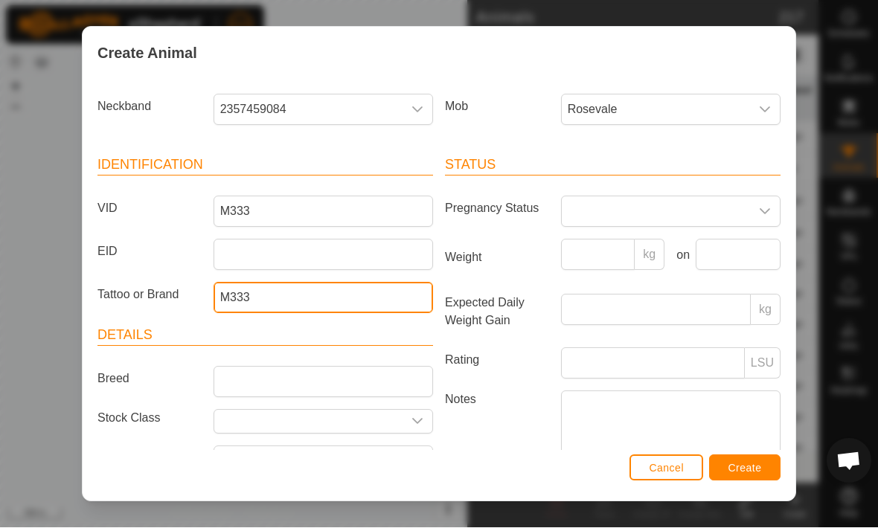
type input "M333"
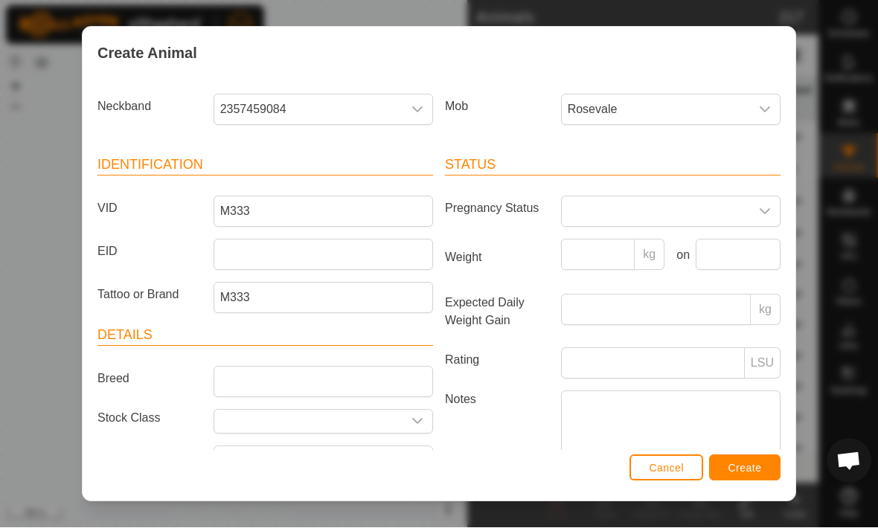
click at [753, 469] on span "Create" at bounding box center [744, 469] width 33 height 12
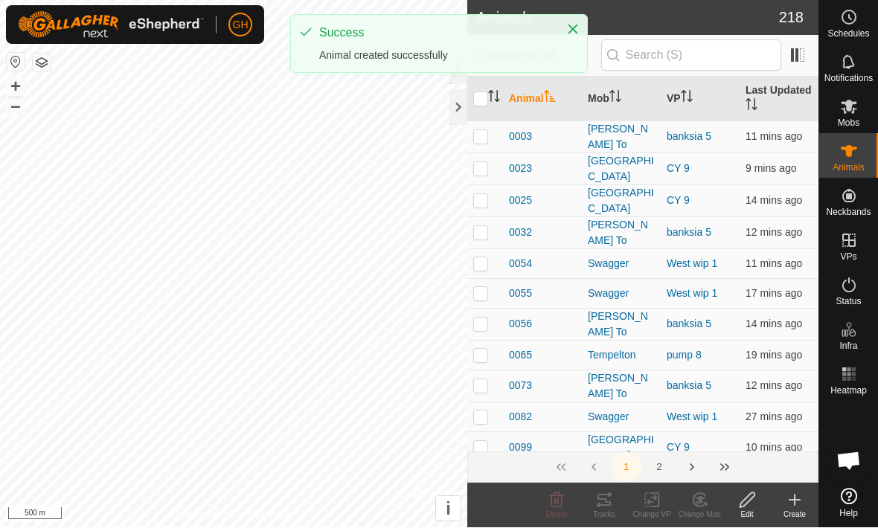
click at [786, 501] on icon at bounding box center [794, 501] width 18 height 18
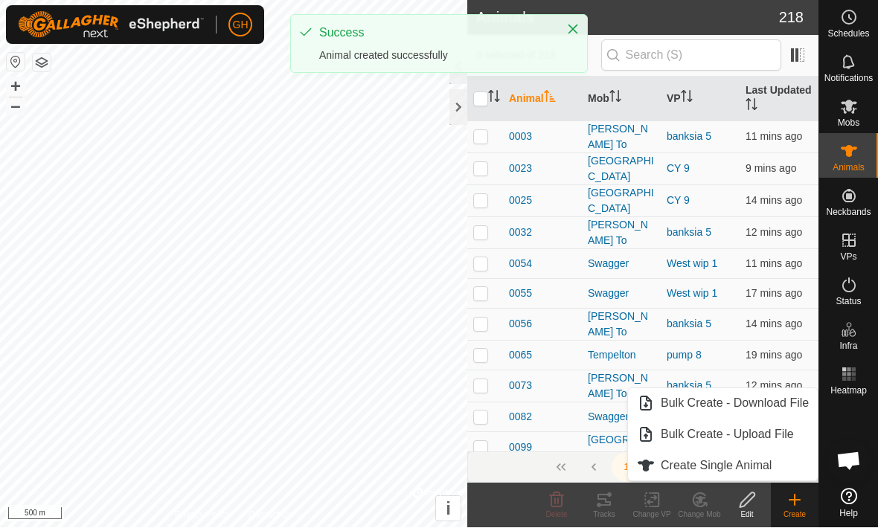
click at [782, 463] on link "Create Single Animal" at bounding box center [723, 466] width 190 height 30
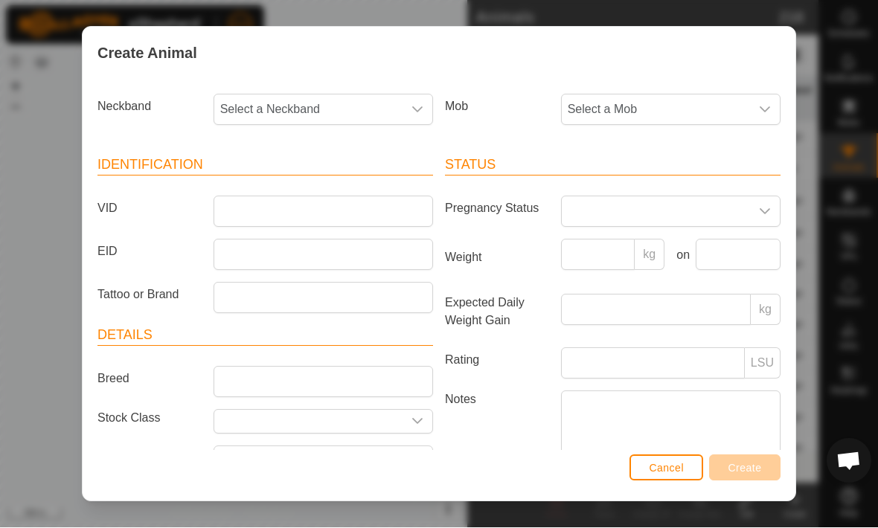
click at [740, 107] on span "Select a Mob" at bounding box center [656, 110] width 188 height 30
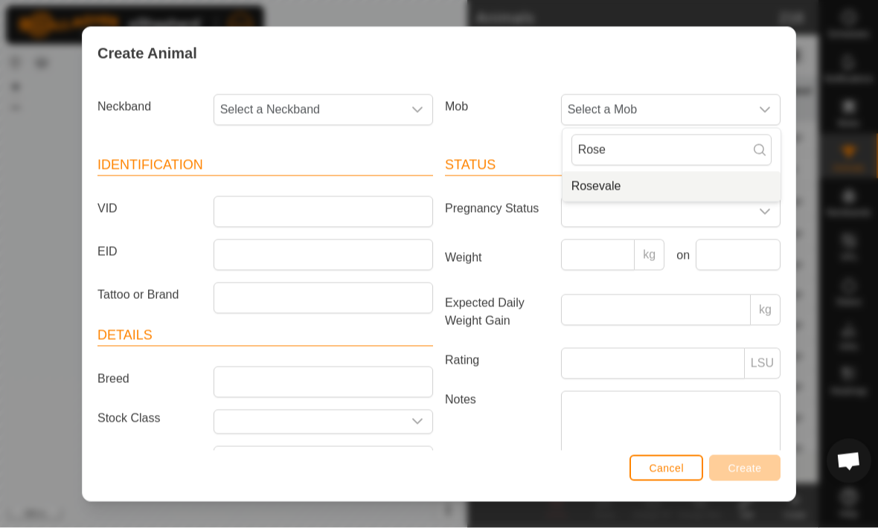
type input "Rose"
click at [718, 180] on li "Rosevale" at bounding box center [671, 187] width 218 height 30
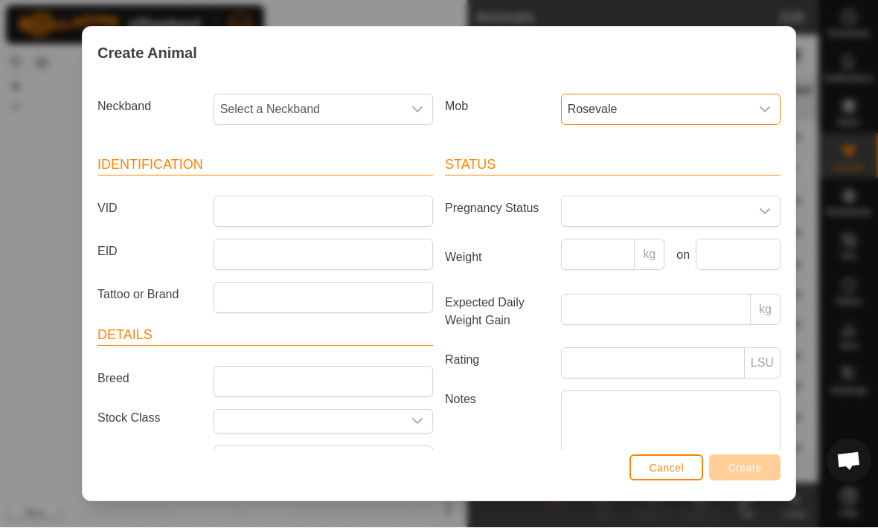
click at [253, 120] on span "Select a Neckband" at bounding box center [308, 110] width 188 height 30
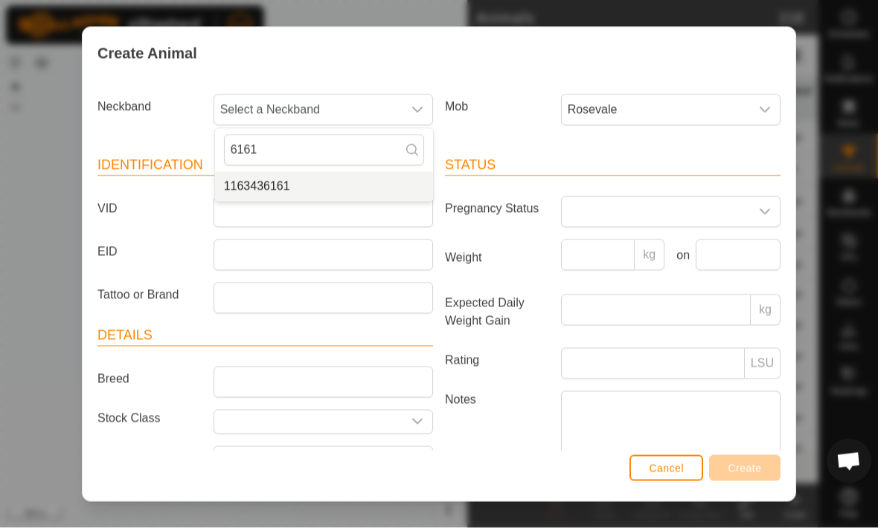
type input "6161"
click at [259, 194] on span "1163436161" at bounding box center [257, 187] width 66 height 18
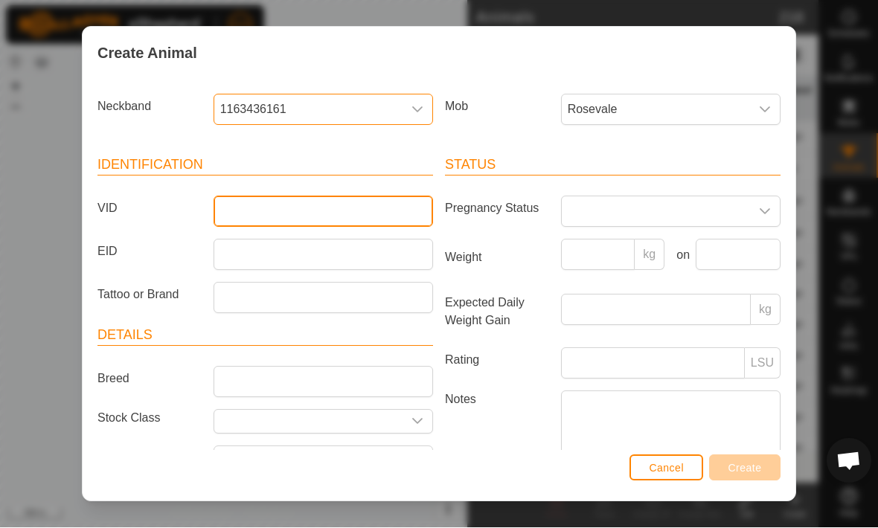
click at [230, 215] on input "VID" at bounding box center [322, 211] width 219 height 31
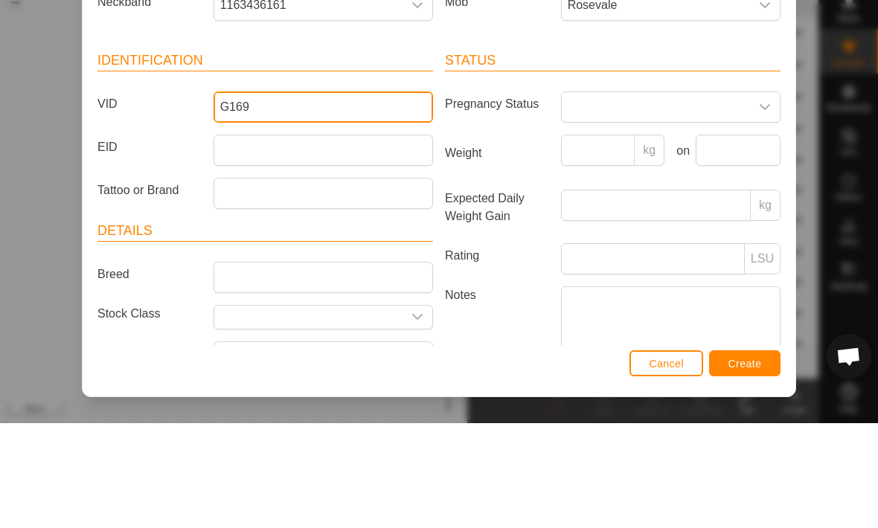
type input "G169"
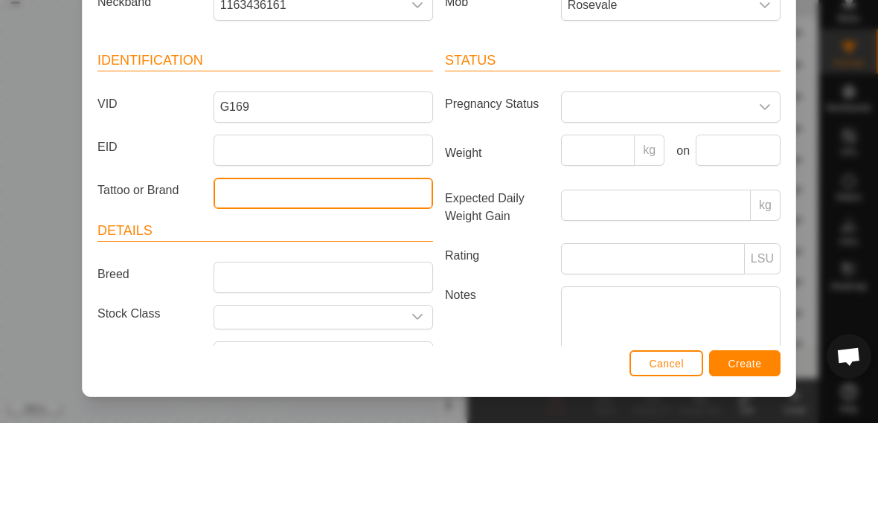
click at [385, 283] on input "Tattoo or Brand" at bounding box center [322, 298] width 219 height 31
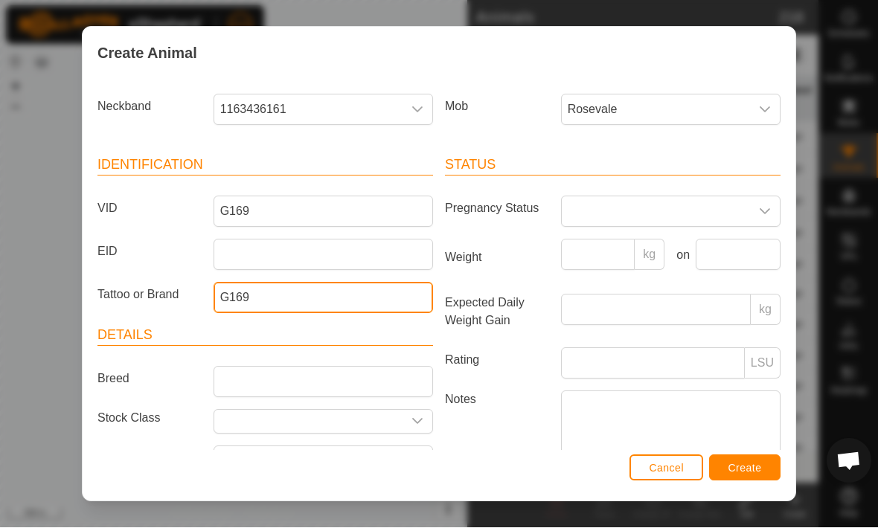
type input "G169"
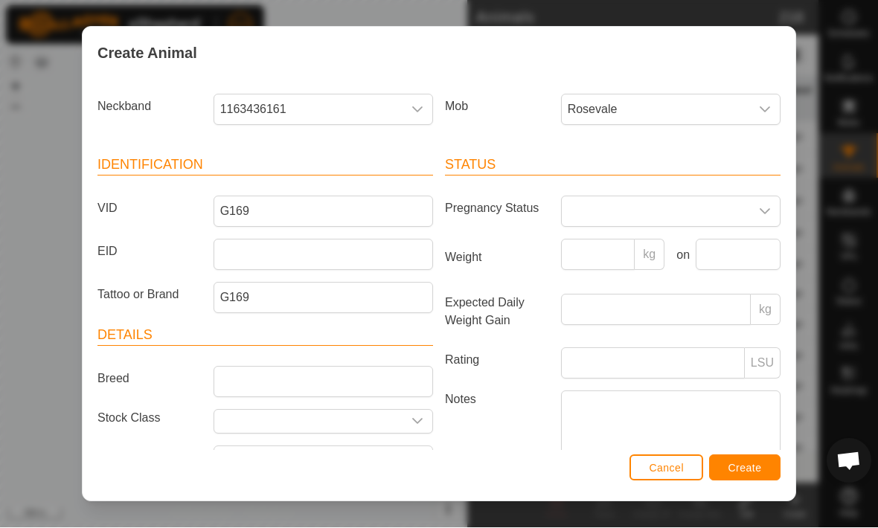
click at [758, 466] on span "Create" at bounding box center [744, 469] width 33 height 12
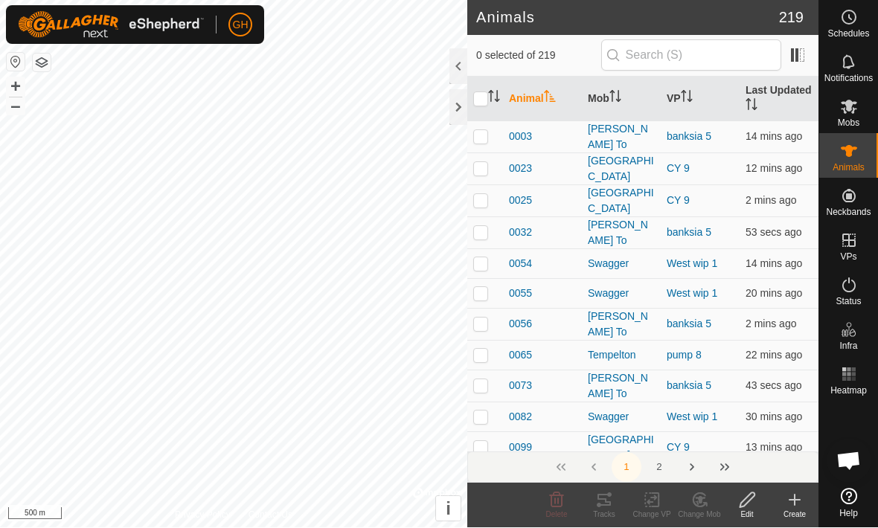
click at [791, 506] on icon at bounding box center [794, 501] width 18 height 18
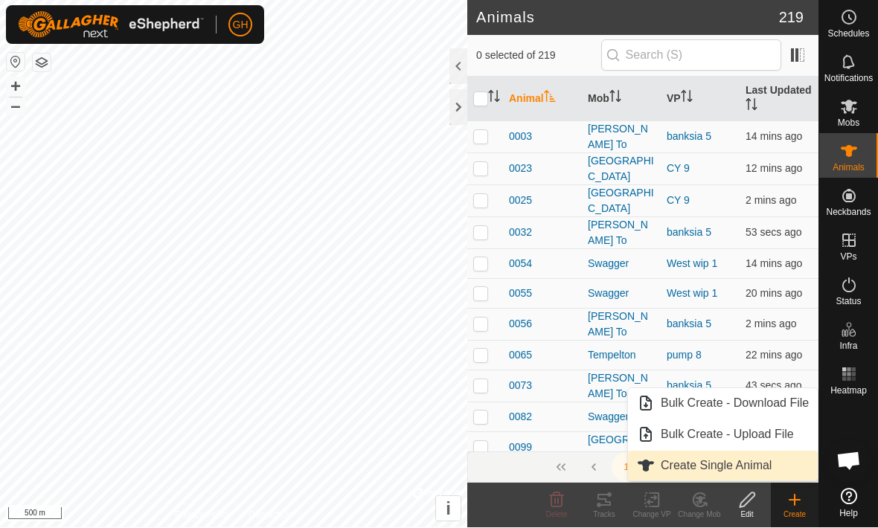
click at [776, 469] on link "Create Single Animal" at bounding box center [723, 466] width 190 height 30
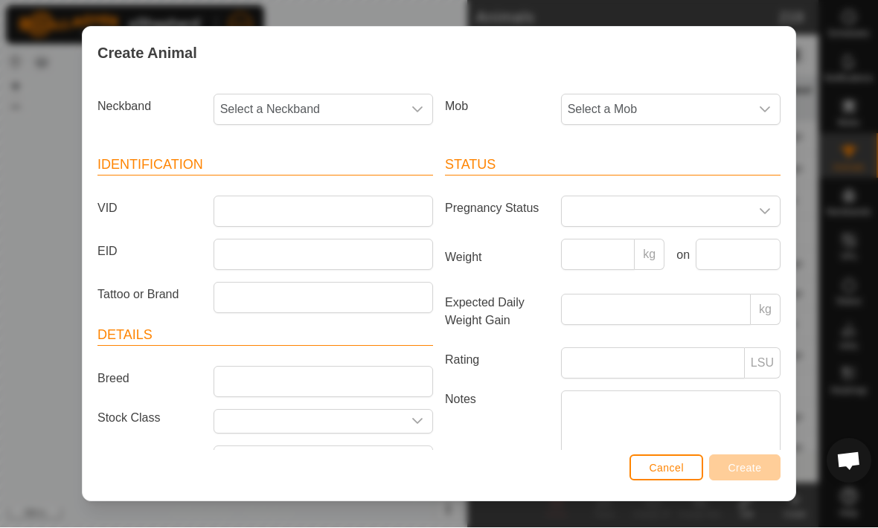
click at [748, 107] on span "Select a Mob" at bounding box center [656, 110] width 188 height 30
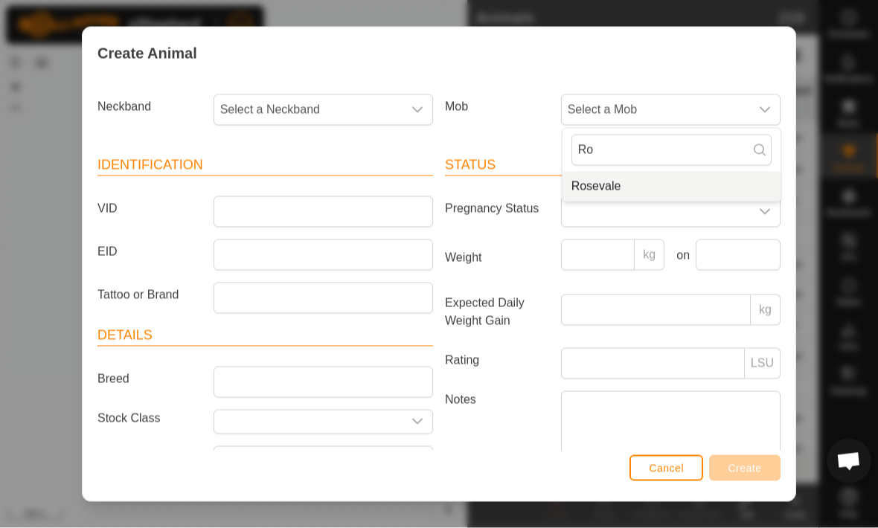
type input "Ro"
click at [688, 183] on li "Rosevale" at bounding box center [671, 187] width 218 height 30
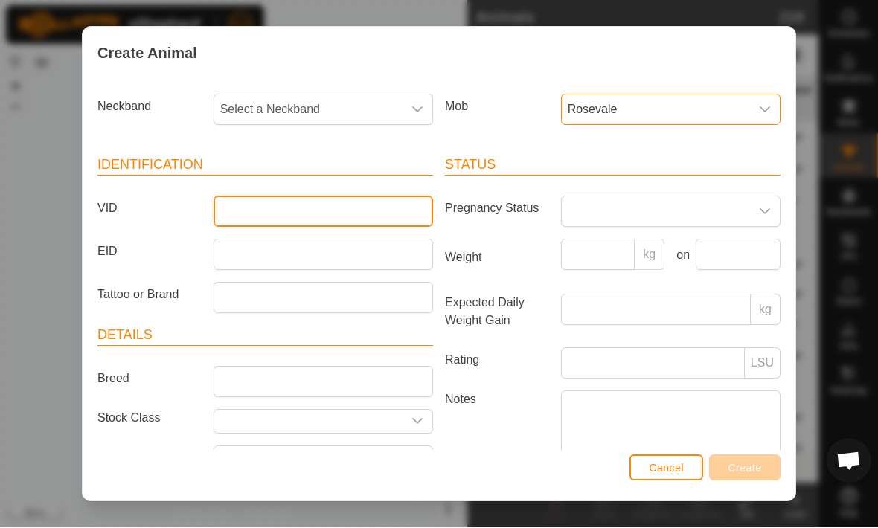
click at [246, 201] on input "VID" at bounding box center [322, 211] width 219 height 31
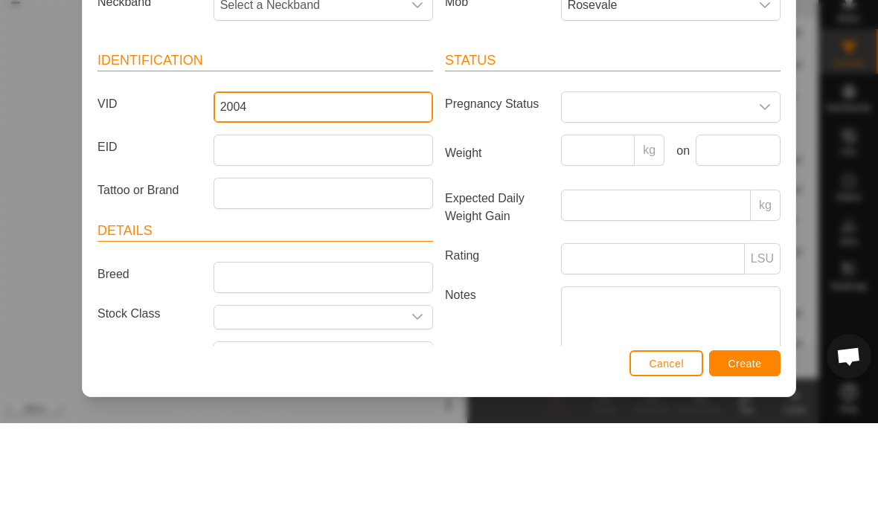
type input "2004"
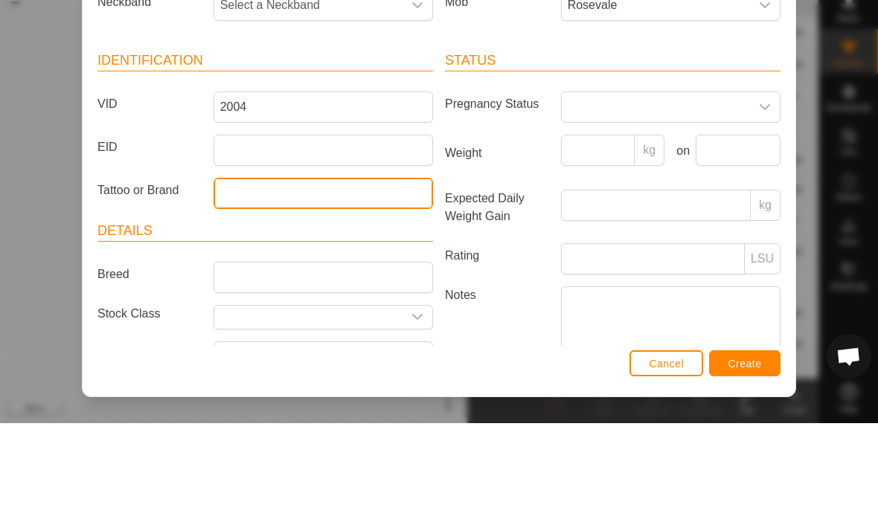
click at [239, 283] on input "Tattoo or Brand" at bounding box center [322, 298] width 219 height 31
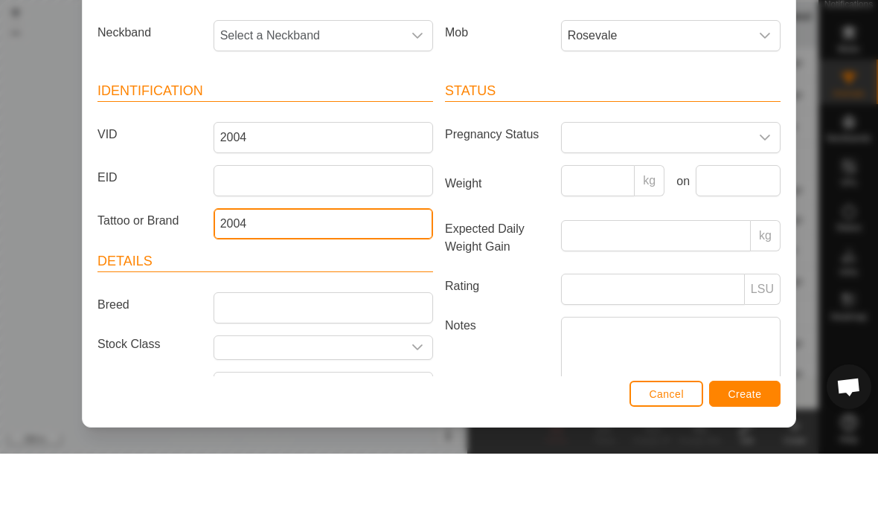
type input "2004"
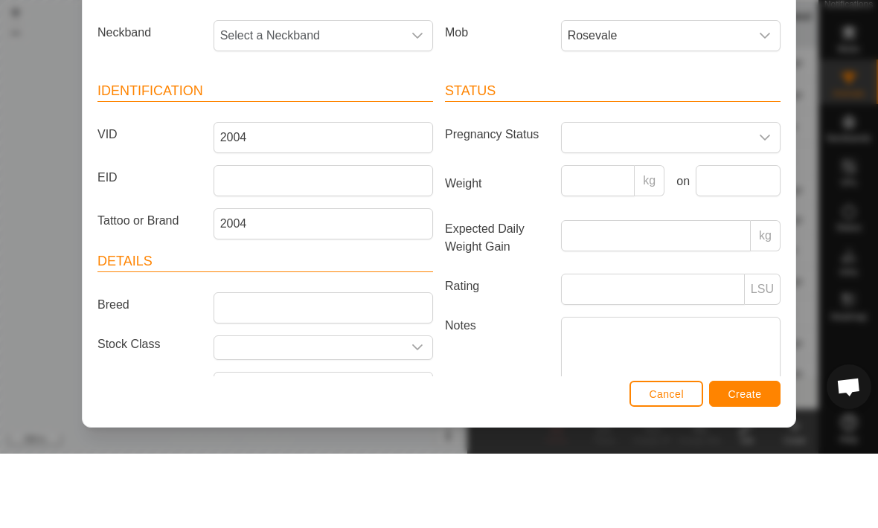
click at [415, 95] on div "dropdown trigger" at bounding box center [417, 110] width 30 height 30
type input "6979"
click at [255, 178] on span "1961156979" at bounding box center [257, 187] width 66 height 18
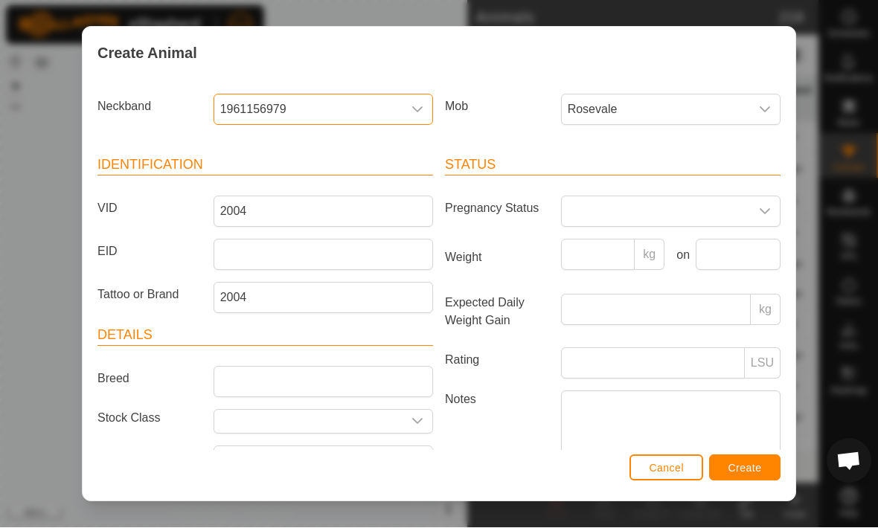
click at [757, 466] on span "Create" at bounding box center [744, 469] width 33 height 12
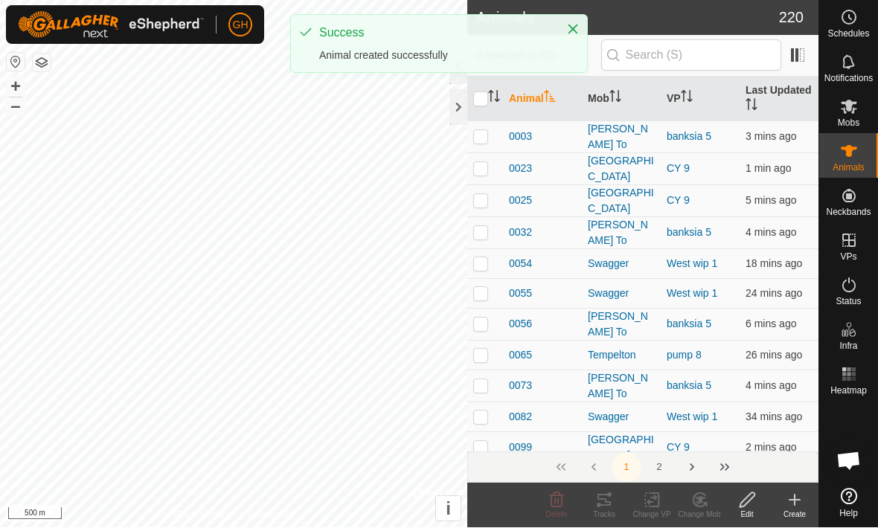
click at [793, 503] on icon at bounding box center [794, 501] width 18 height 18
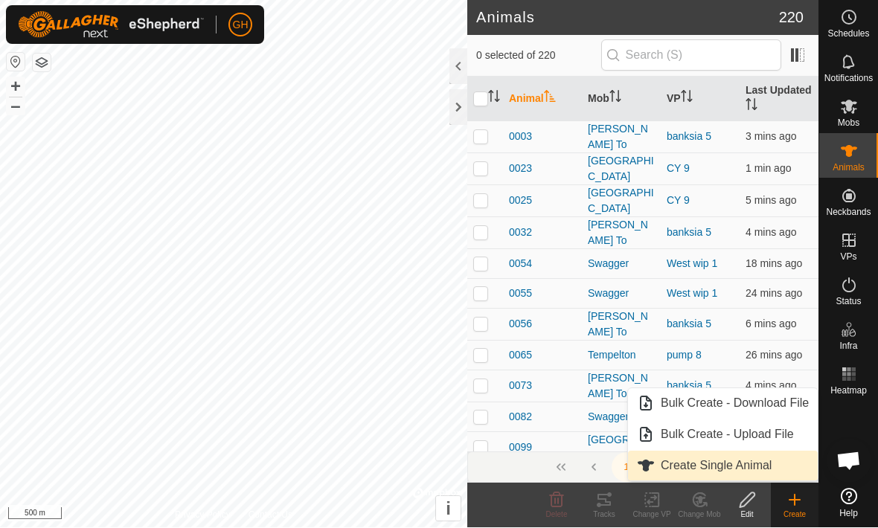
click at [774, 466] on link "Create Single Animal" at bounding box center [723, 466] width 190 height 30
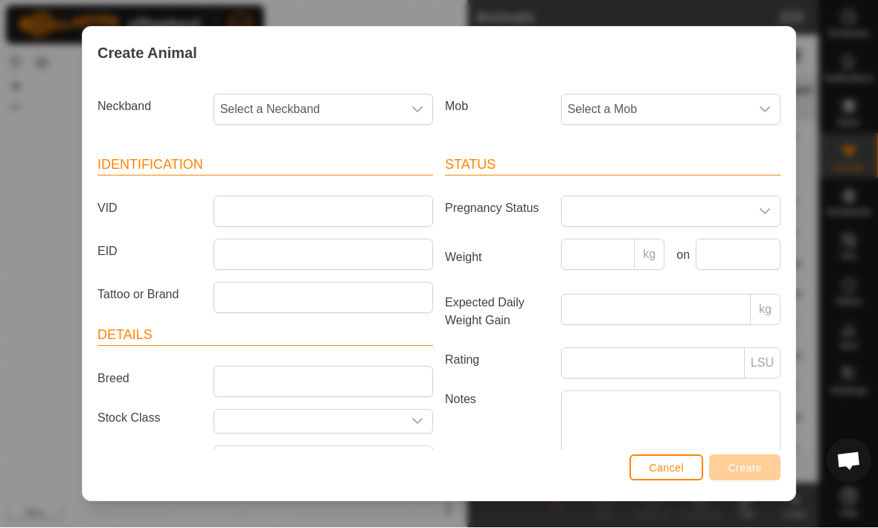
click at [271, 114] on span "Select a Neckband" at bounding box center [308, 110] width 188 height 30
type input "9643"
click at [260, 186] on span "0544699643" at bounding box center [257, 187] width 66 height 18
click at [742, 112] on span "Select a Mob" at bounding box center [656, 110] width 188 height 30
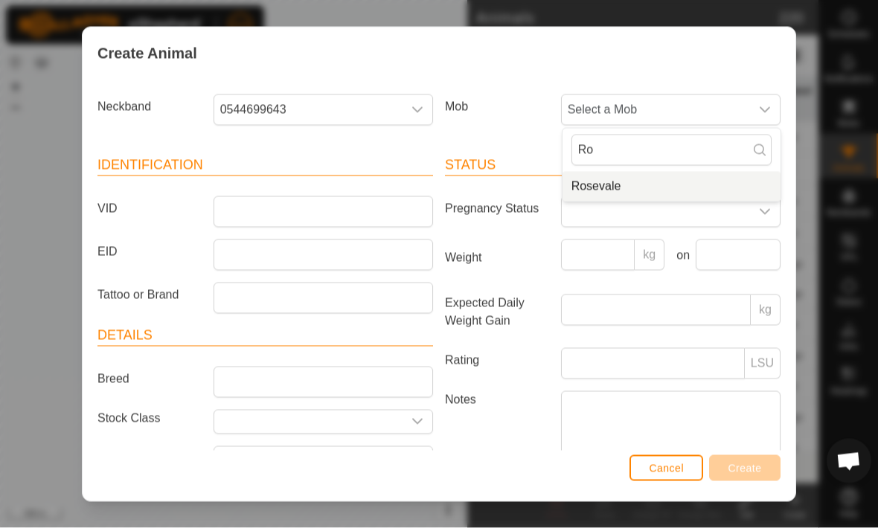
type input "Ro"
click at [701, 176] on li "Rosevale" at bounding box center [671, 187] width 218 height 30
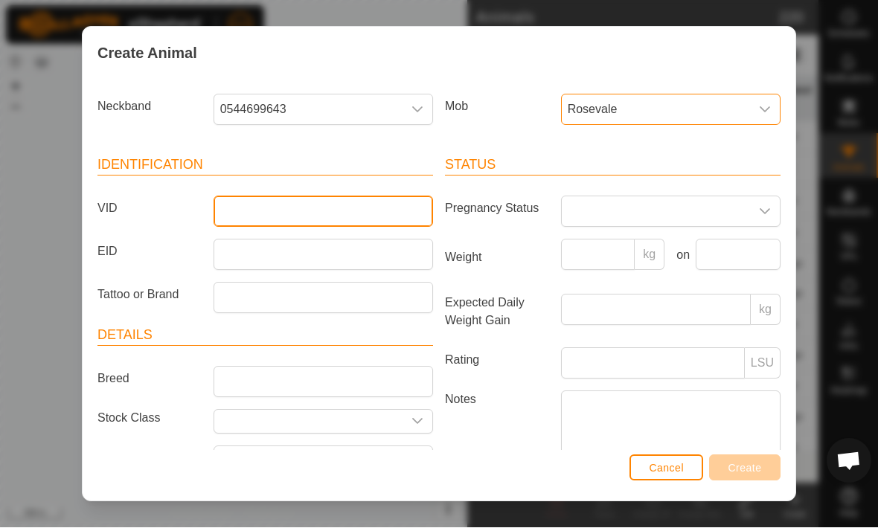
click at [234, 215] on input "VID" at bounding box center [322, 211] width 219 height 31
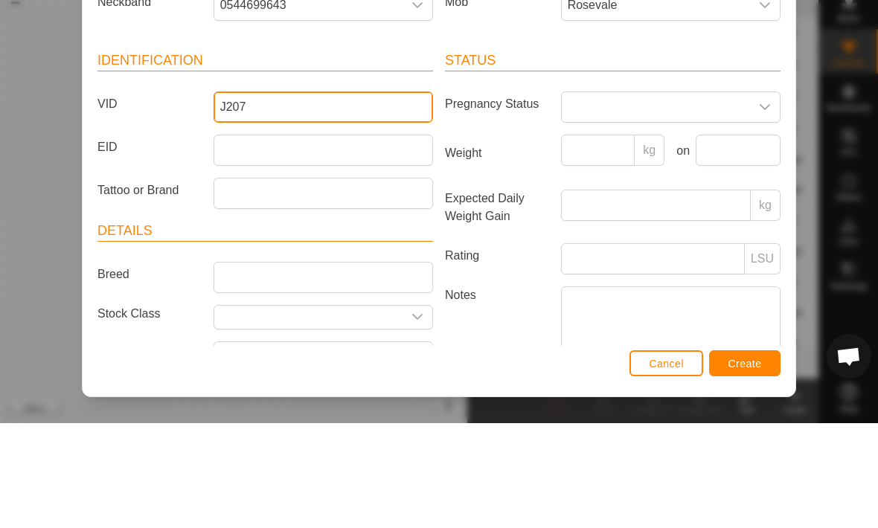
type input "J207"
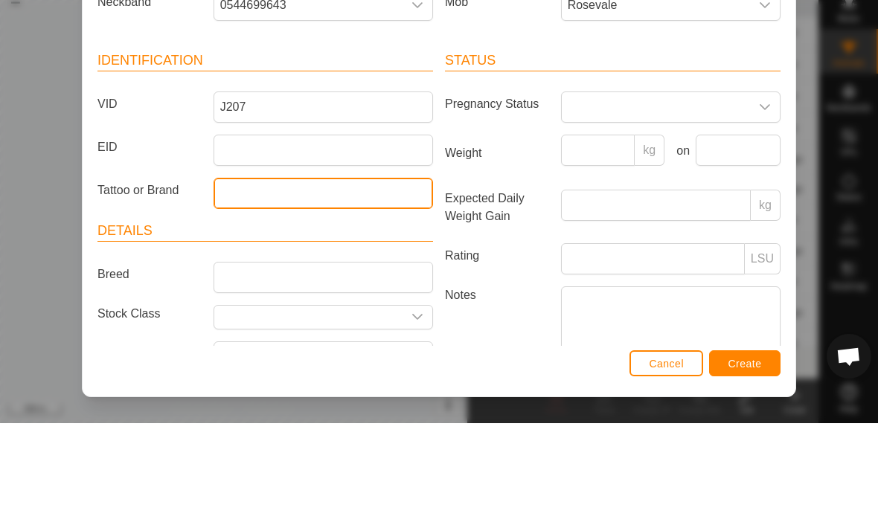
click at [235, 283] on input "Tattoo or Brand" at bounding box center [322, 298] width 219 height 31
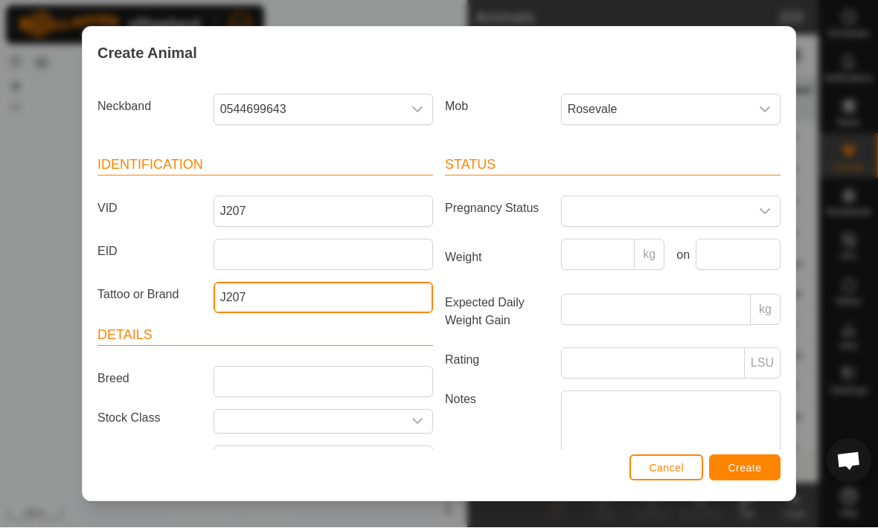
type input "J207"
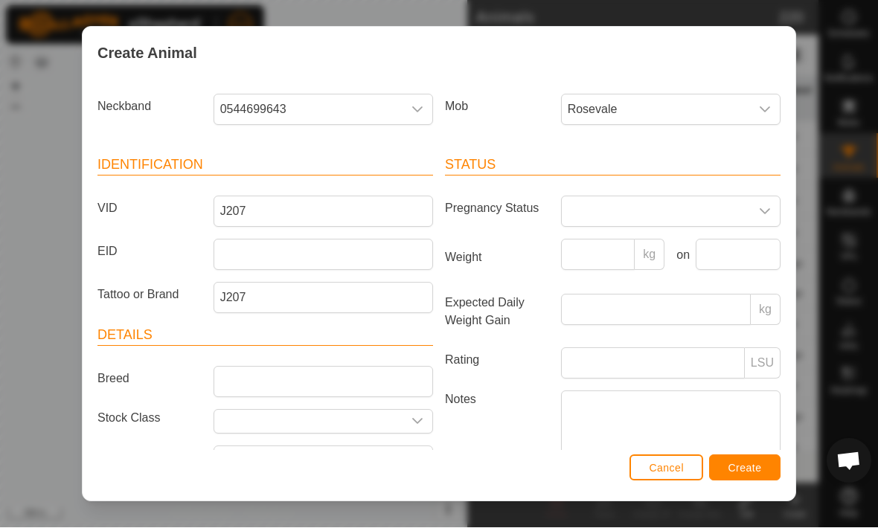
click at [750, 466] on span "Create" at bounding box center [744, 469] width 33 height 12
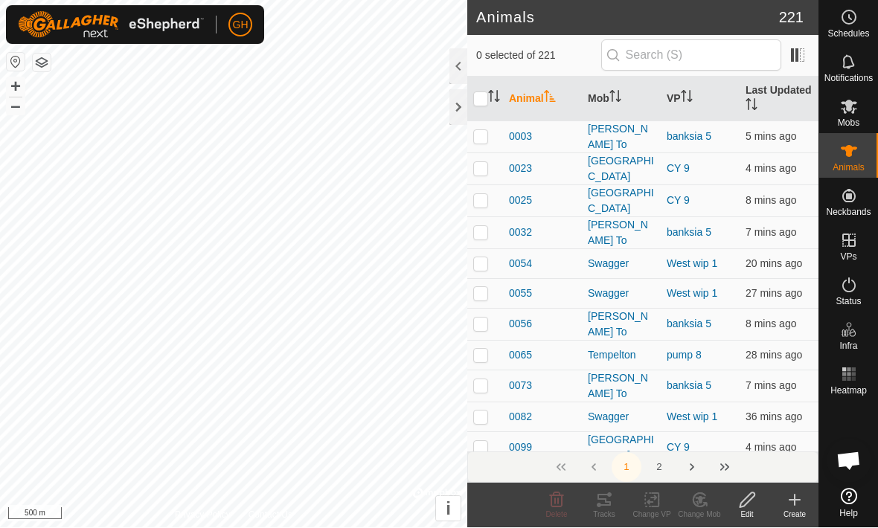
click at [798, 504] on icon at bounding box center [794, 501] width 18 height 18
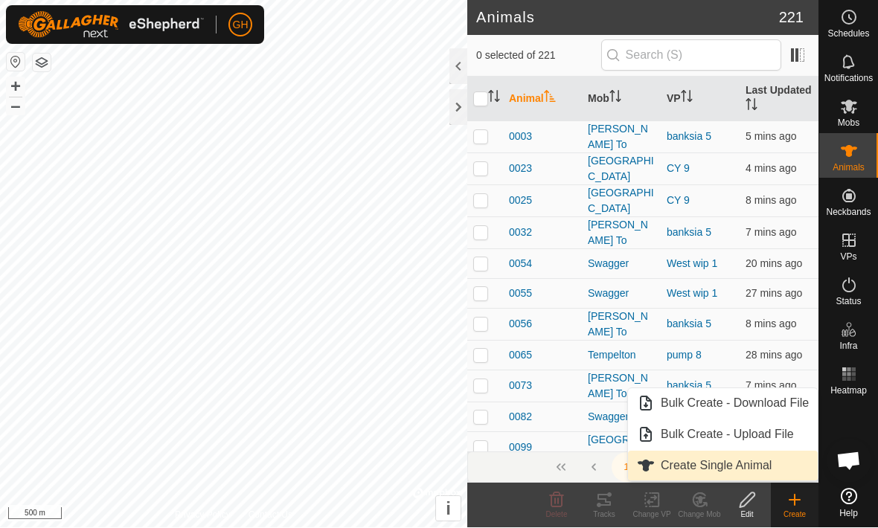
click at [773, 469] on link "Create Single Animal" at bounding box center [723, 466] width 190 height 30
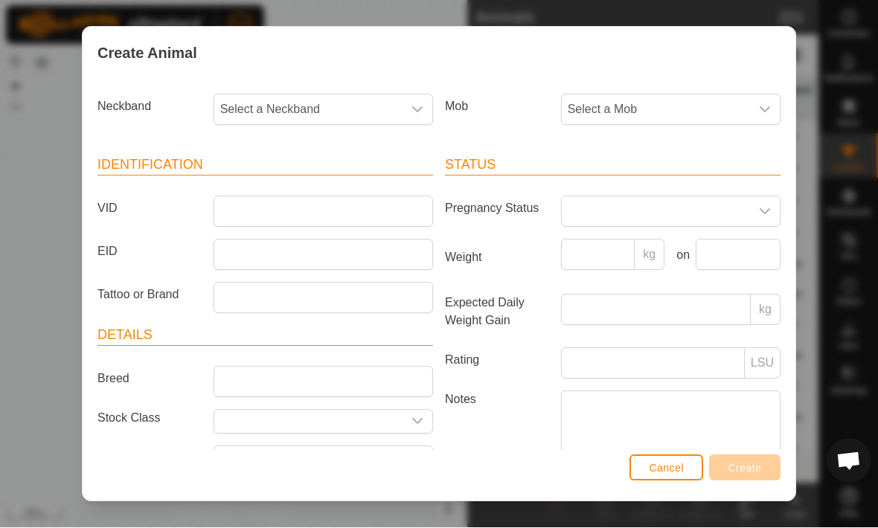
click at [412, 100] on div "dropdown trigger" at bounding box center [417, 110] width 30 height 30
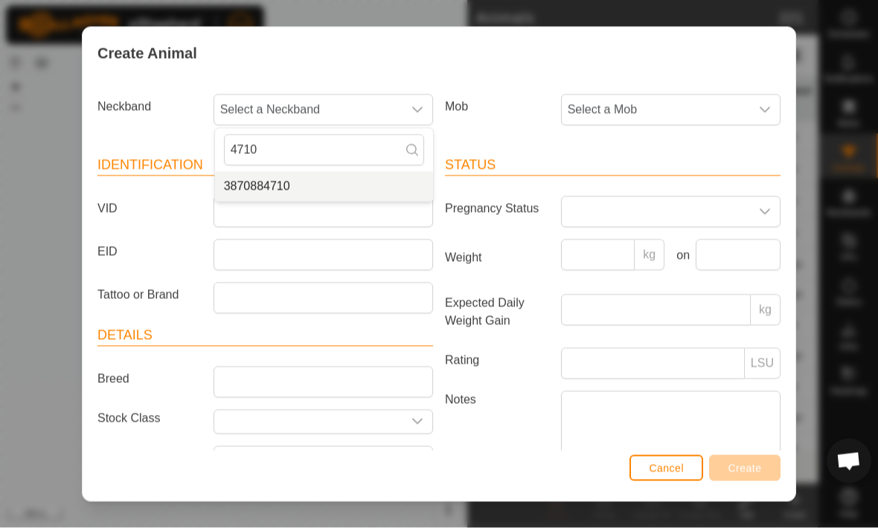
type input "4710"
click at [265, 190] on span "3870884710" at bounding box center [257, 187] width 66 height 18
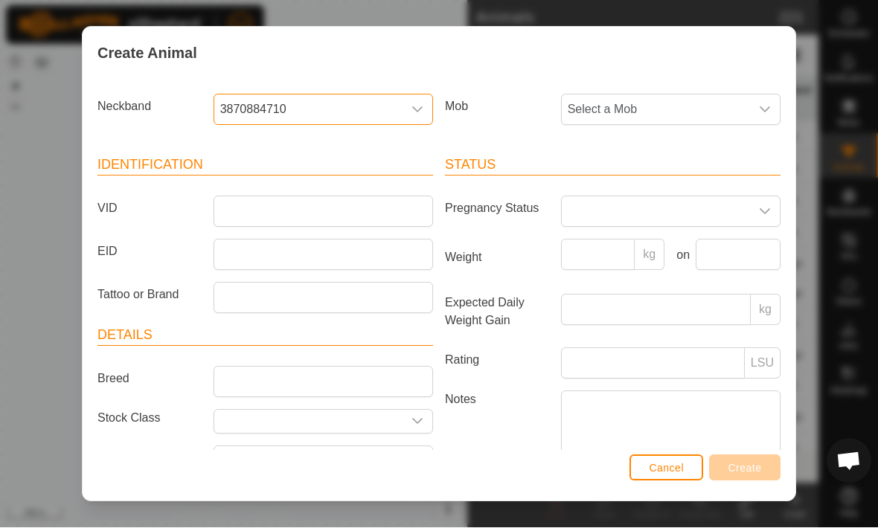
click at [705, 99] on span "Select a Mob" at bounding box center [656, 110] width 188 height 30
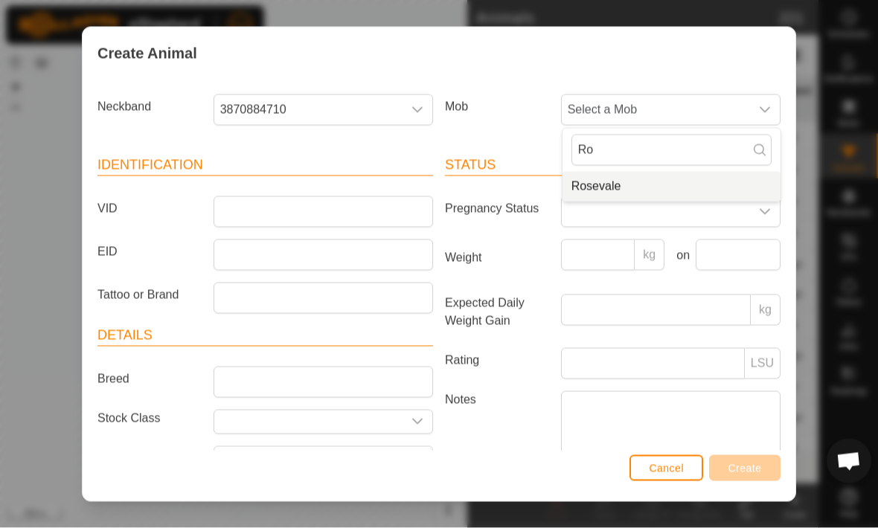
type input "Ro"
click at [680, 184] on li "Rosevale" at bounding box center [671, 187] width 218 height 30
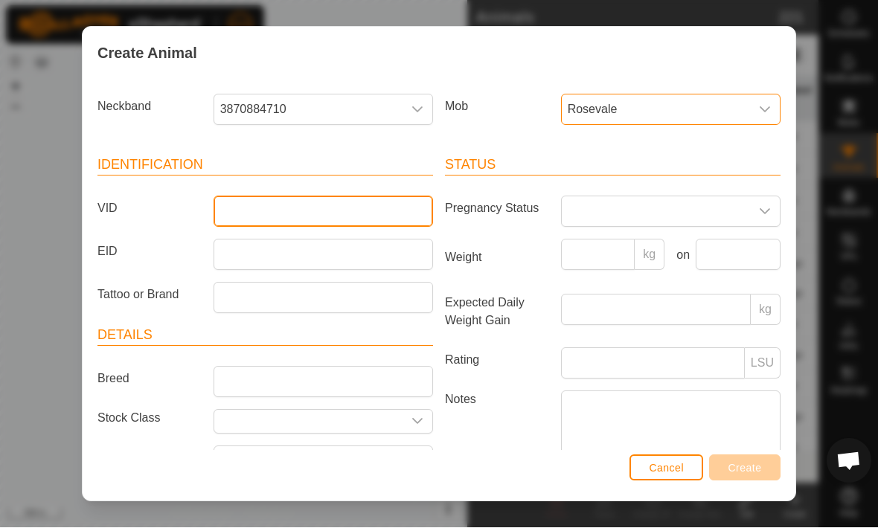
click at [242, 213] on input "VID" at bounding box center [322, 211] width 219 height 31
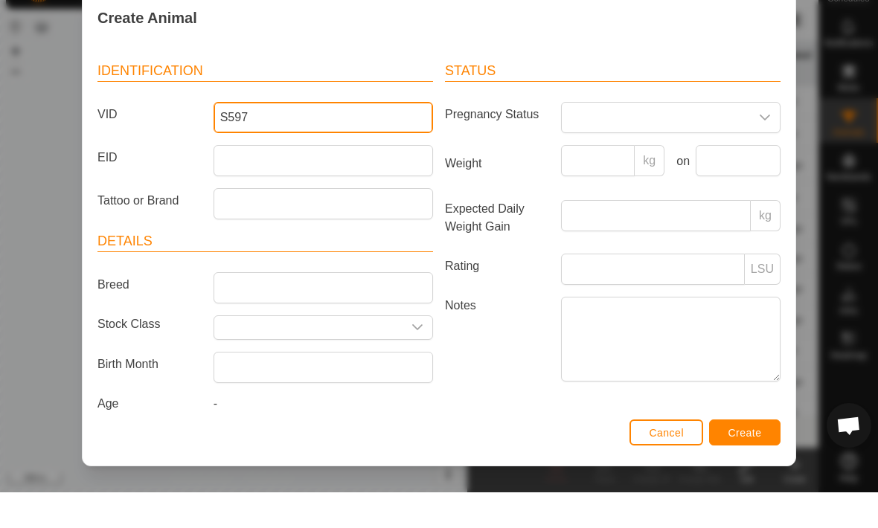
scroll to position [62, 0]
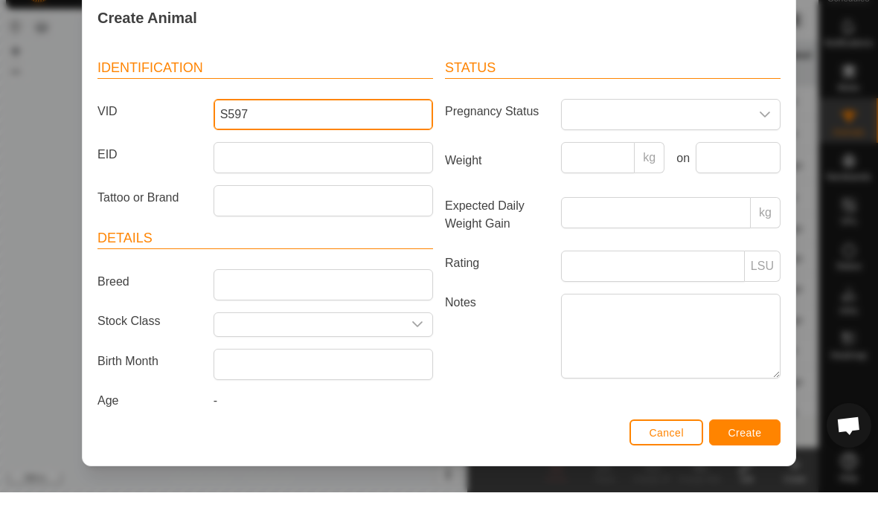
type input "S597"
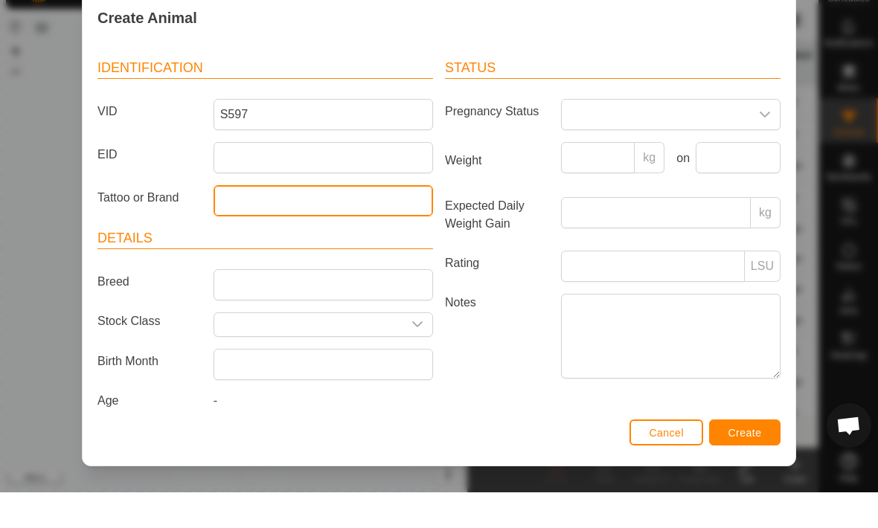
click at [237, 221] on input "Tattoo or Brand" at bounding box center [322, 236] width 219 height 31
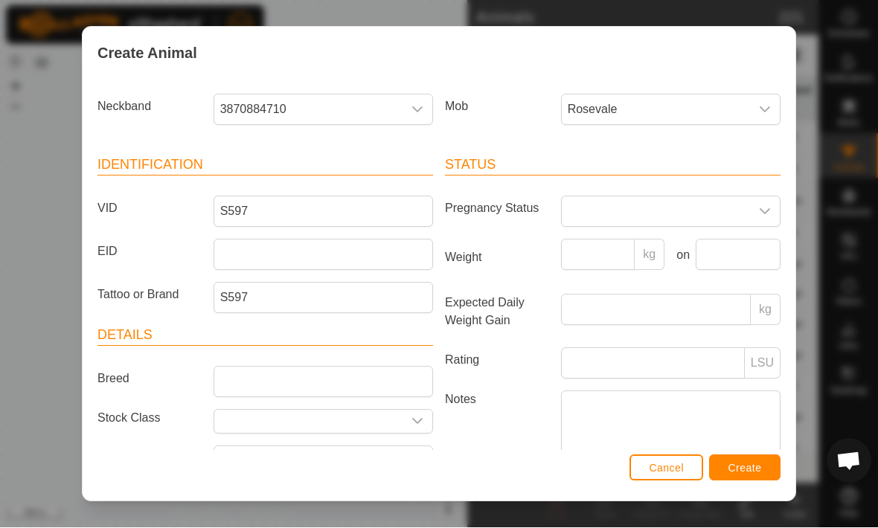
scroll to position [0, 0]
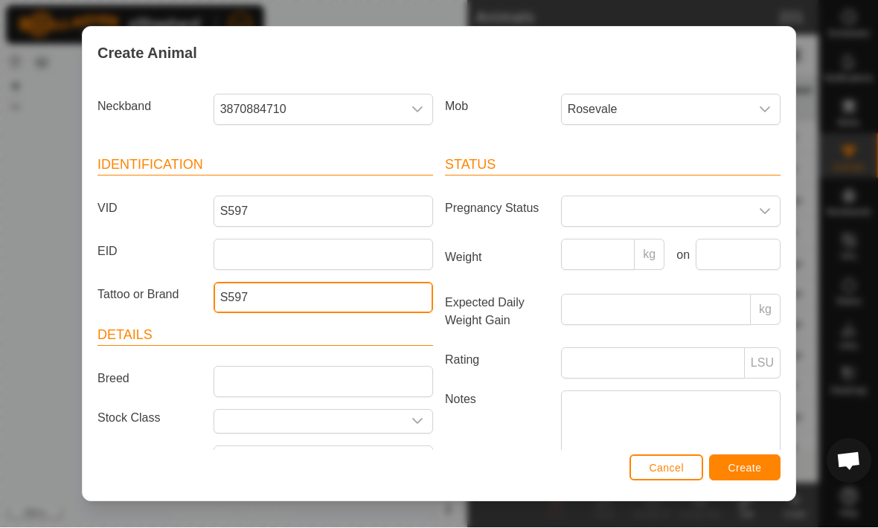
type input "S597"
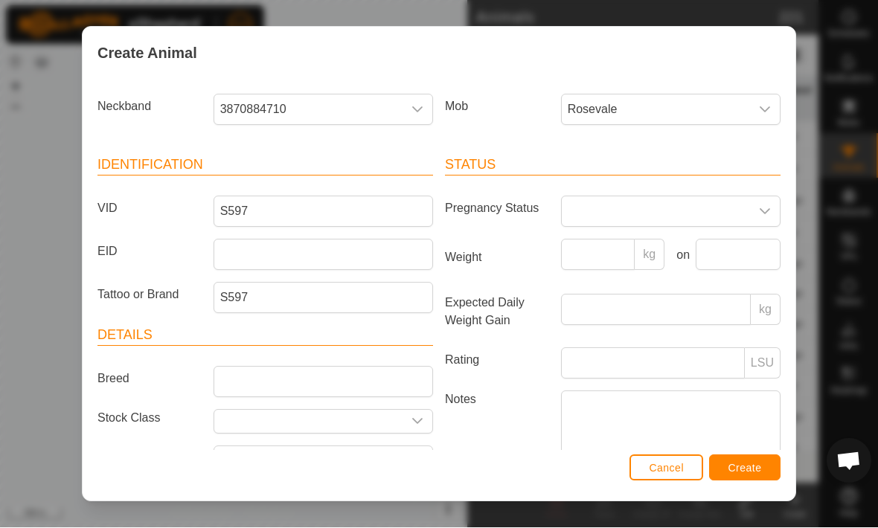
click at [765, 462] on button "Create" at bounding box center [744, 468] width 71 height 26
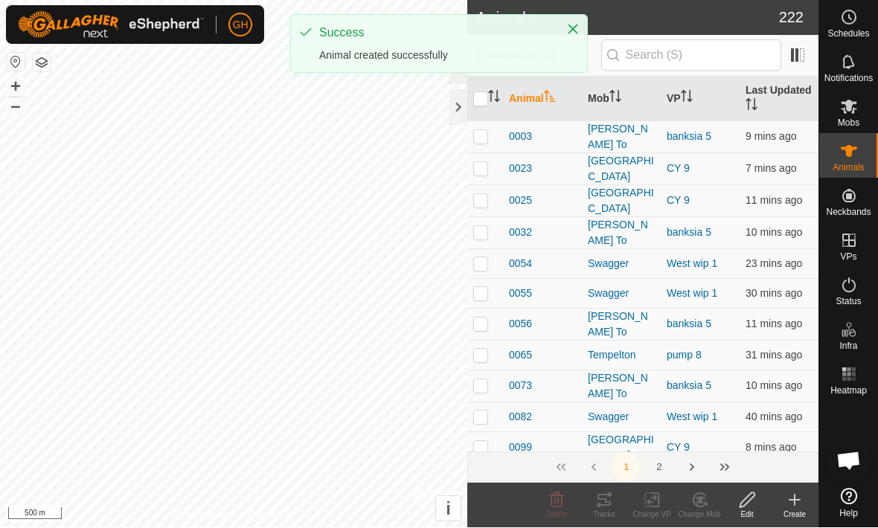
click at [788, 507] on icon at bounding box center [794, 501] width 18 height 18
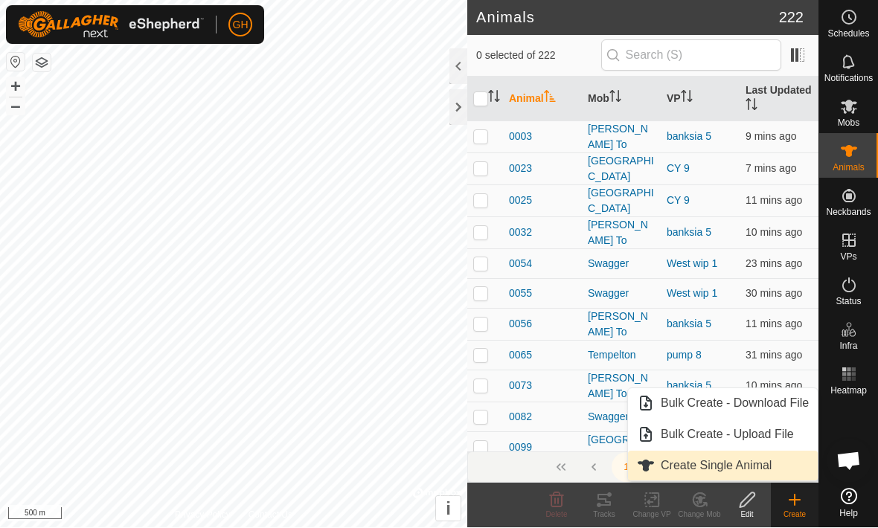
click at [761, 472] on span "Create Single Animal" at bounding box center [715, 466] width 111 height 18
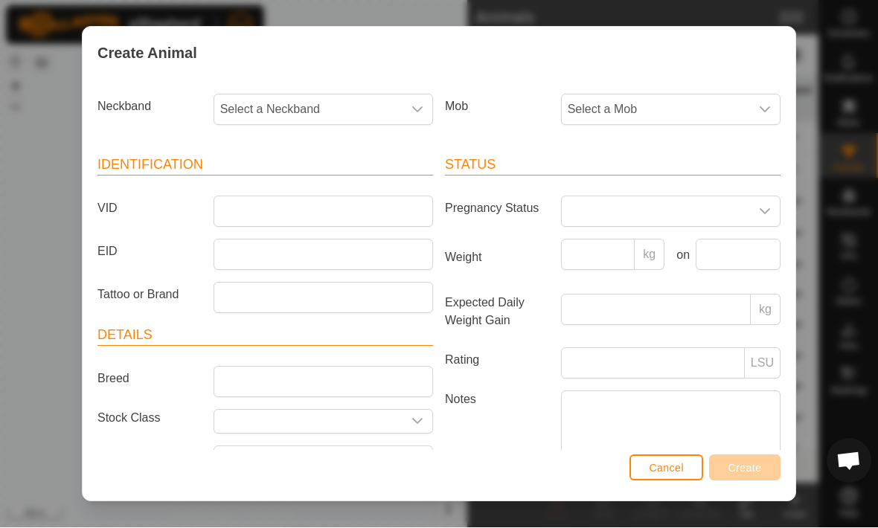
click at [400, 122] on span "Select a Neckband" at bounding box center [308, 110] width 188 height 30
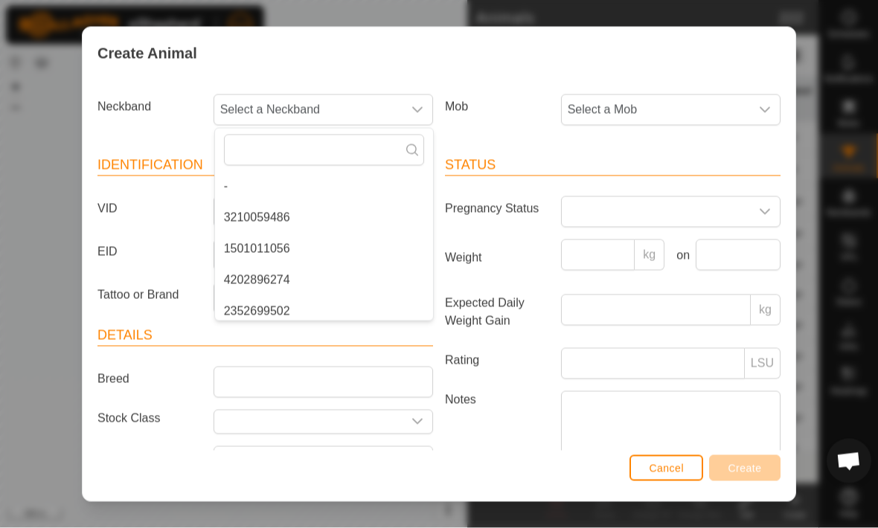
click at [389, 123] on span "Select a Neckband" at bounding box center [308, 110] width 188 height 30
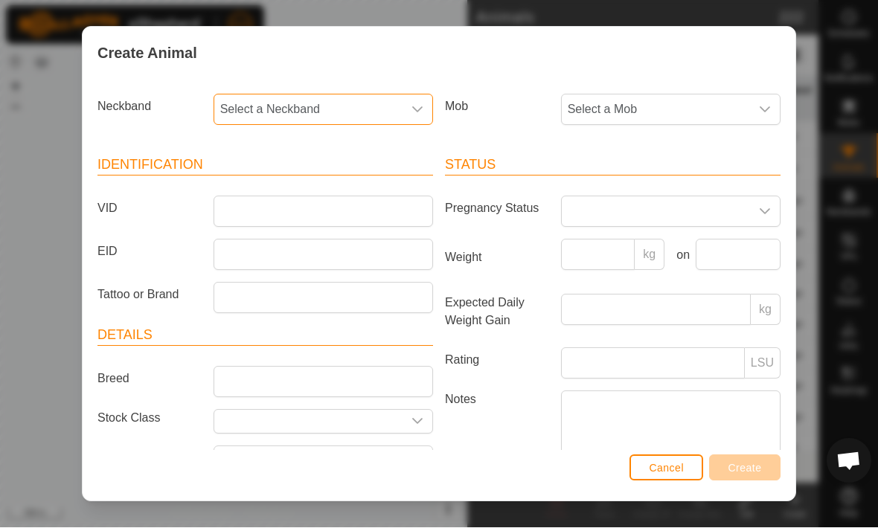
click at [410, 102] on div "dropdown trigger" at bounding box center [417, 110] width 30 height 30
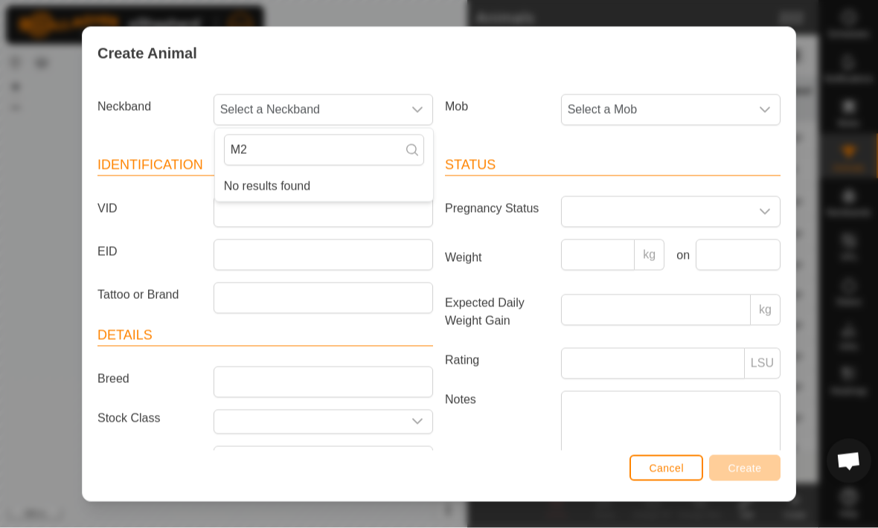
type input "M"
type input "7553"
click at [271, 179] on li "1351987553" at bounding box center [324, 187] width 218 height 30
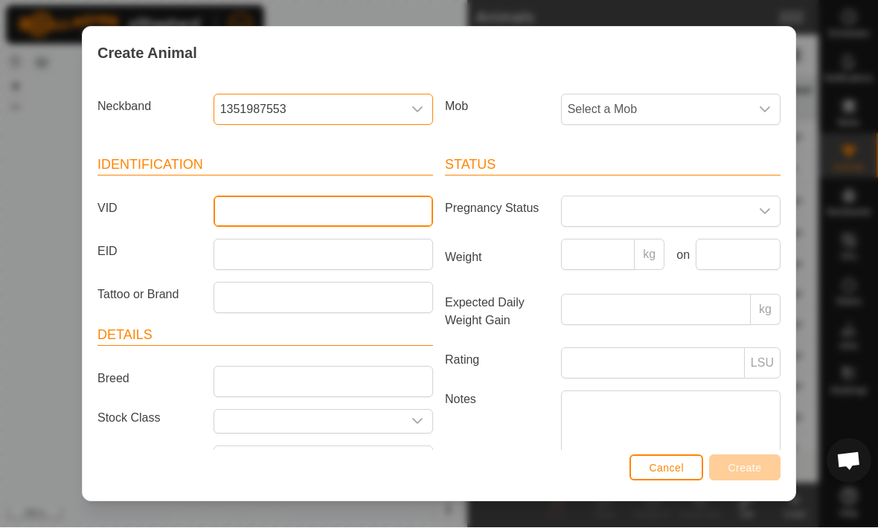
click at [239, 211] on input "VID" at bounding box center [322, 211] width 219 height 31
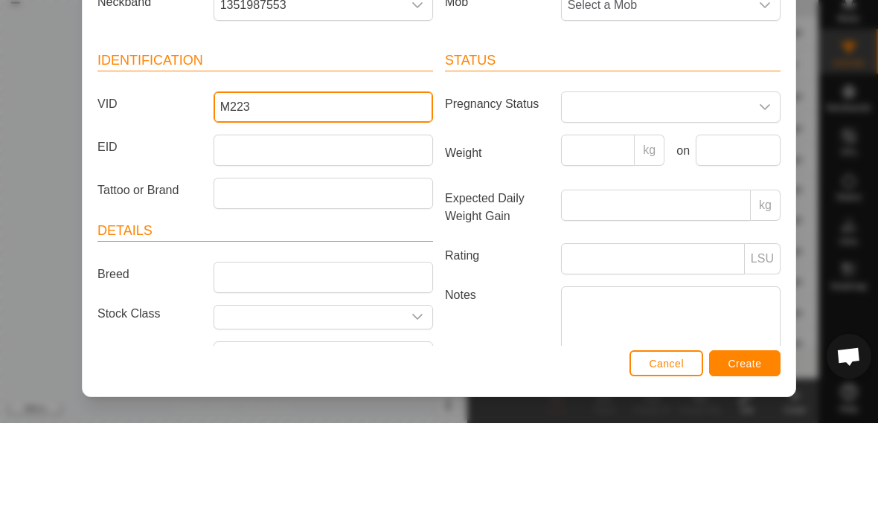
type input "M223"
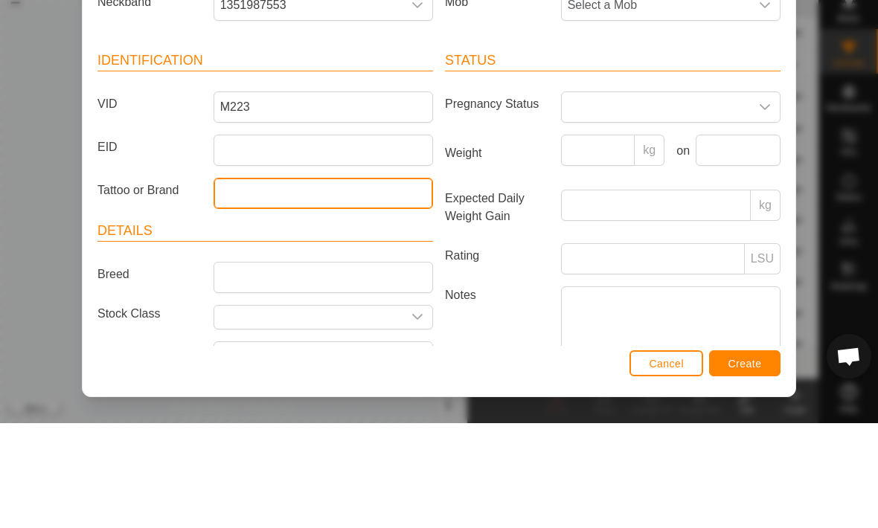
click at [247, 283] on input "Tattoo or Brand" at bounding box center [322, 298] width 219 height 31
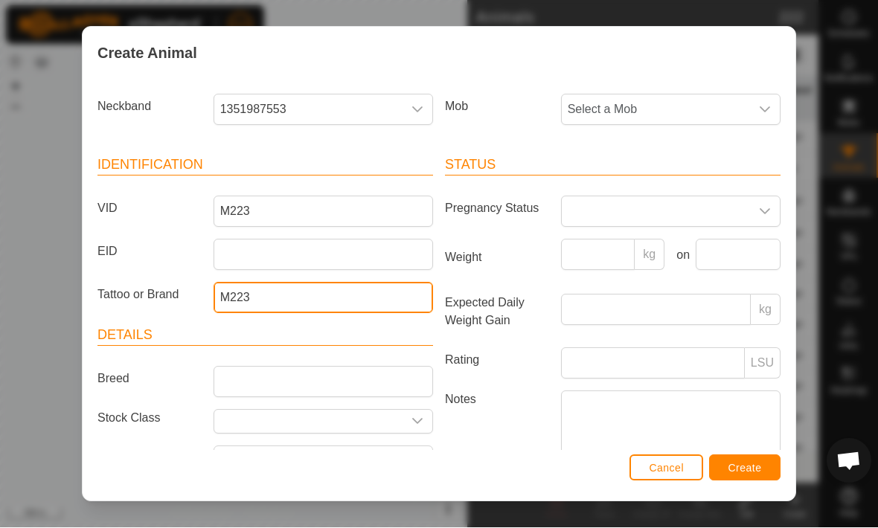
type input "M223"
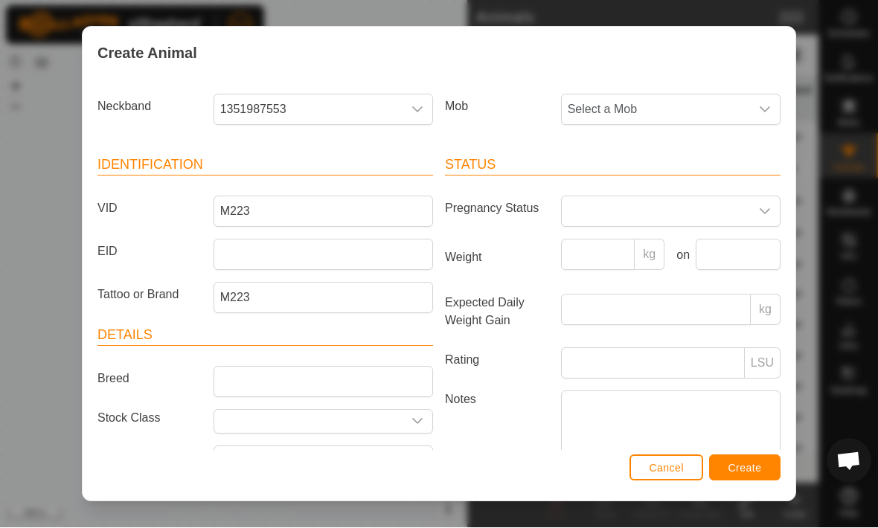
click at [757, 106] on div "dropdown trigger" at bounding box center [765, 110] width 30 height 30
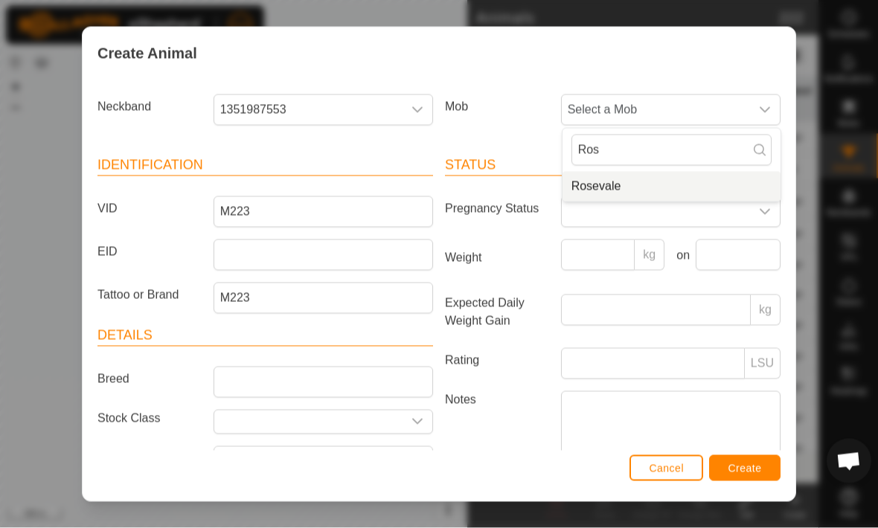
type input "Ros"
click at [716, 187] on li "Rosevale" at bounding box center [671, 187] width 218 height 30
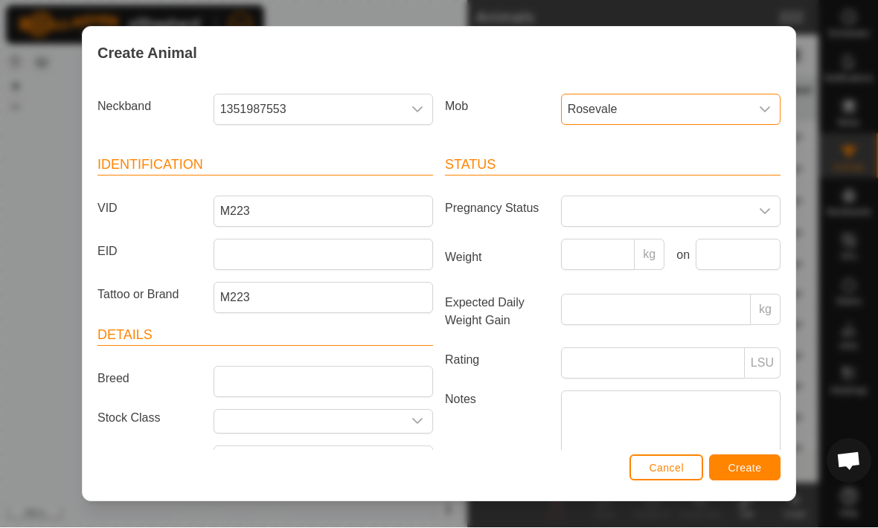
click at [756, 463] on span "Create" at bounding box center [744, 469] width 33 height 12
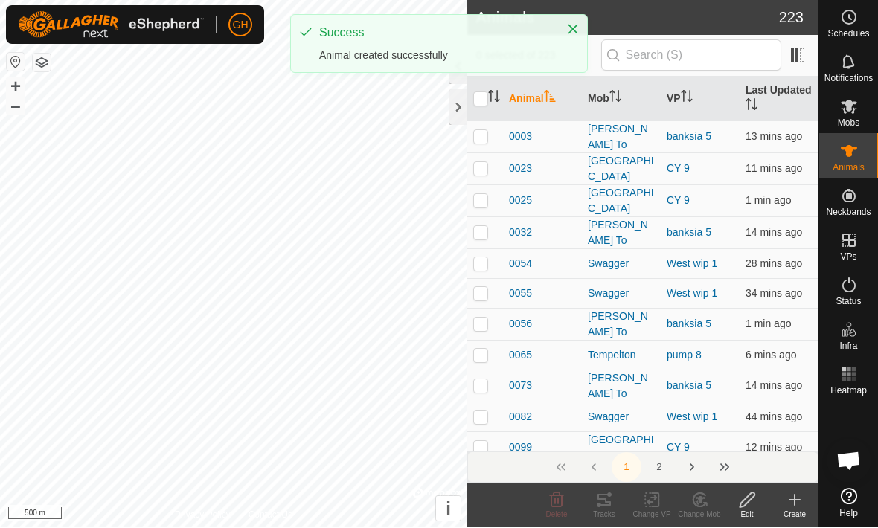
click at [801, 498] on icon at bounding box center [794, 501] width 18 height 18
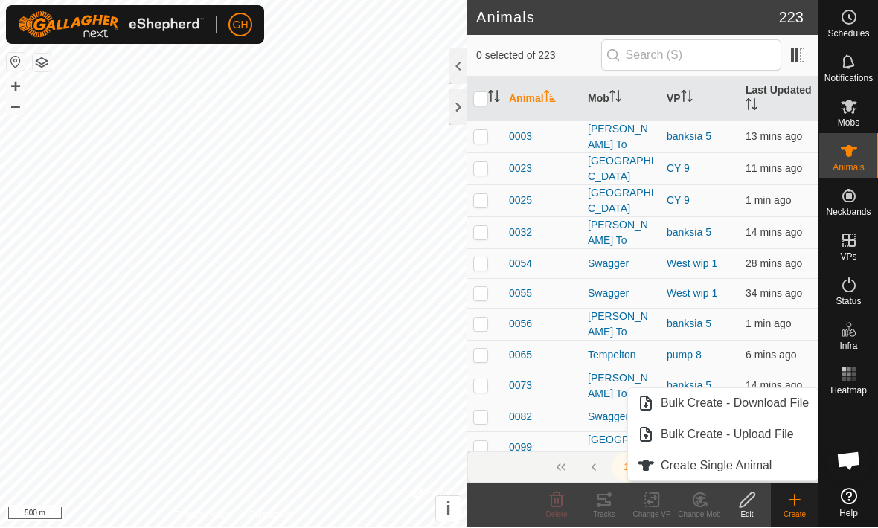
click at [794, 497] on icon at bounding box center [794, 500] width 0 height 10
click at [763, 465] on span "Create Single Animal" at bounding box center [715, 466] width 111 height 18
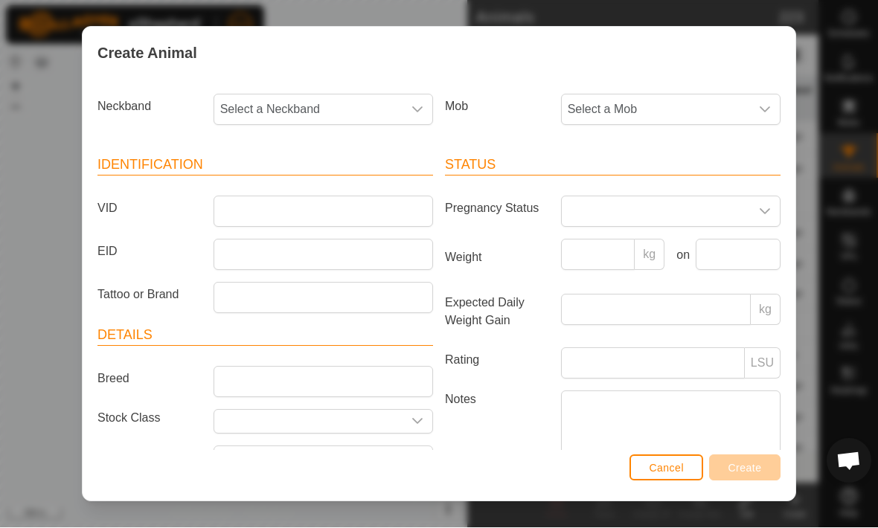
click at [416, 109] on icon "dropdown trigger" at bounding box center [417, 110] width 12 height 12
type input "4778"
click at [254, 194] on span "2687624778" at bounding box center [257, 187] width 66 height 18
click at [747, 96] on span "Select a Mob" at bounding box center [656, 110] width 188 height 30
type input "Ros"
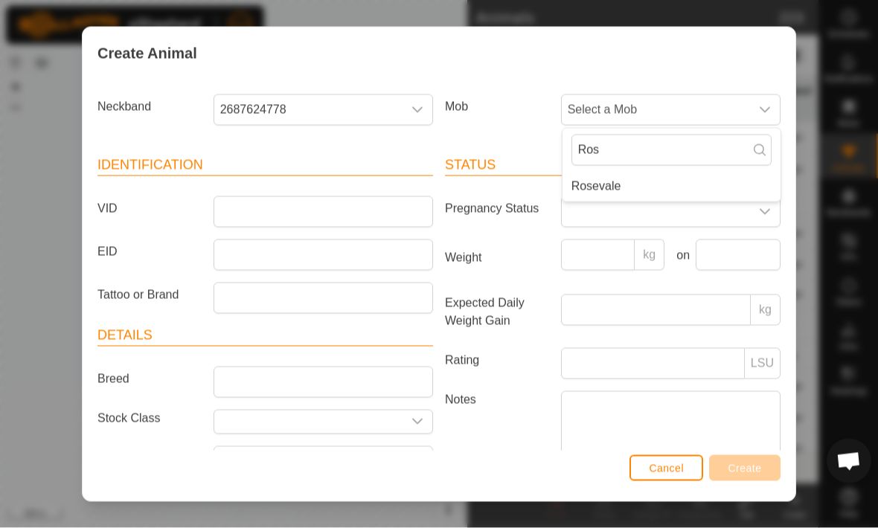
click at [701, 181] on li "Rosevale" at bounding box center [671, 187] width 218 height 30
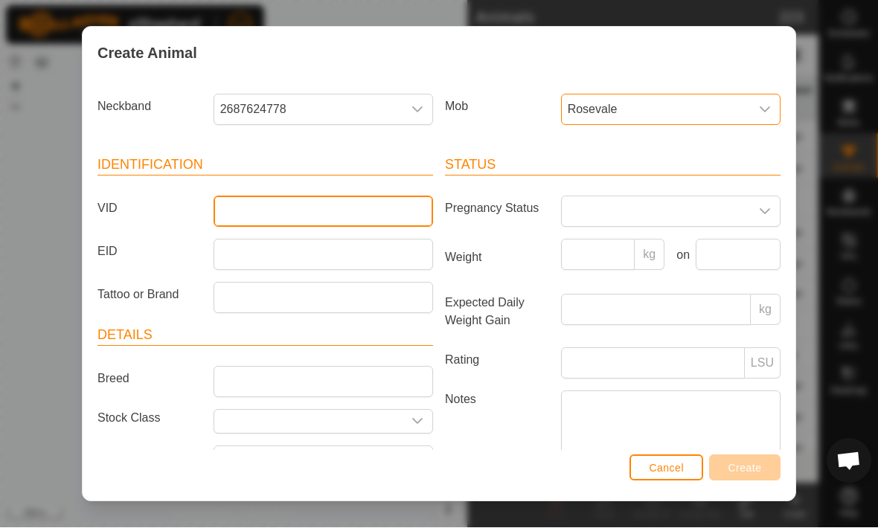
click at [248, 217] on input "VID" at bounding box center [322, 211] width 219 height 31
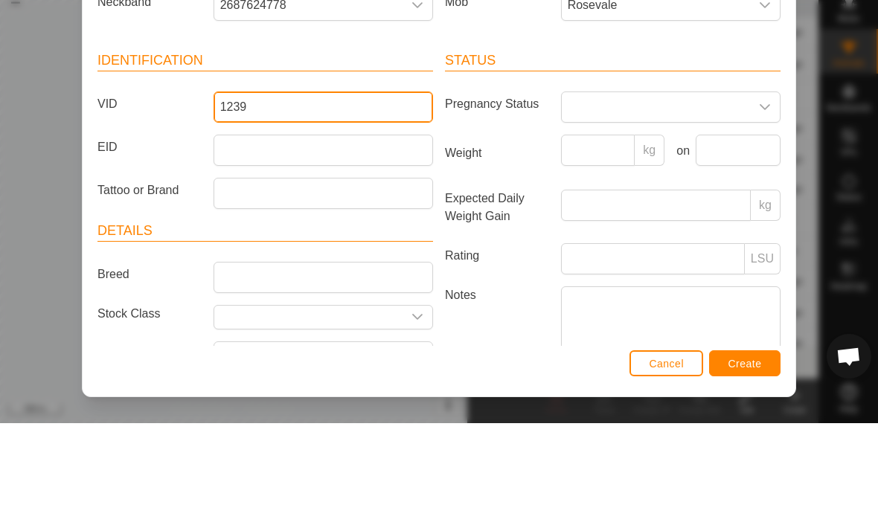
type input "1239"
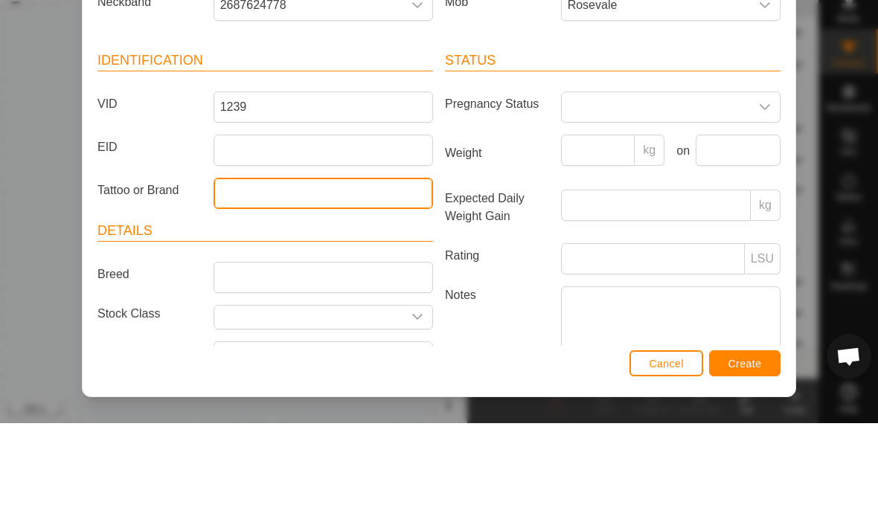
click at [244, 283] on input "Tattoo or Brand" at bounding box center [322, 298] width 219 height 31
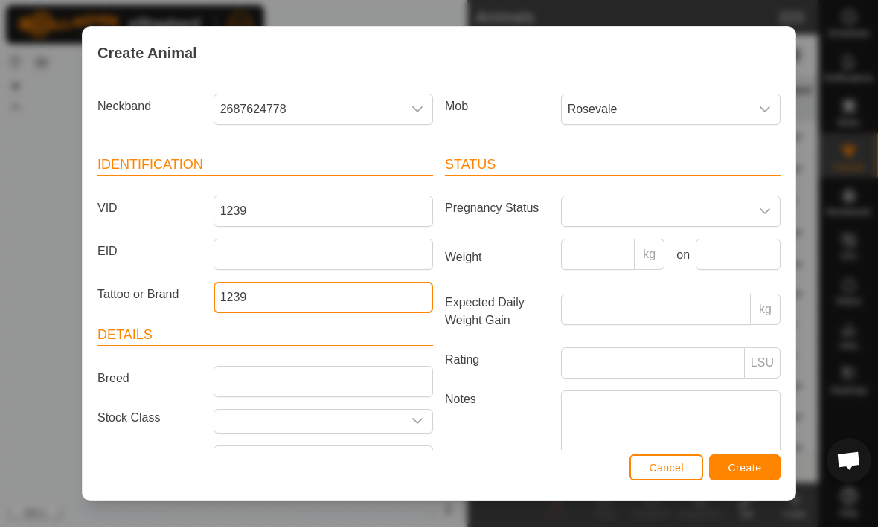
type input "1239"
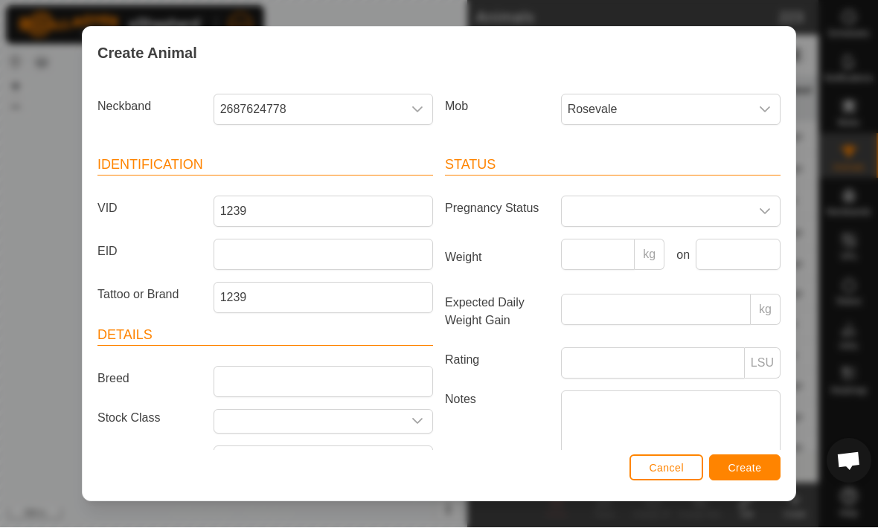
click at [752, 466] on span "Create" at bounding box center [744, 469] width 33 height 12
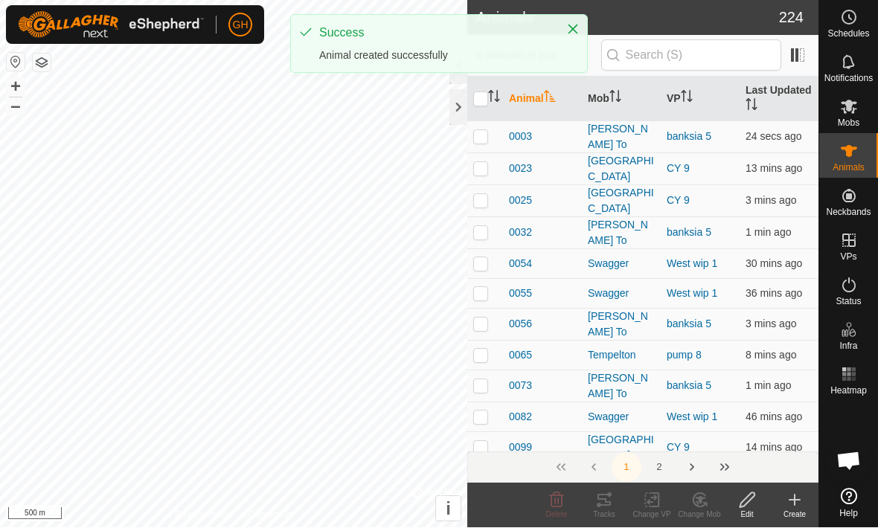
click at [793, 502] on icon at bounding box center [794, 501] width 18 height 18
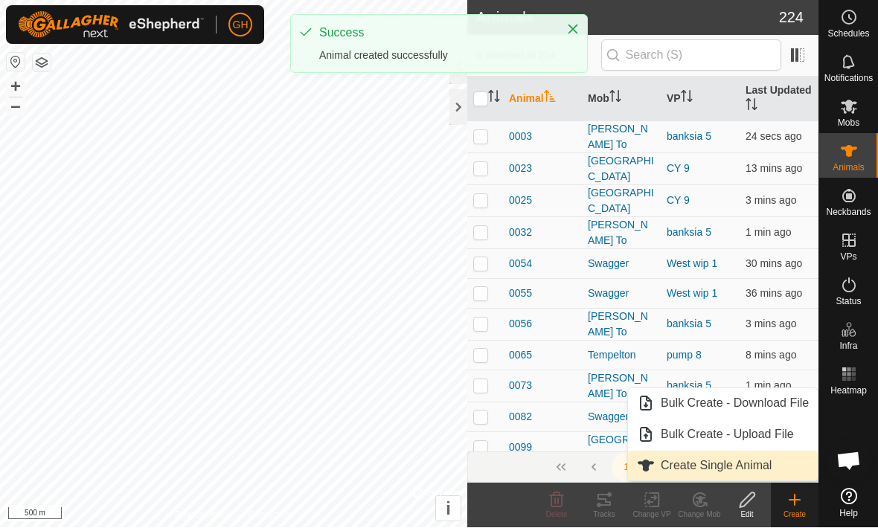
click at [763, 461] on span "Create Single Animal" at bounding box center [715, 466] width 111 height 18
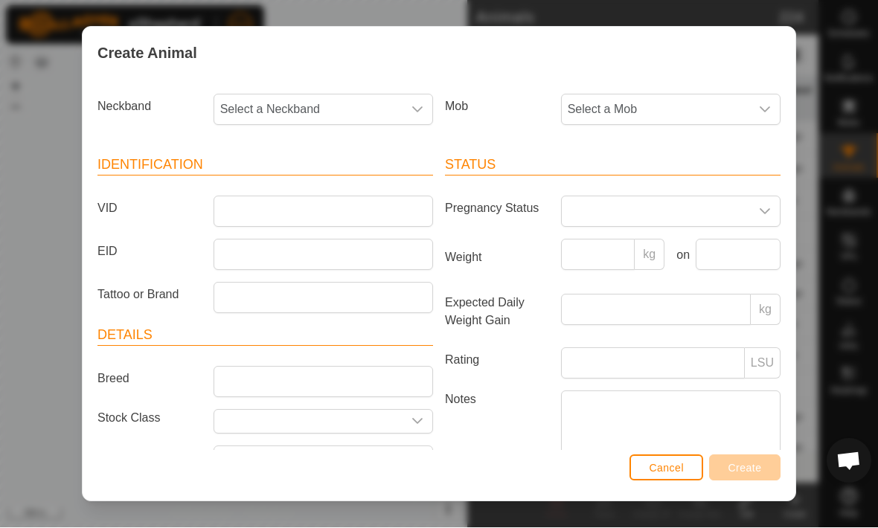
click at [266, 108] on span "Select a Neckband" at bounding box center [308, 110] width 188 height 30
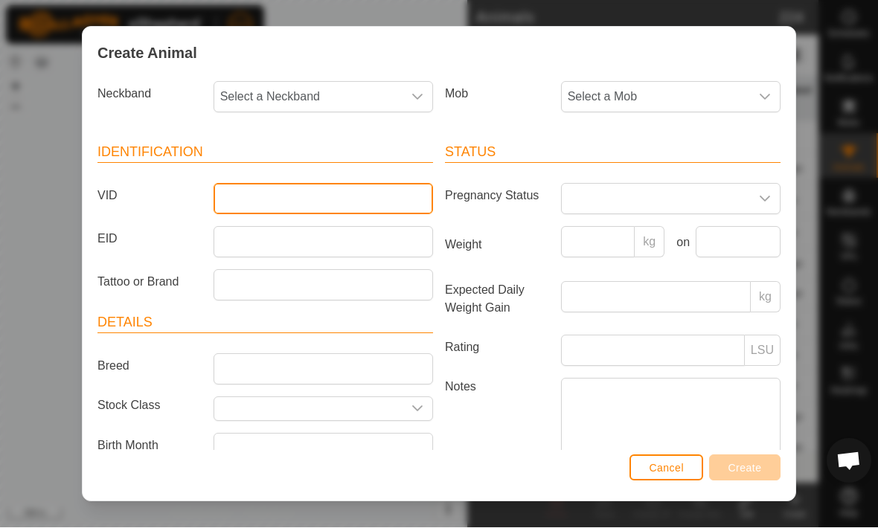
click at [233, 198] on input "VID" at bounding box center [322, 199] width 219 height 31
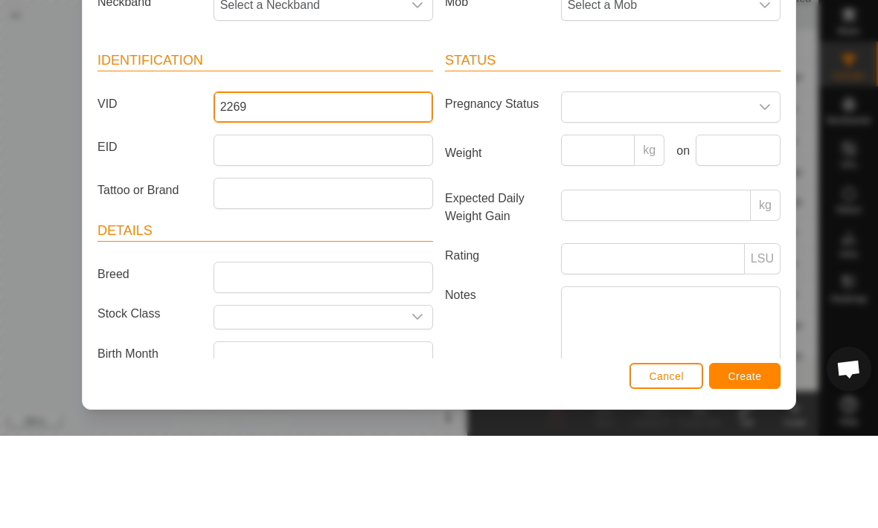
type input "2269"
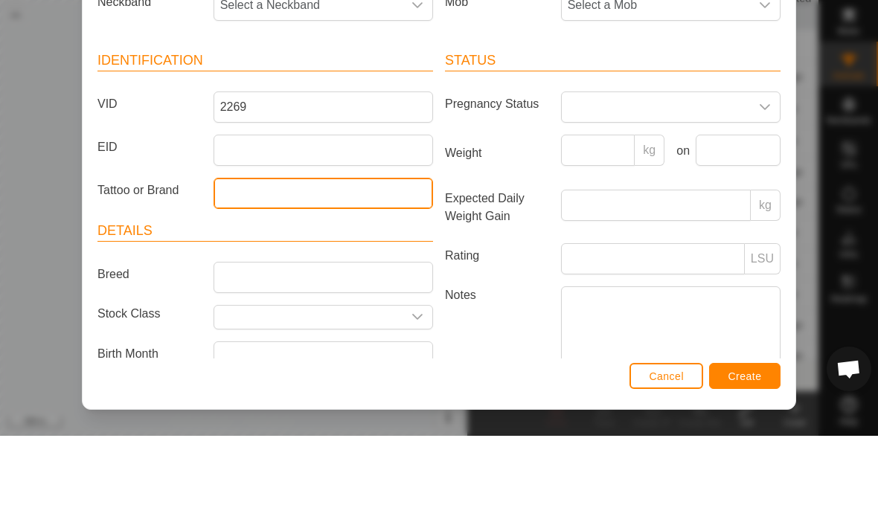
click at [231, 270] on input "Tattoo or Brand" at bounding box center [322, 285] width 219 height 31
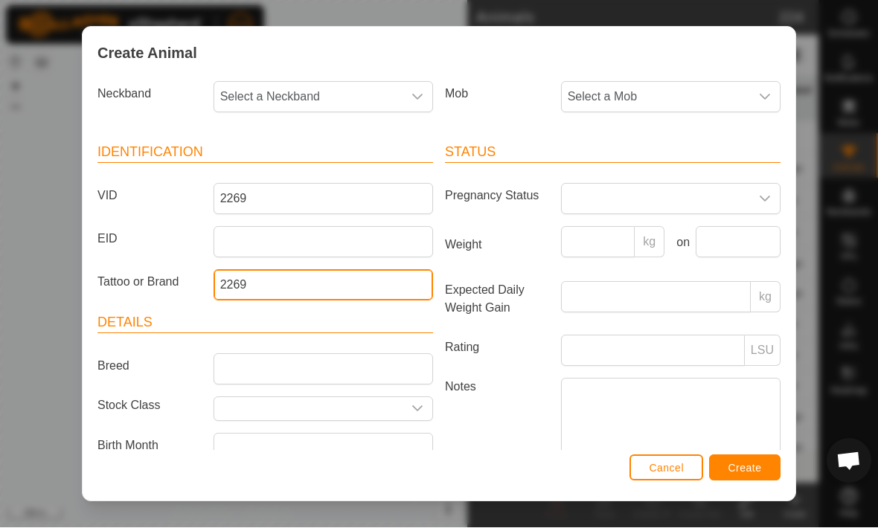
type input "2269"
click at [258, 94] on span "Select a Neckband" at bounding box center [308, 98] width 188 height 30
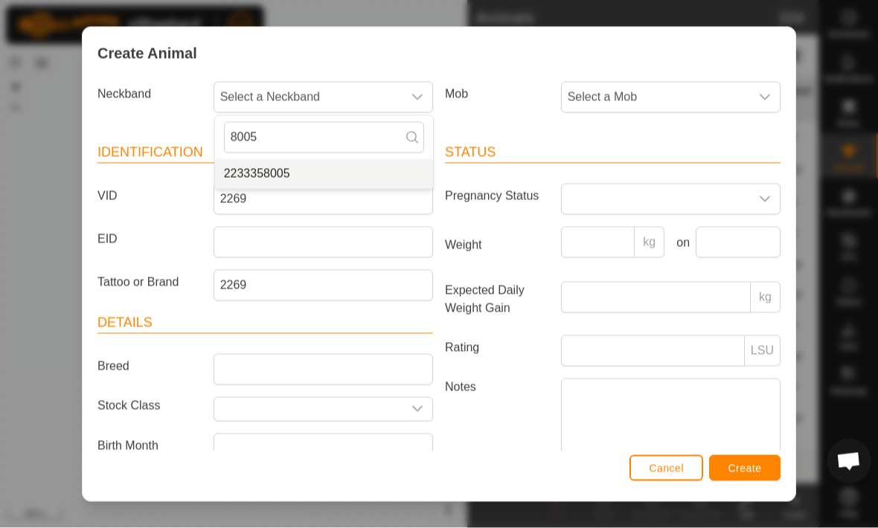
type input "8005"
click at [382, 175] on li "2233358005" at bounding box center [324, 174] width 218 height 30
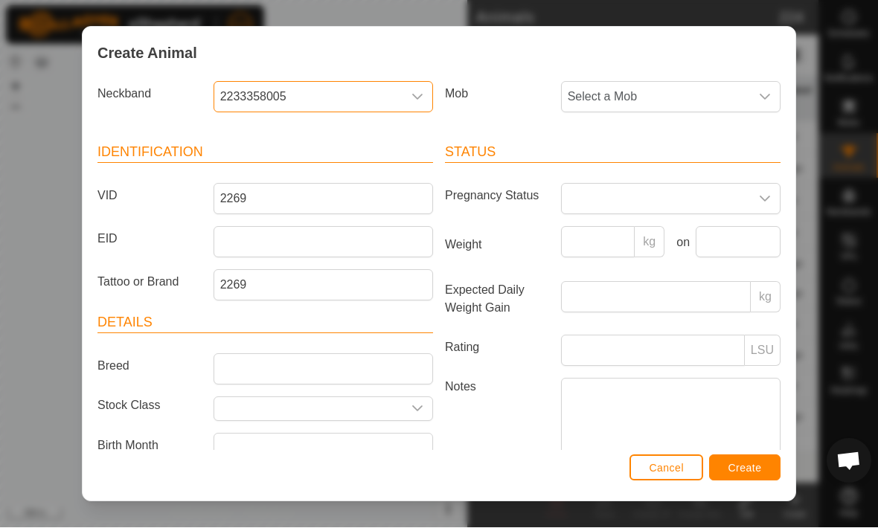
click at [727, 95] on span "Select a Mob" at bounding box center [656, 98] width 188 height 30
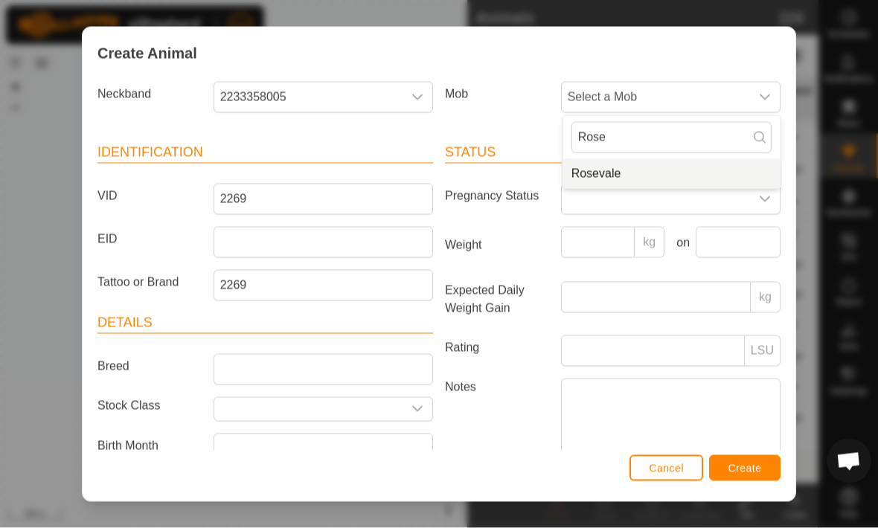
type input "Rose"
click at [717, 167] on li "Rosevale" at bounding box center [671, 174] width 218 height 30
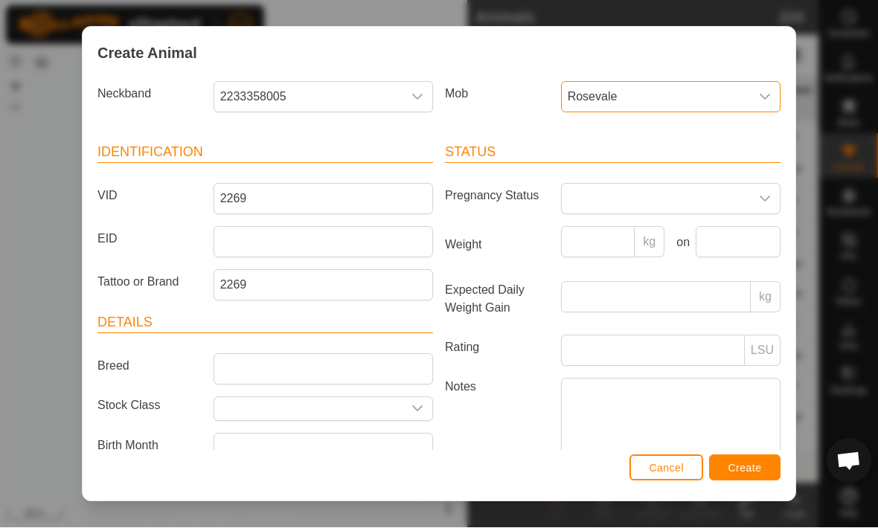
click at [756, 466] on span "Create" at bounding box center [744, 469] width 33 height 12
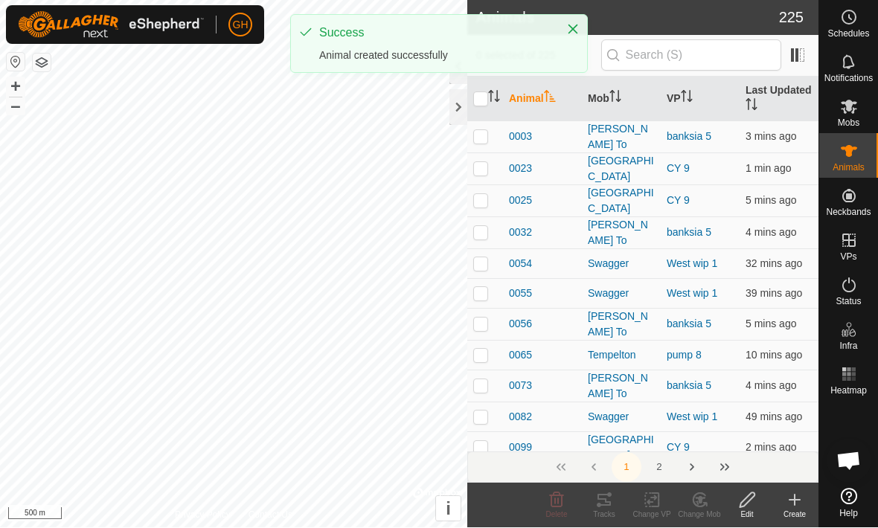
click at [794, 507] on icon at bounding box center [794, 501] width 18 height 18
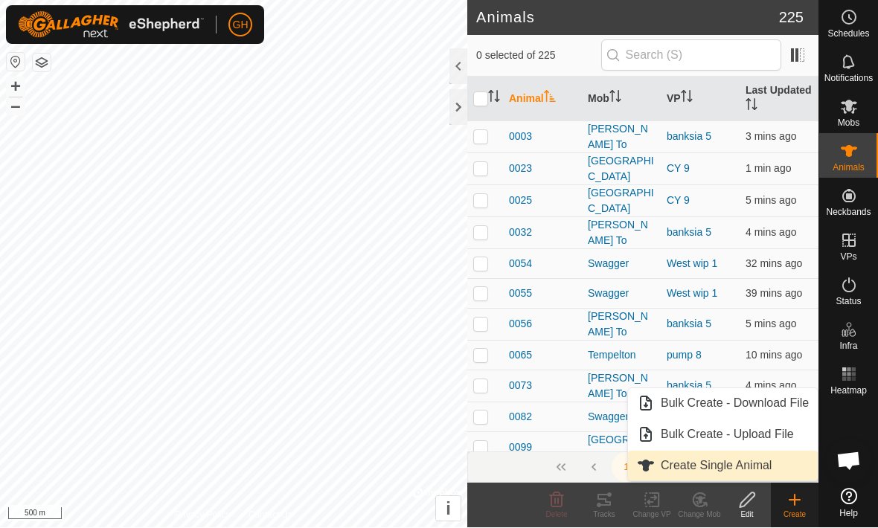
click at [776, 466] on link "Create Single Animal" at bounding box center [723, 466] width 190 height 30
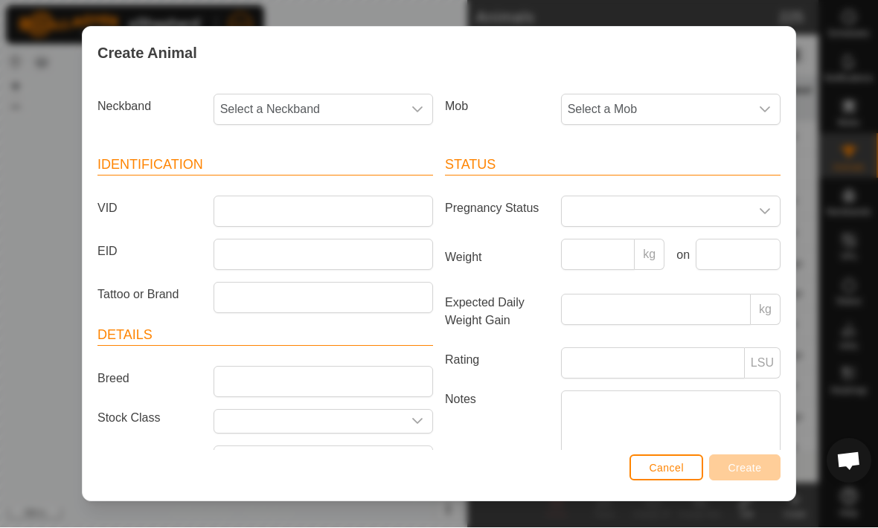
click at [259, 109] on span "Select a Neckband" at bounding box center [308, 110] width 188 height 30
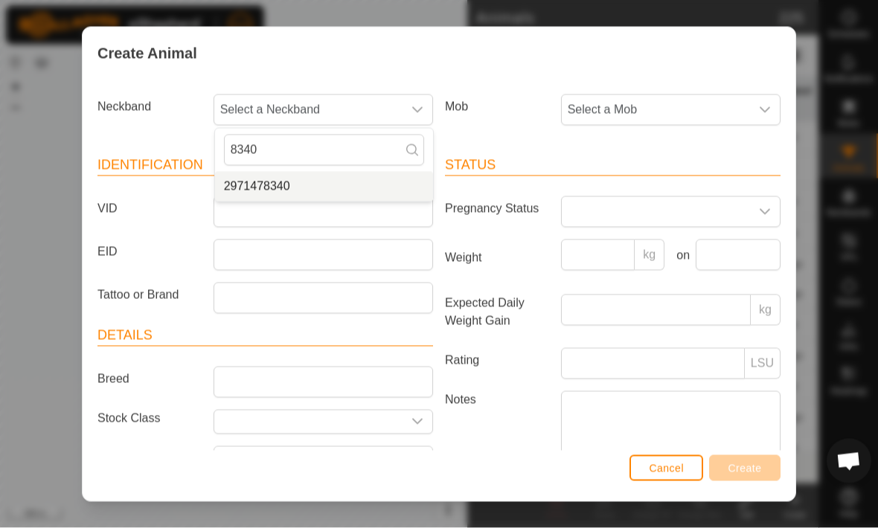
type input "8340"
click at [242, 187] on span "2971478340" at bounding box center [257, 187] width 66 height 18
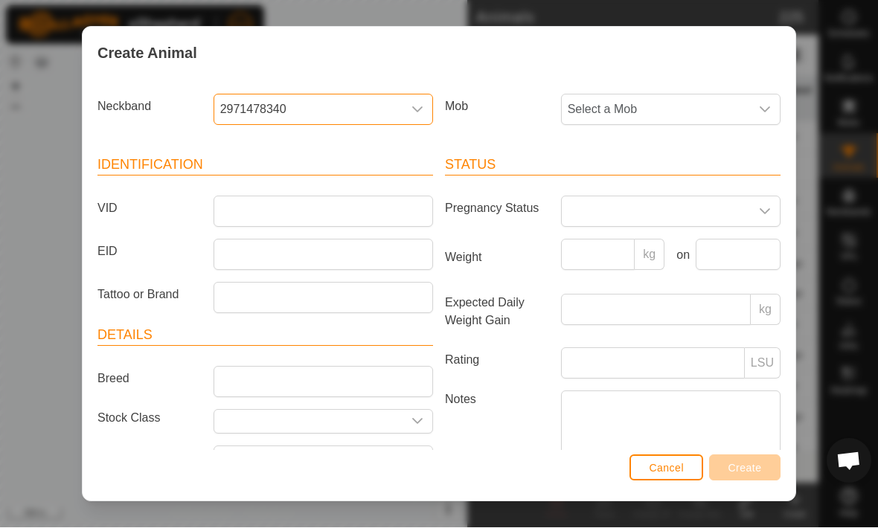
click at [728, 104] on span "Select a Mob" at bounding box center [656, 110] width 188 height 30
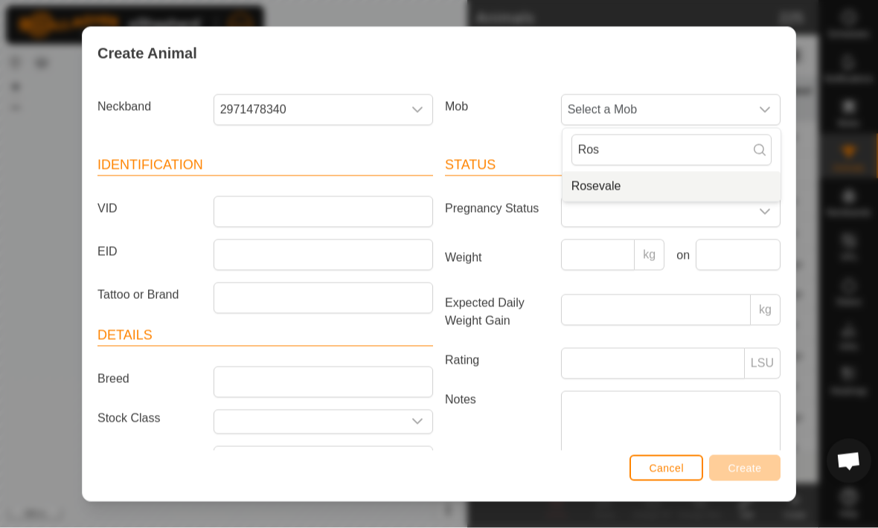
type input "Ros"
click at [707, 177] on li "Rosevale" at bounding box center [671, 187] width 218 height 30
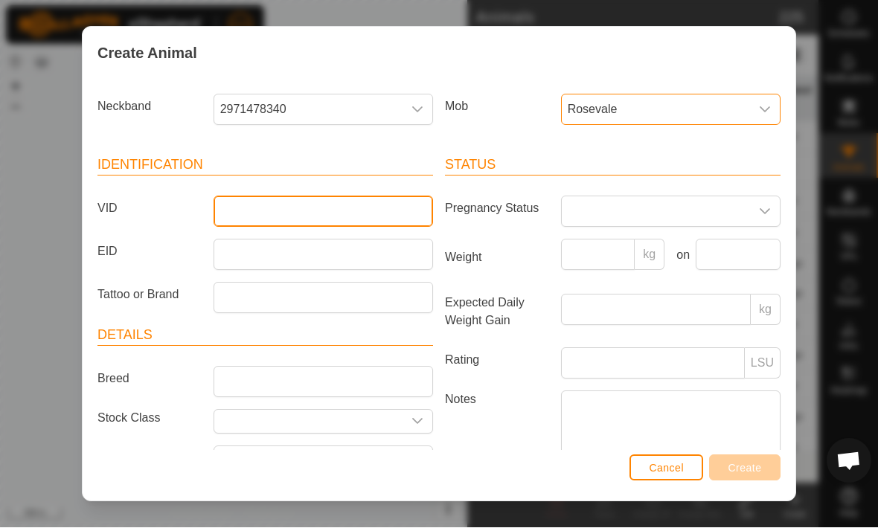
click at [235, 210] on input "VID" at bounding box center [322, 211] width 219 height 31
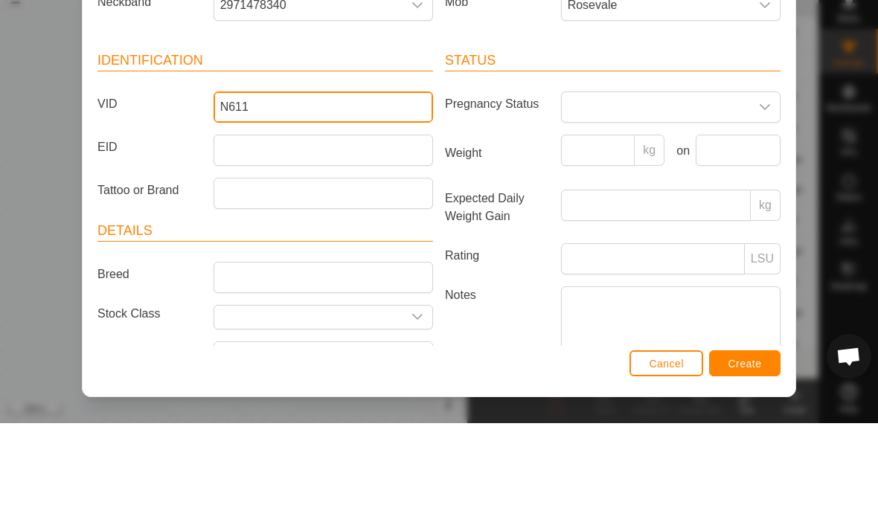
type input "N611"
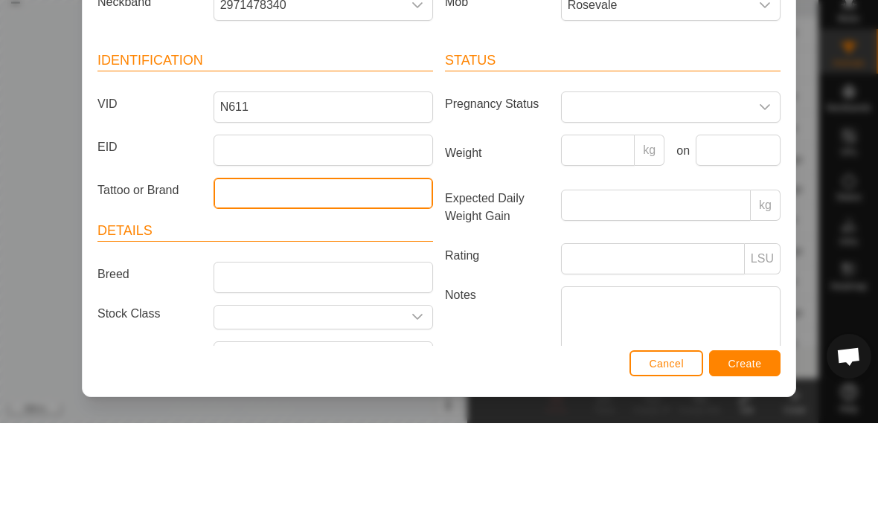
click at [240, 283] on input "Tattoo or Brand" at bounding box center [322, 298] width 219 height 31
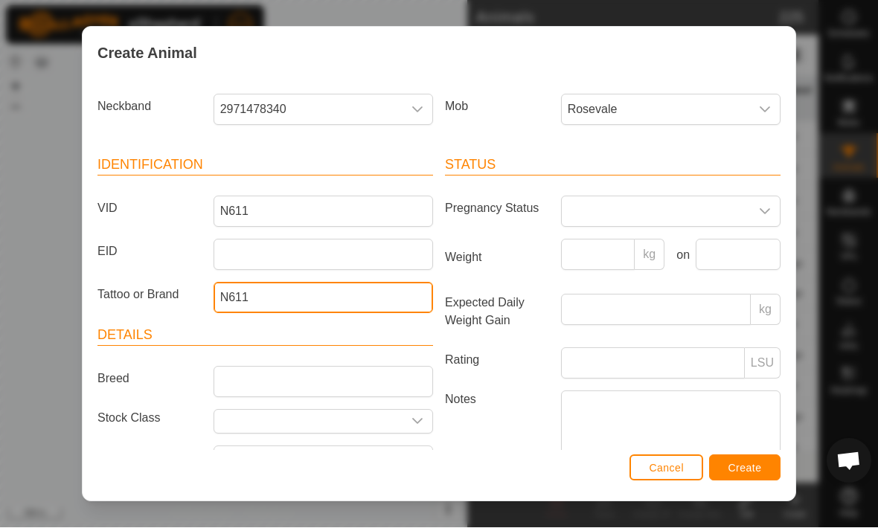
type input "N611"
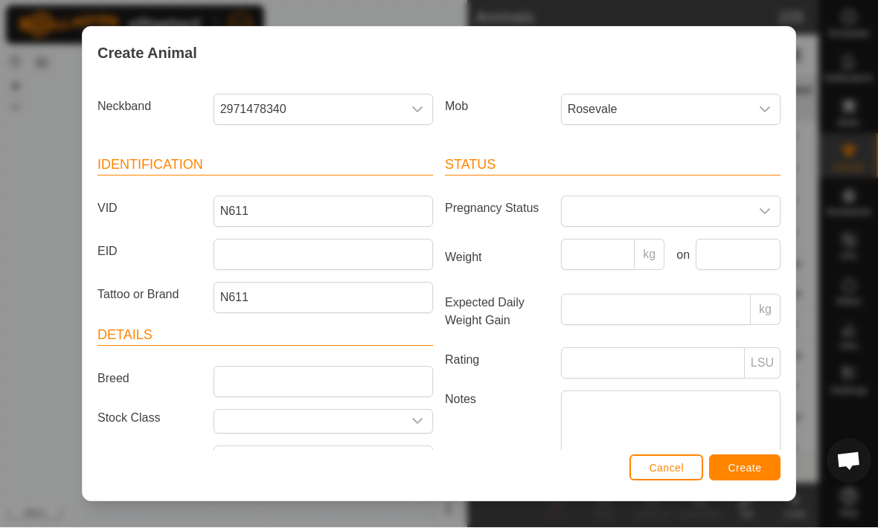
click at [753, 469] on span "Create" at bounding box center [744, 469] width 33 height 12
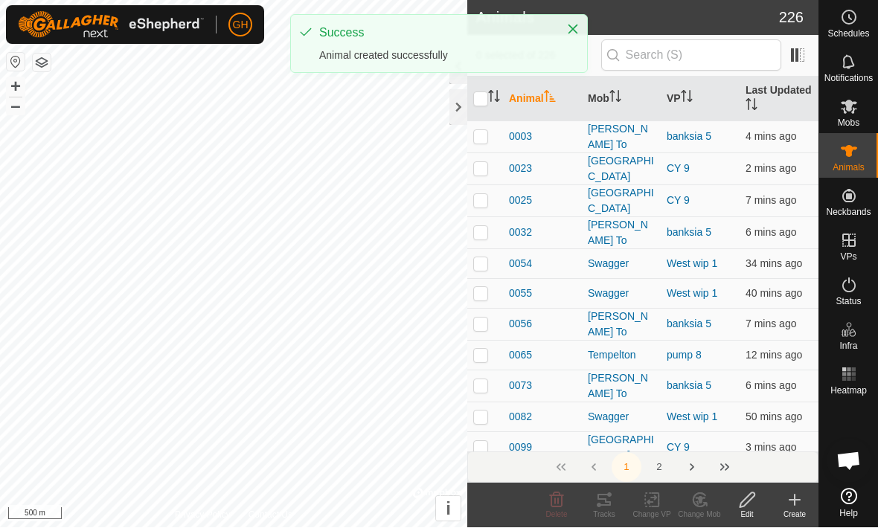
click at [792, 501] on icon at bounding box center [794, 501] width 18 height 18
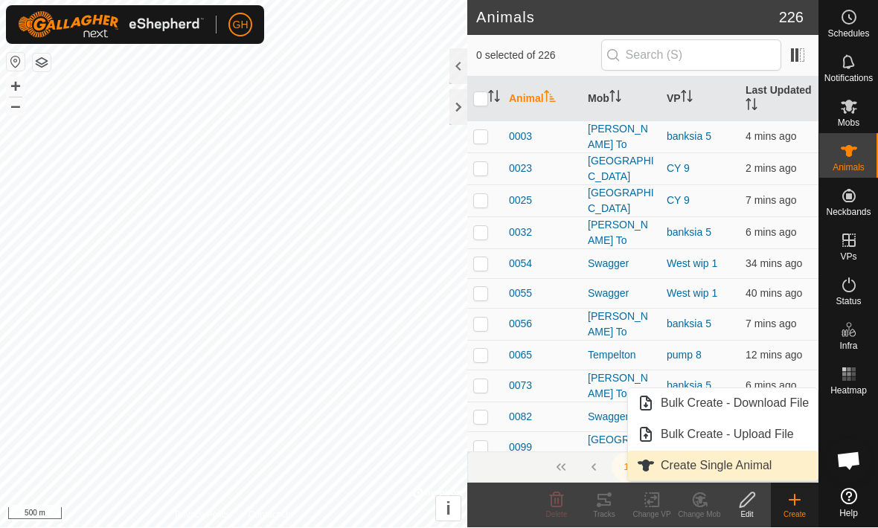
click at [738, 468] on span "Create Single Animal" at bounding box center [715, 466] width 111 height 18
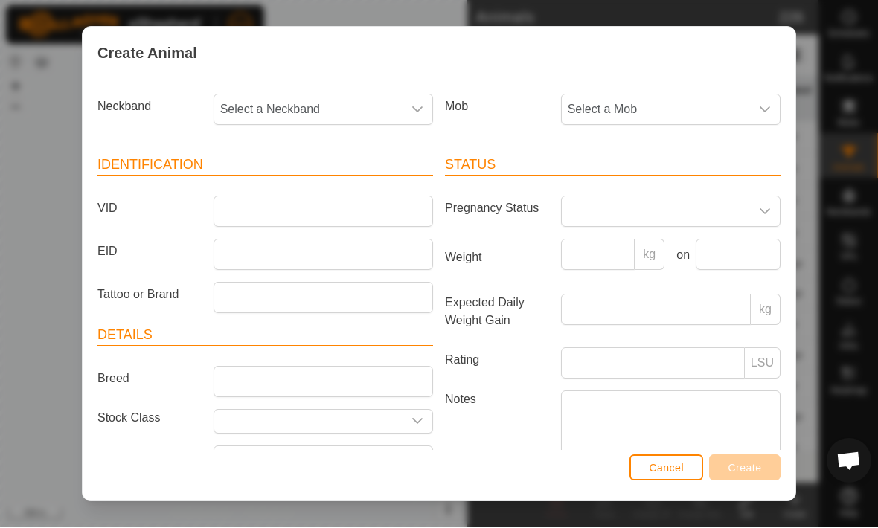
click at [386, 102] on span "Select a Neckband" at bounding box center [308, 110] width 188 height 30
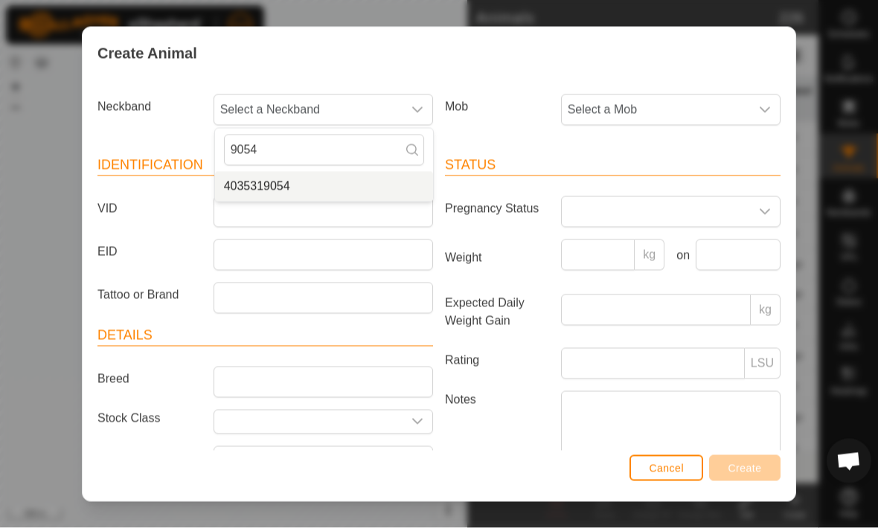
type input "9054"
click at [240, 187] on span "4035319054" at bounding box center [257, 187] width 66 height 18
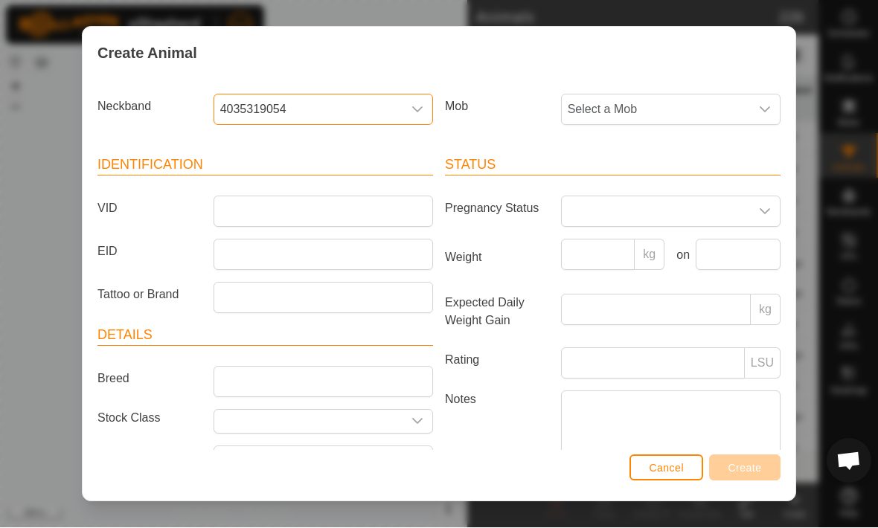
click at [735, 109] on span "Select a Mob" at bounding box center [656, 110] width 188 height 30
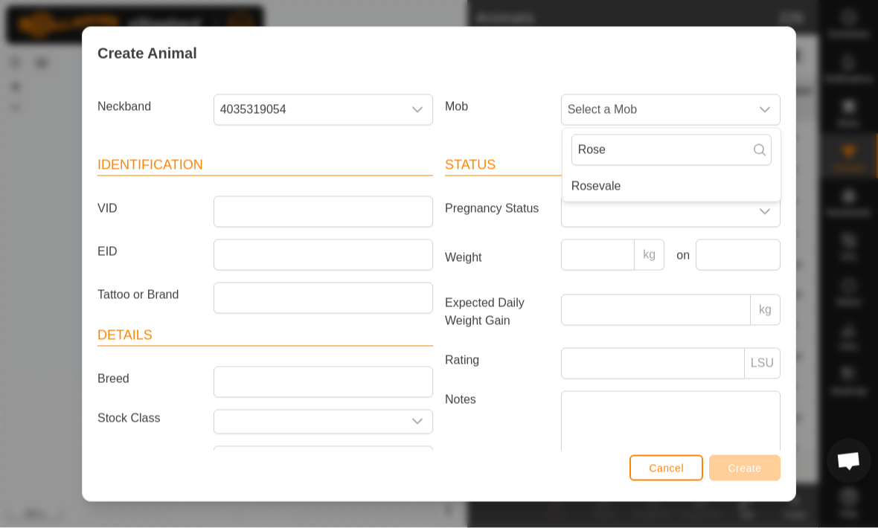
type input "Rose"
click at [689, 172] on li "Rosevale" at bounding box center [671, 187] width 218 height 30
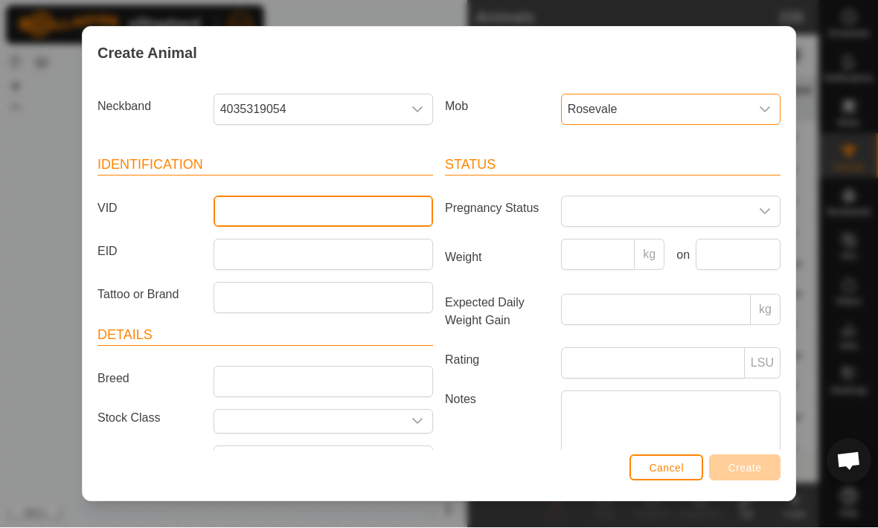
click at [237, 216] on input "VID" at bounding box center [322, 211] width 219 height 31
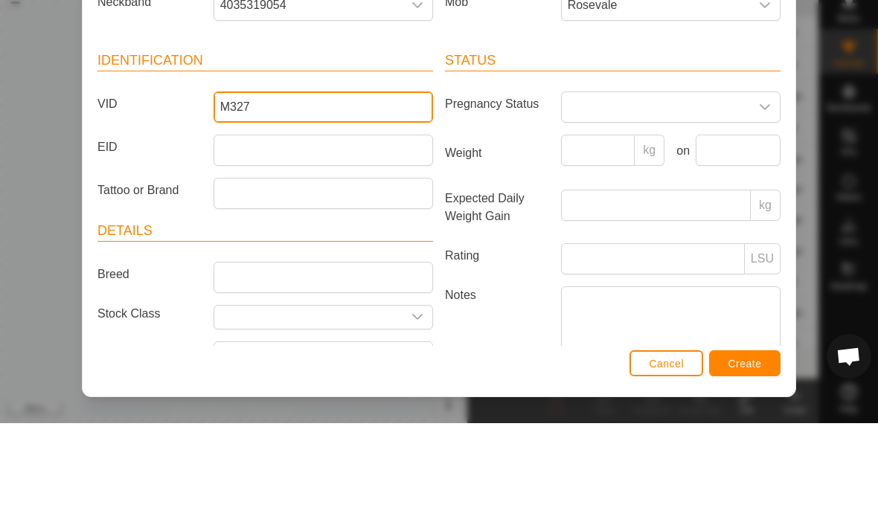
type input "M327"
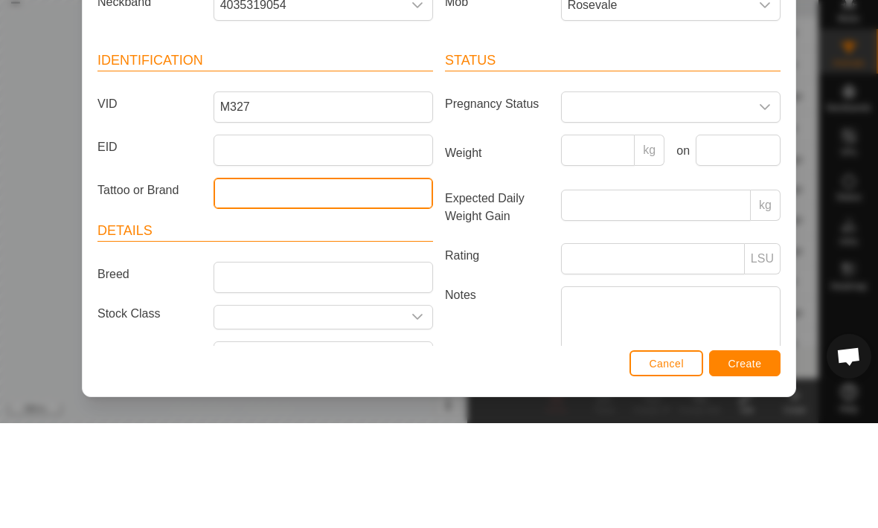
click at [363, 283] on input "Tattoo or Brand" at bounding box center [322, 298] width 219 height 31
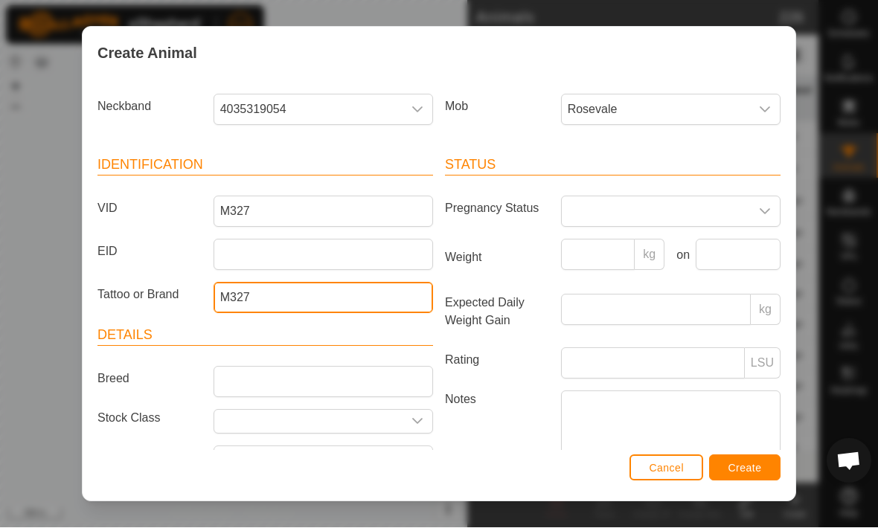
type input "M327"
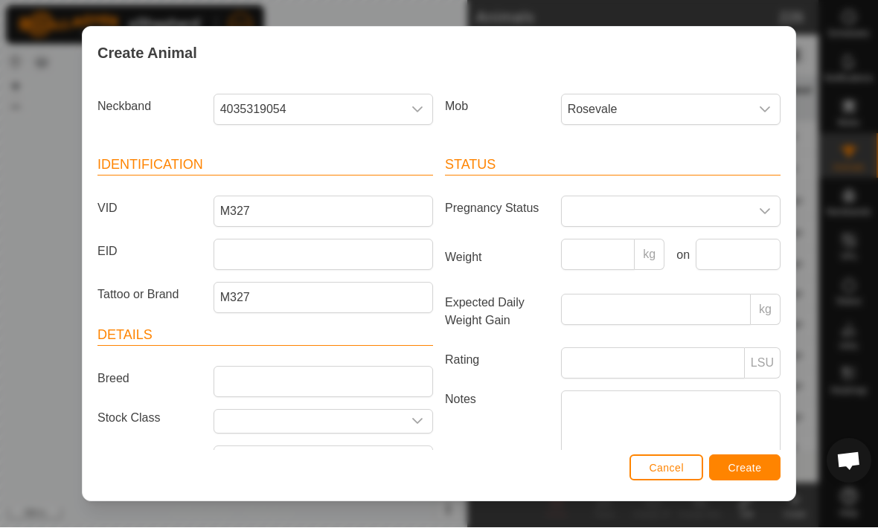
click at [756, 464] on span "Create" at bounding box center [744, 469] width 33 height 12
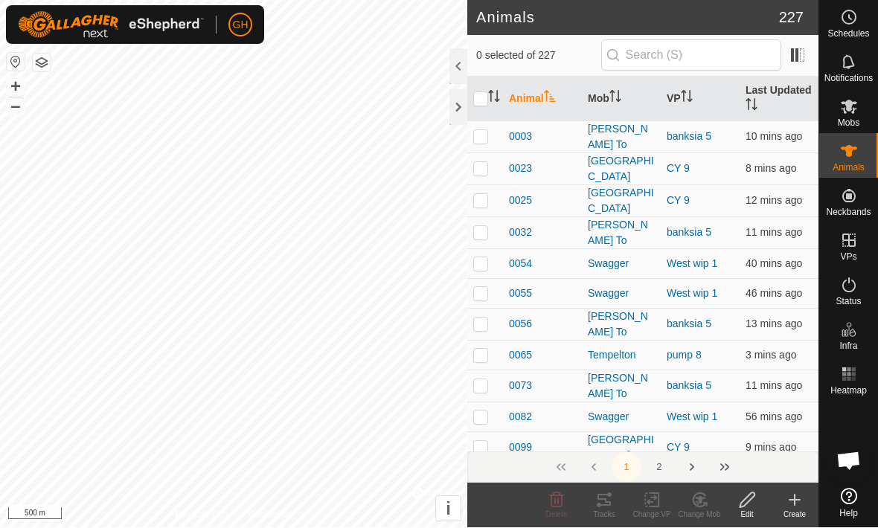
click at [792, 504] on icon at bounding box center [794, 501] width 18 height 18
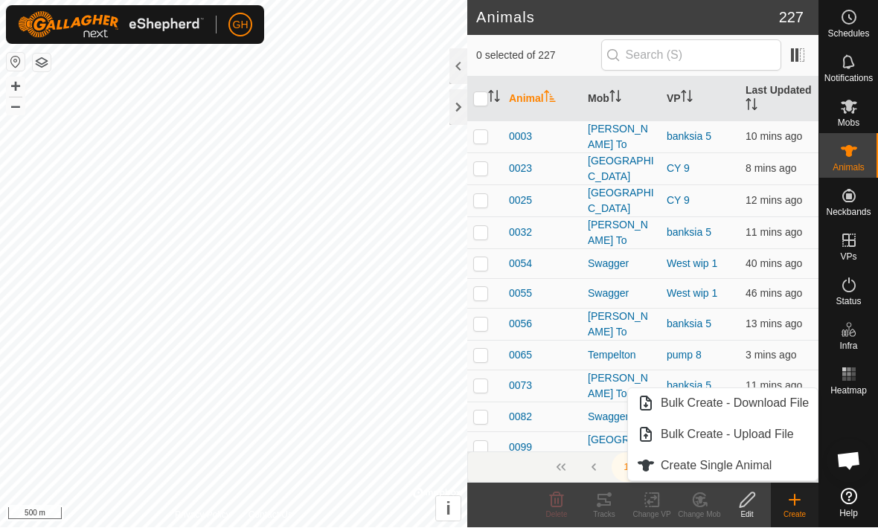
click at [786, 463] on link "Create Single Animal" at bounding box center [723, 466] width 190 height 30
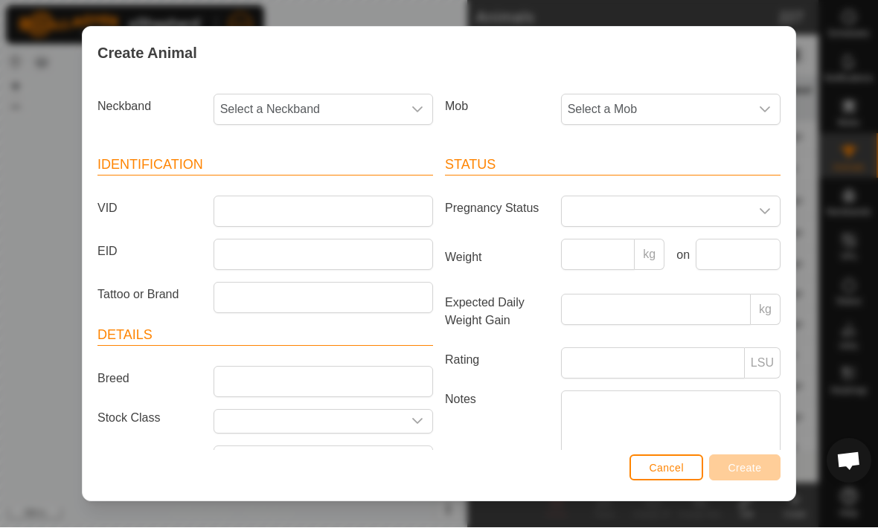
scroll to position [0, 0]
